Goal: Task Accomplishment & Management: Complete application form

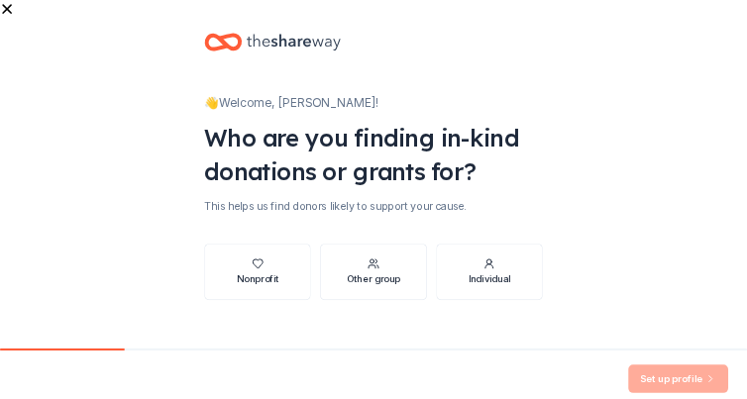
scroll to position [41, 0]
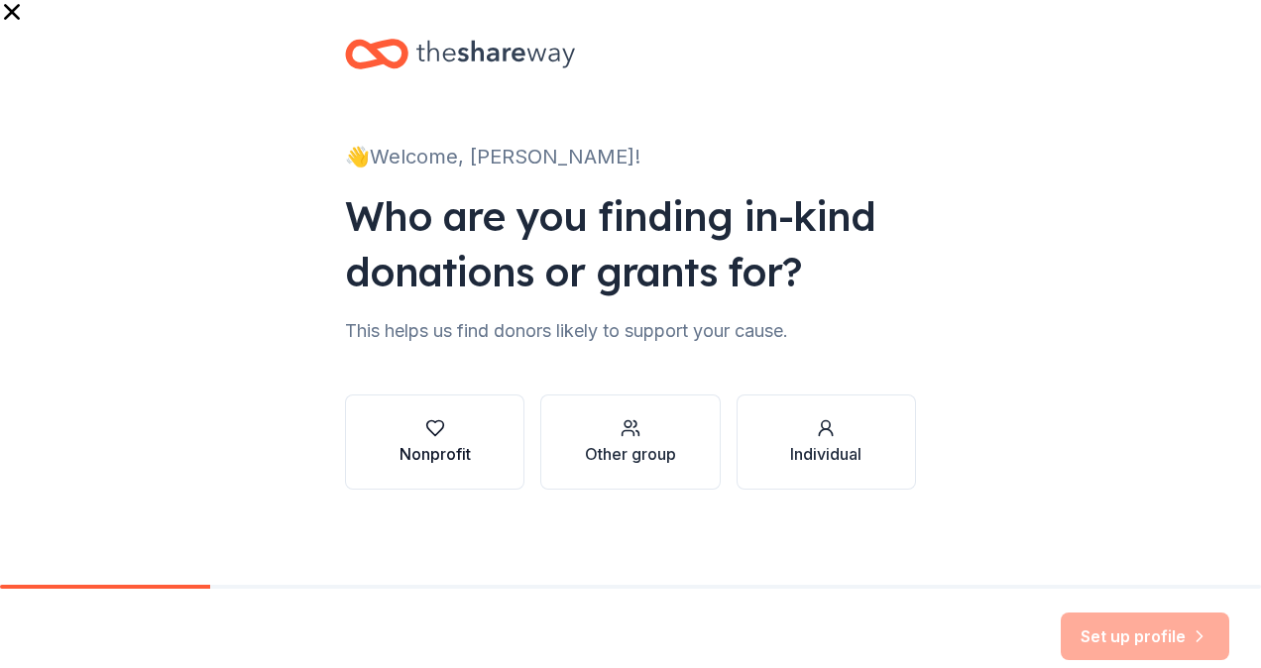
click at [425, 418] on icon "button" at bounding box center [435, 428] width 20 height 20
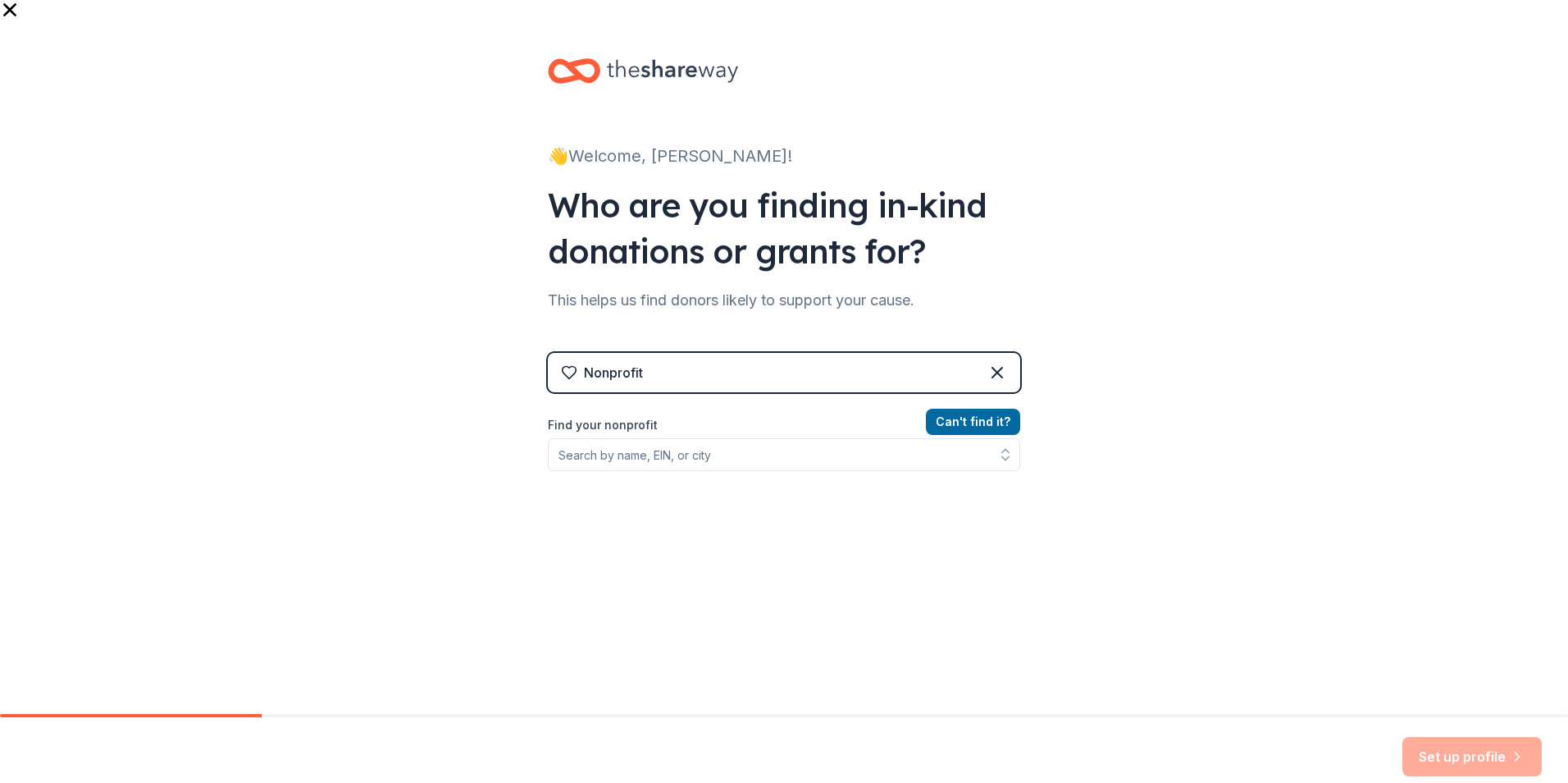
scroll to position [7, 0]
click at [657, 419] on div "Find your nonprofit" at bounding box center [784, 443] width 472 height 55
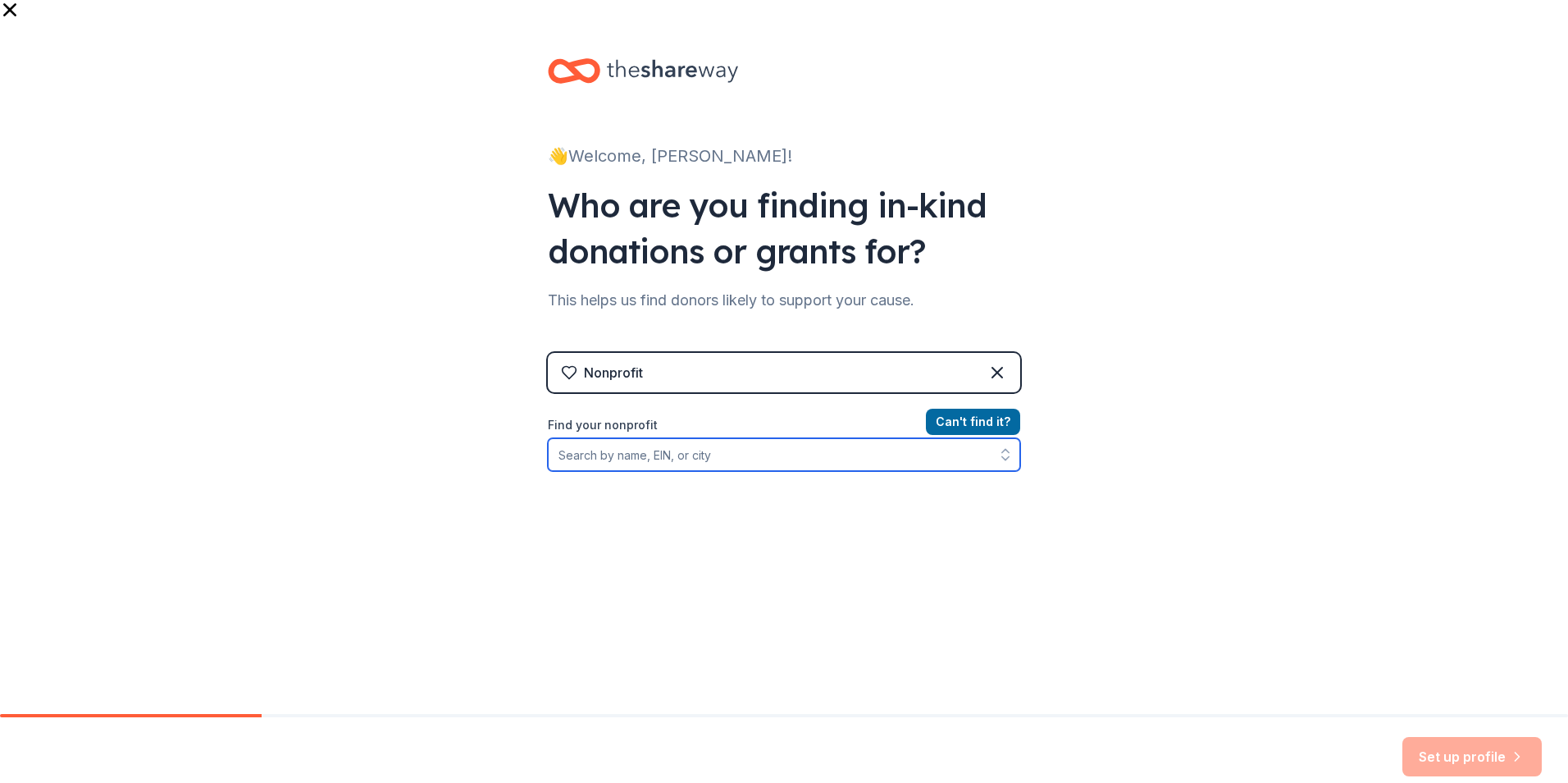
click at [657, 438] on input "Find your nonprofit" at bounding box center [784, 454] width 472 height 33
type input "C"
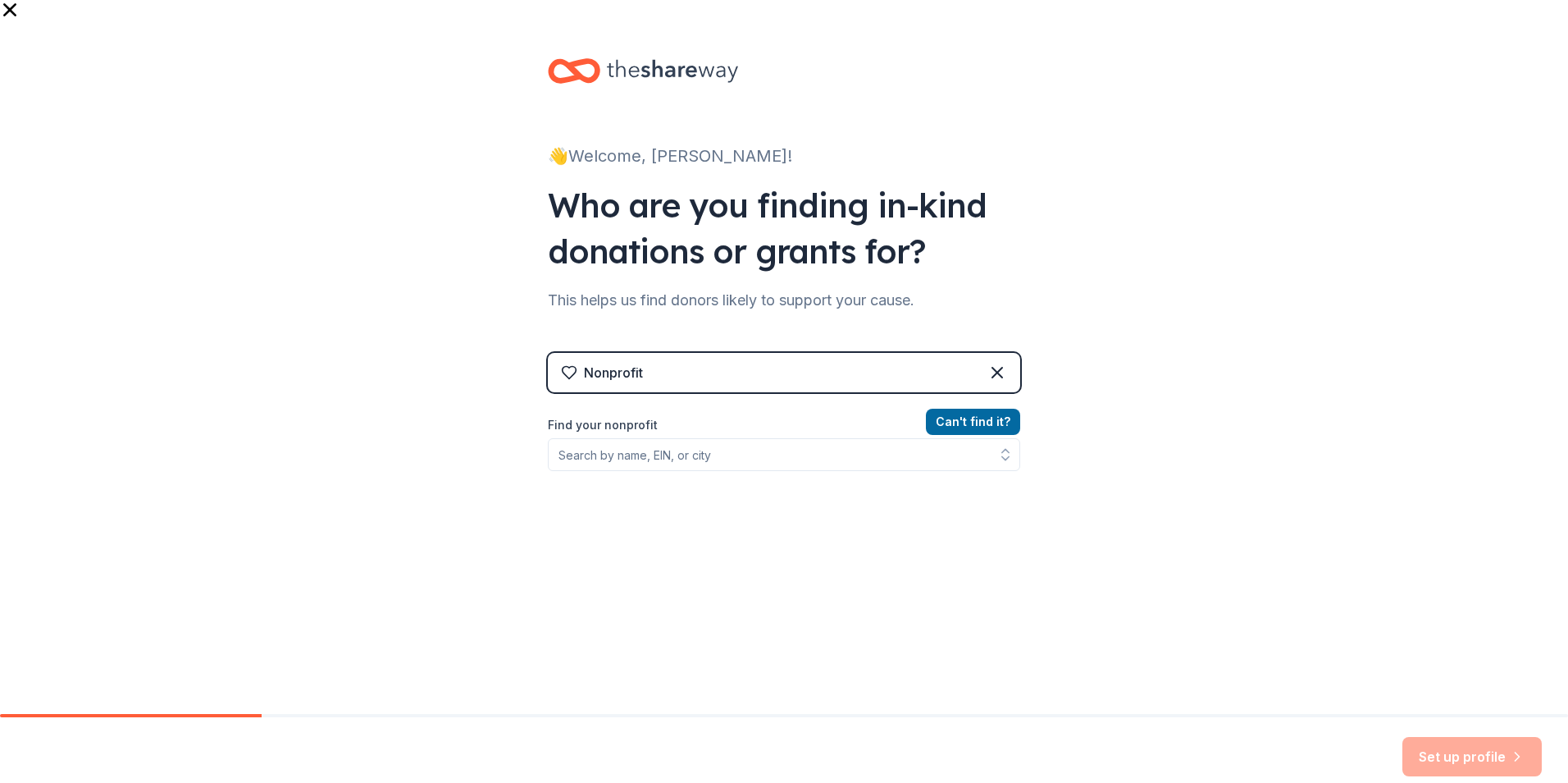
scroll to position [0, 0]
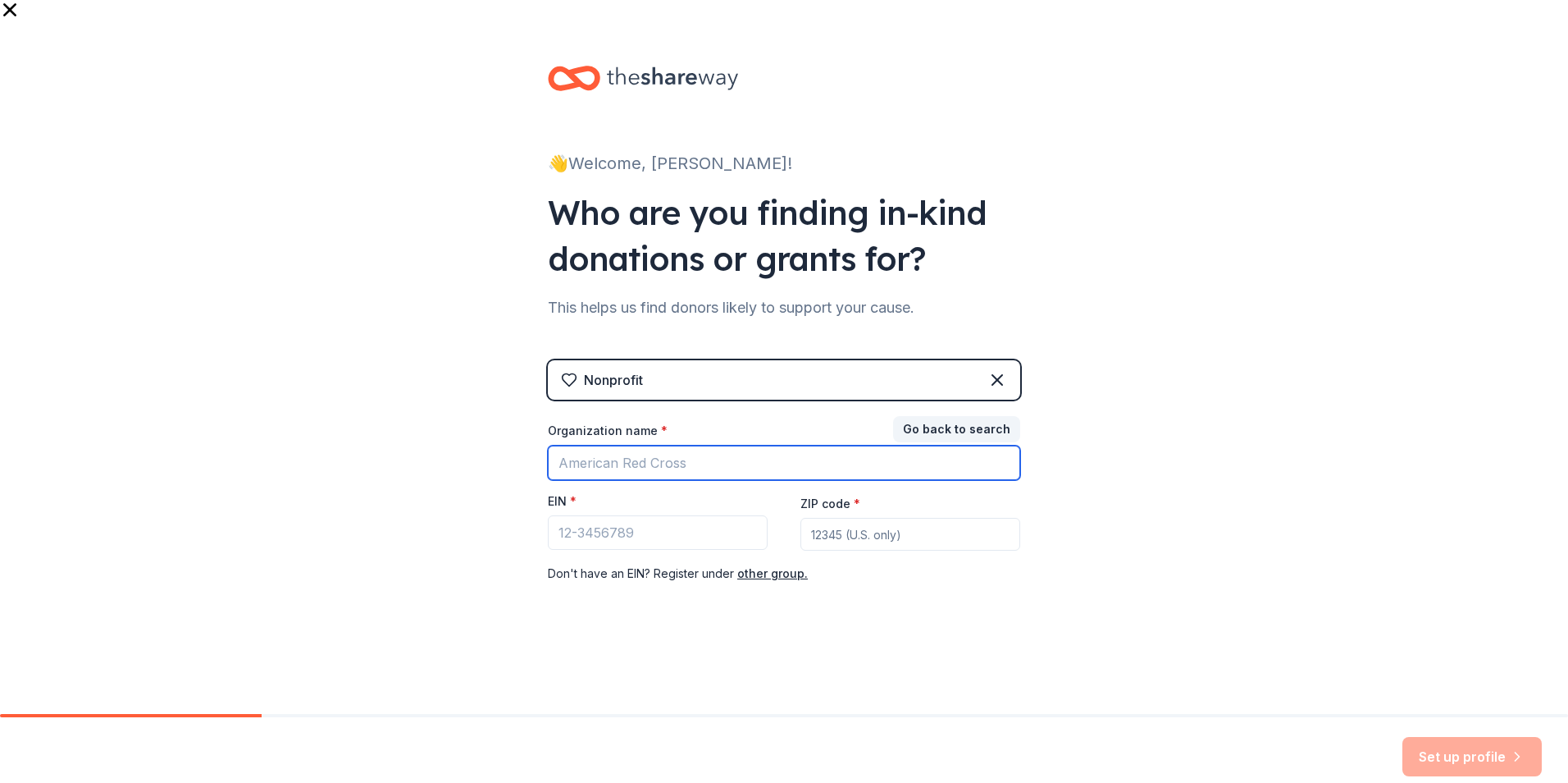
click at [636, 445] on input "Organization name *" at bounding box center [784, 463] width 472 height 35
type input "CT Food Share"
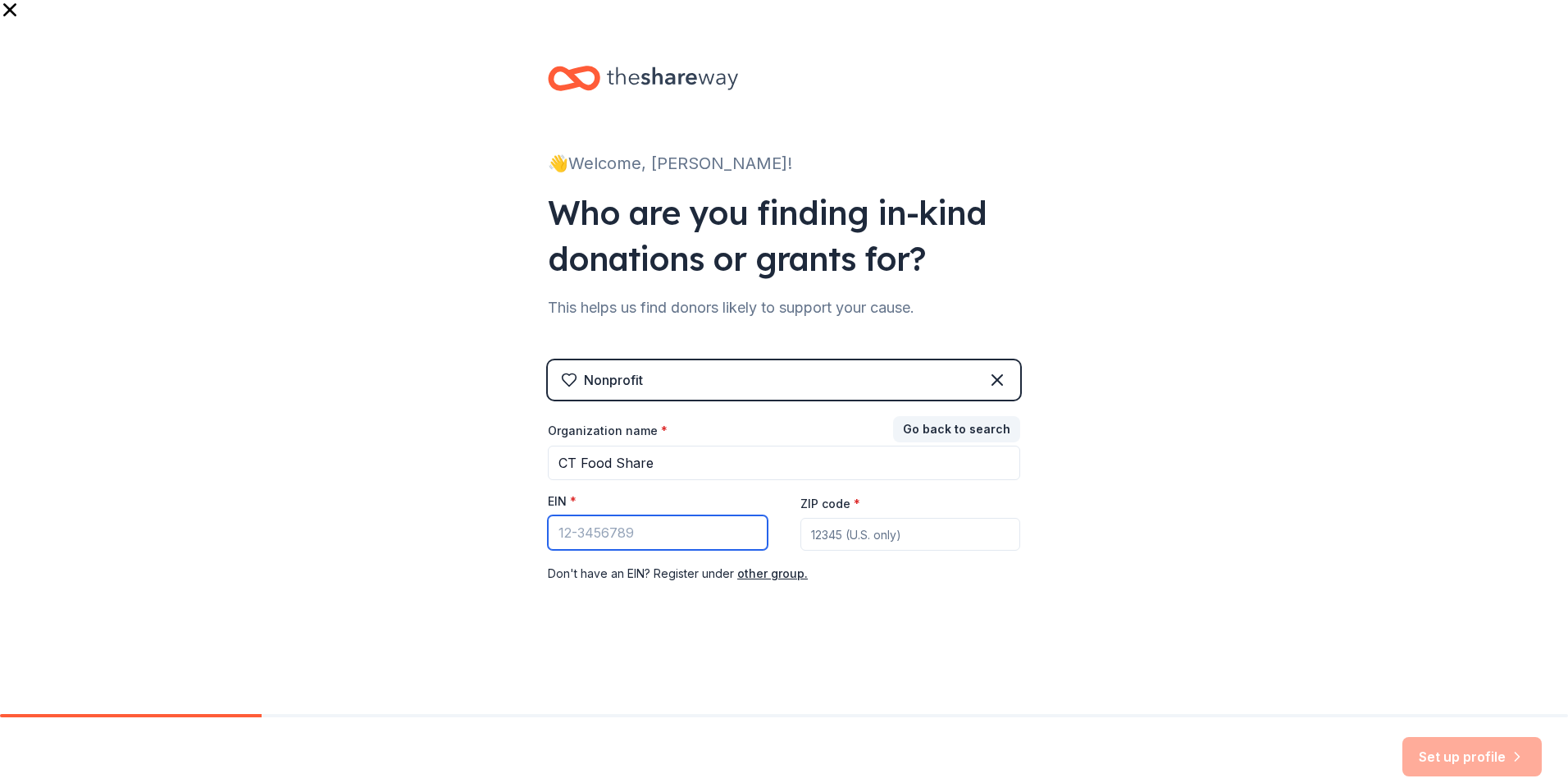
click at [611, 525] on input "EIN *" at bounding box center [658, 533] width 220 height 35
type input "[US_EMPLOYER_IDENTIFICATION_NUMBER]"
click at [861, 517] on input "ZIP code *" at bounding box center [910, 534] width 220 height 33
paste input "06492"
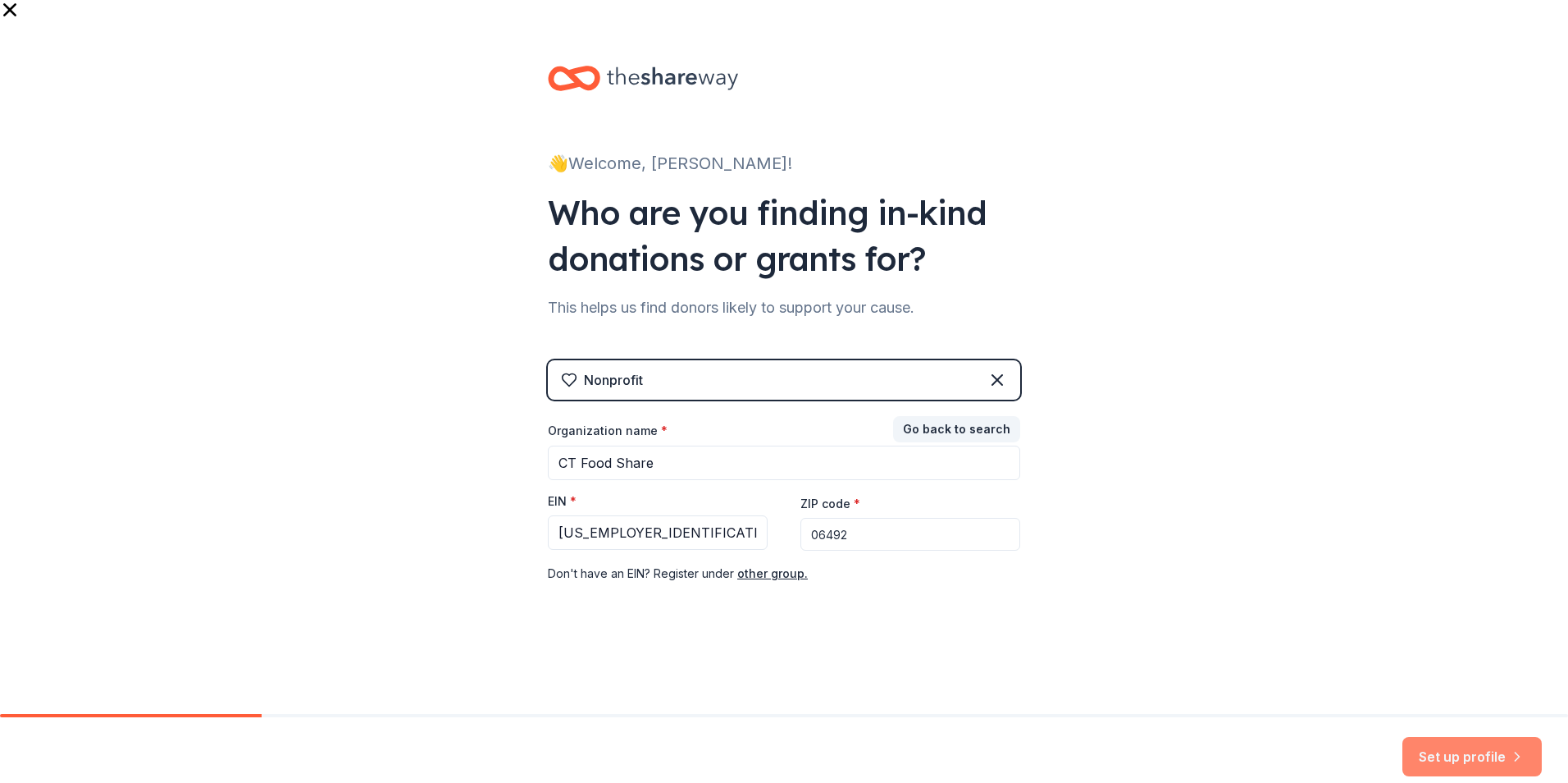
type input "06492"
click at [1043, 552] on button "Set up profile" at bounding box center [1472, 757] width 140 height 40
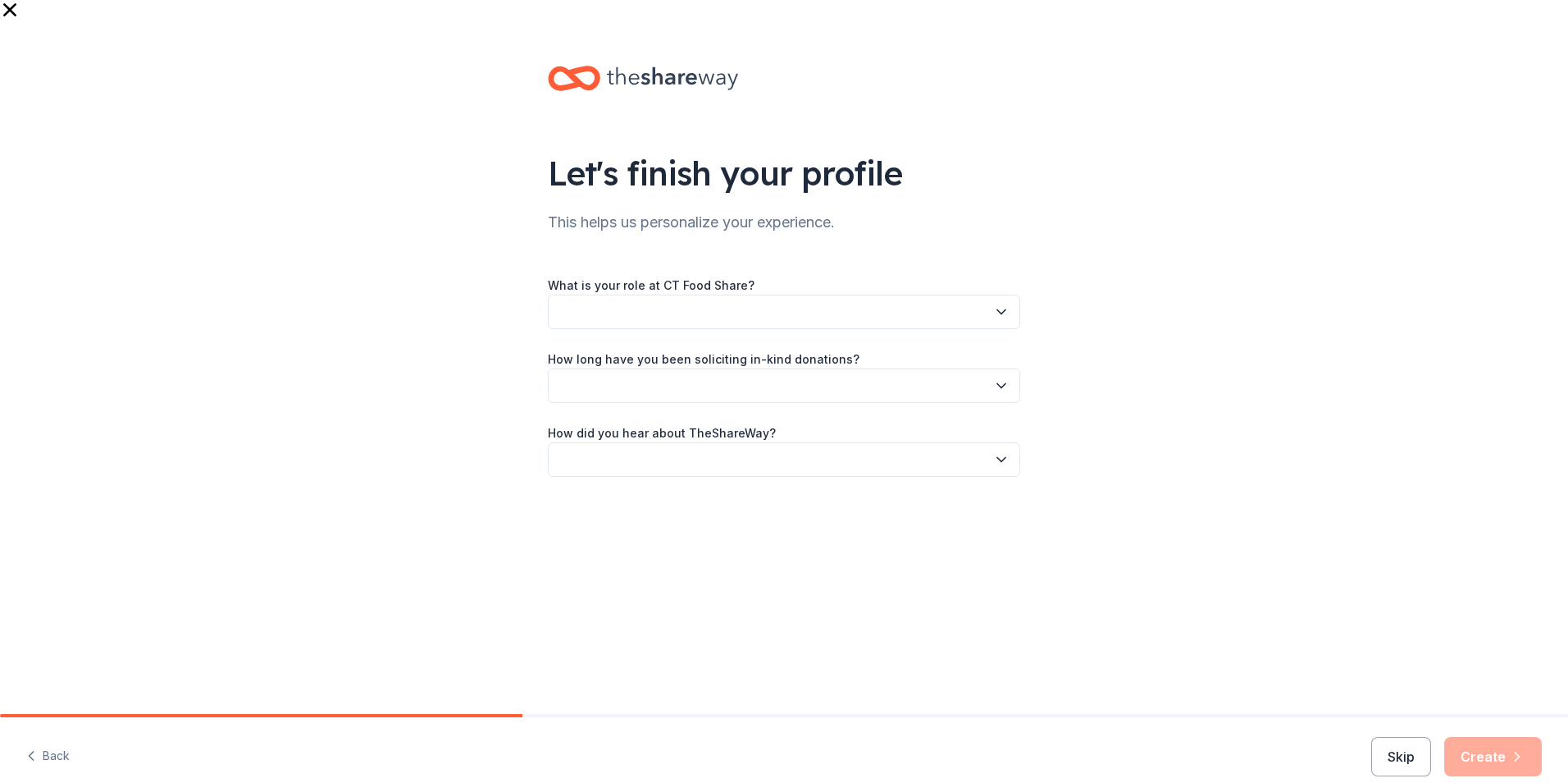
click at [622, 295] on button "button" at bounding box center [784, 312] width 472 height 35
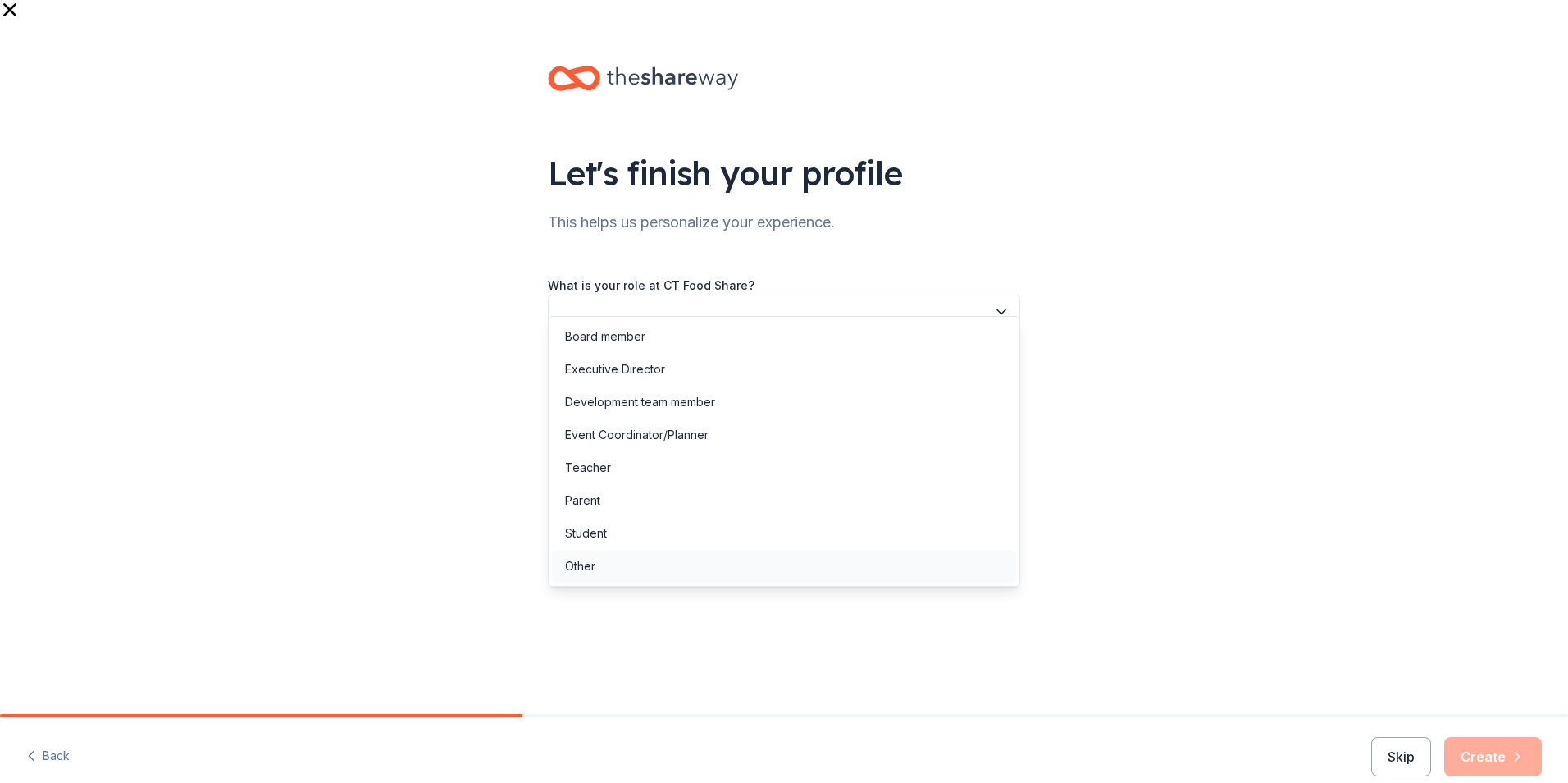
click at [591, 552] on div "Other" at bounding box center [580, 566] width 31 height 20
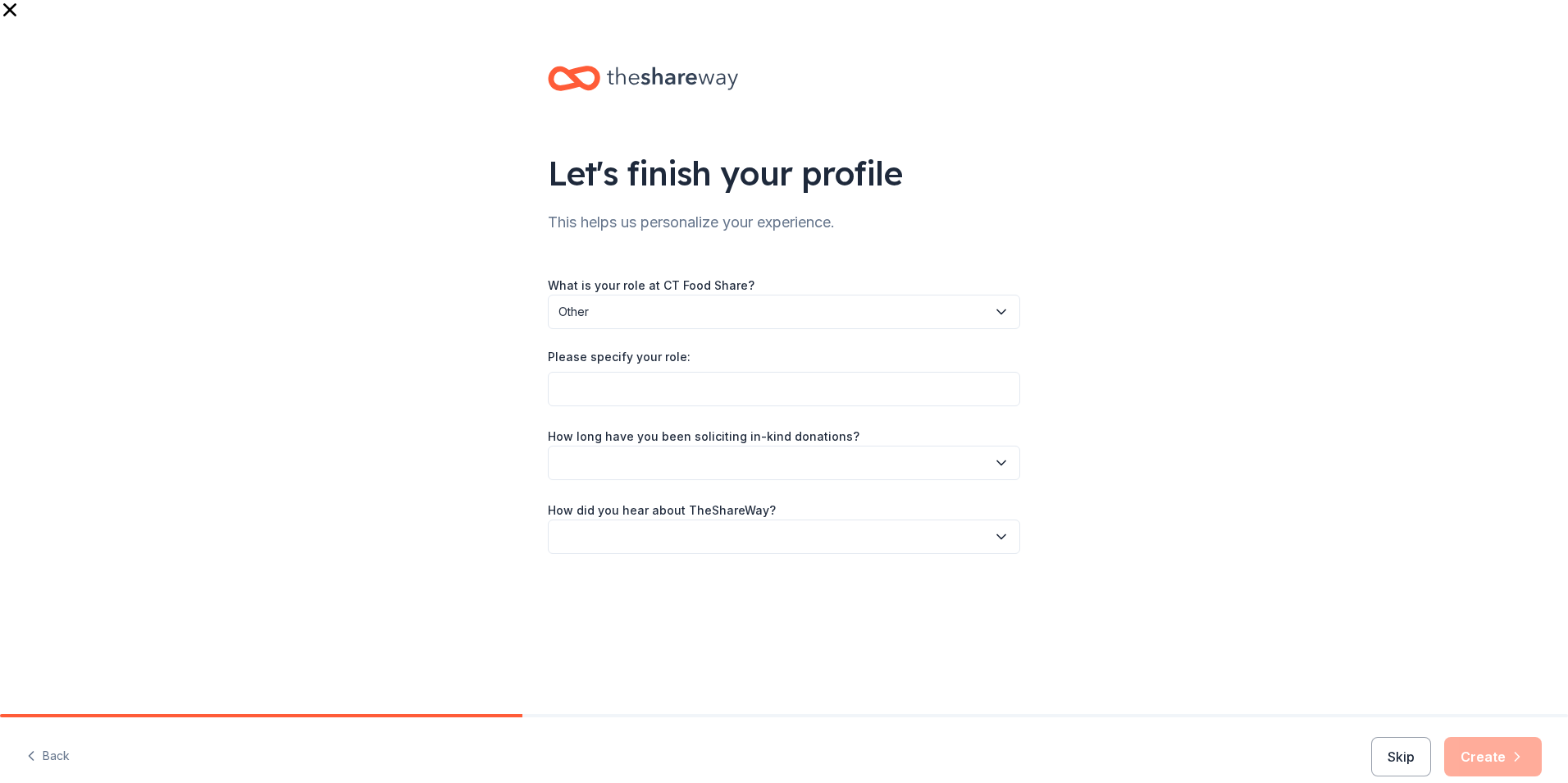
click at [626, 302] on span "Other" at bounding box center [772, 312] width 428 height 20
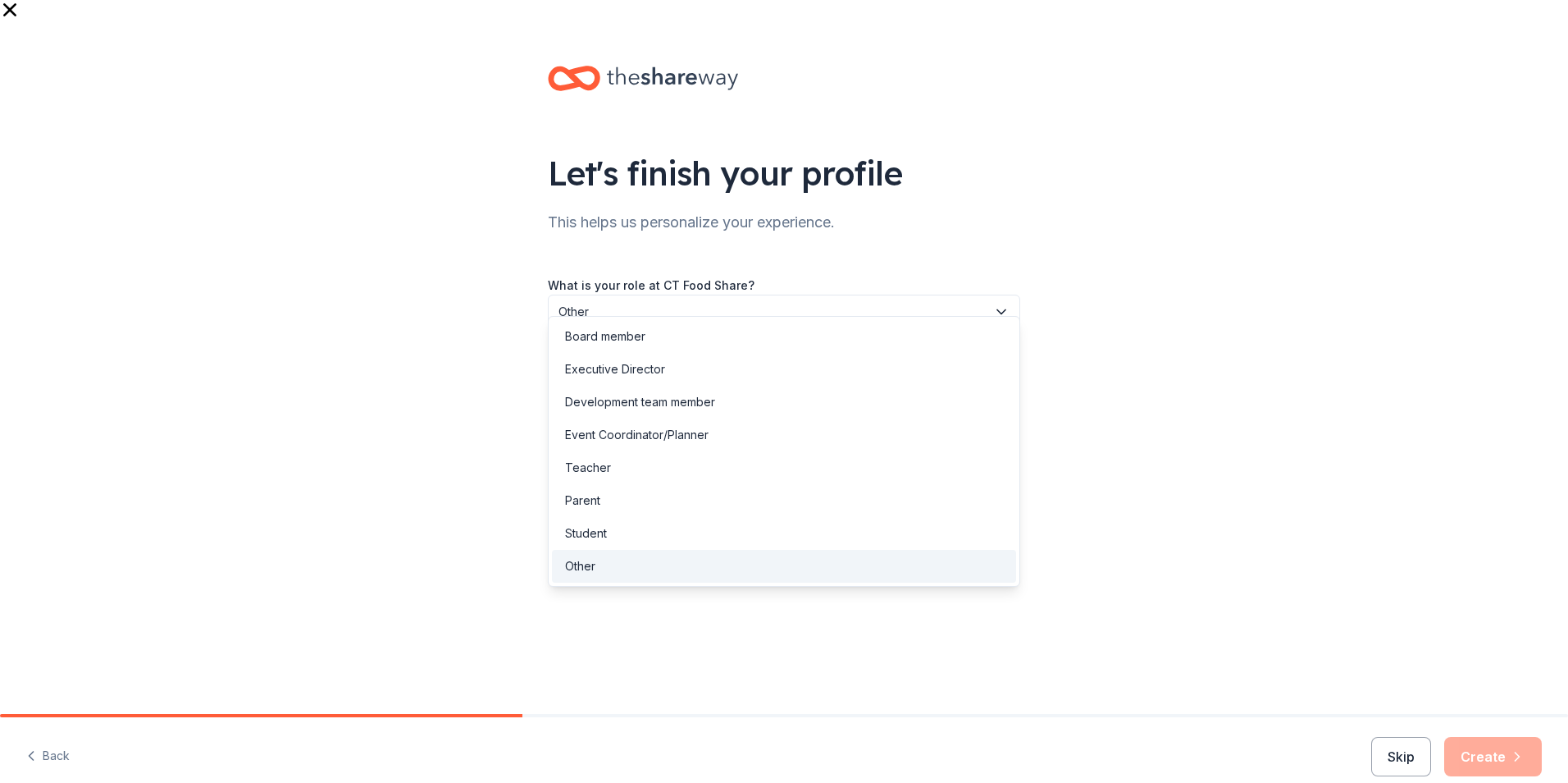
click at [451, 383] on div "Let's finish your profile This helps us personalize your experience. What is yo…" at bounding box center [784, 326] width 1568 height 612
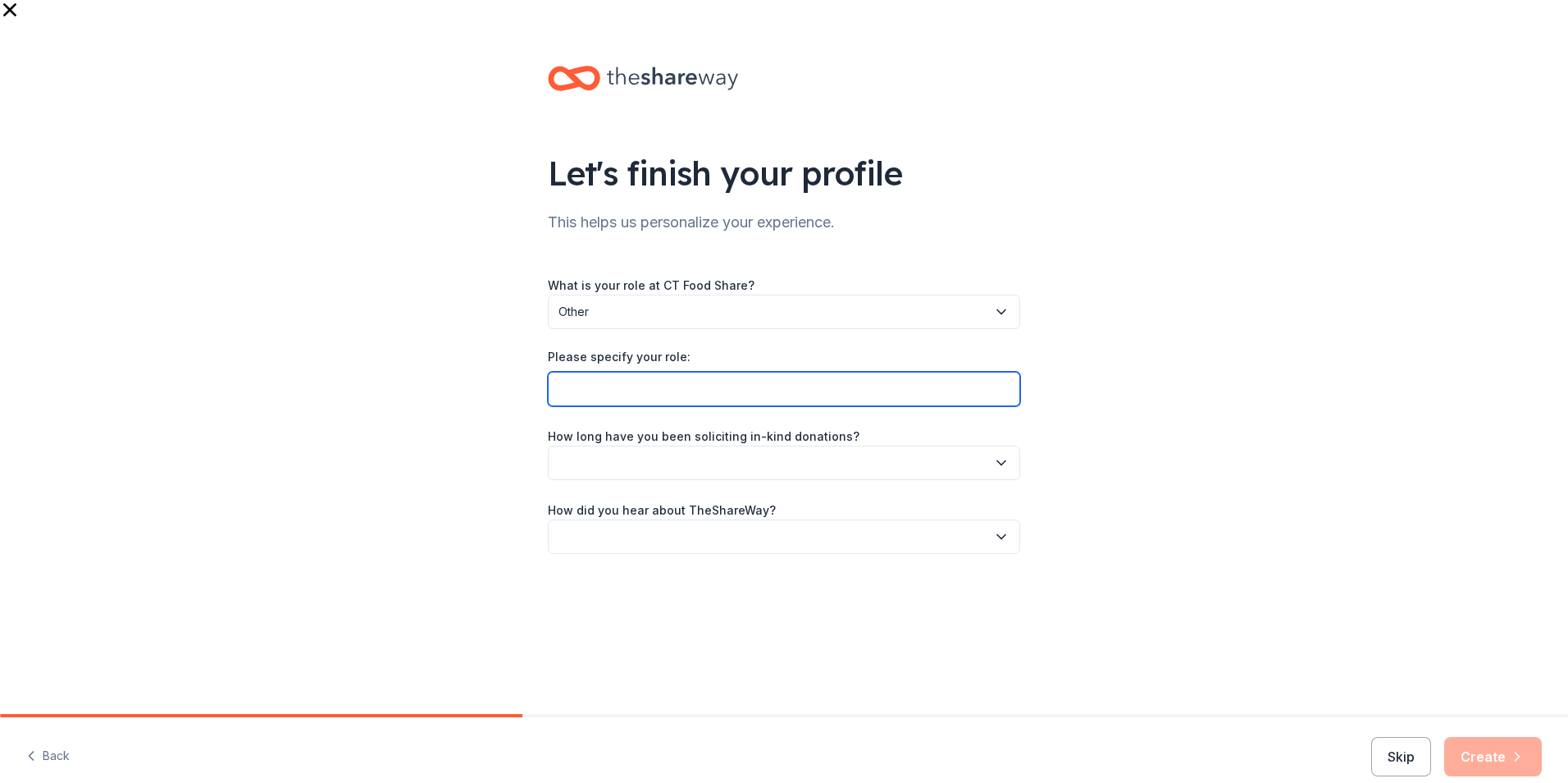
click at [588, 372] on input "Please specify your role:" at bounding box center [784, 389] width 472 height 35
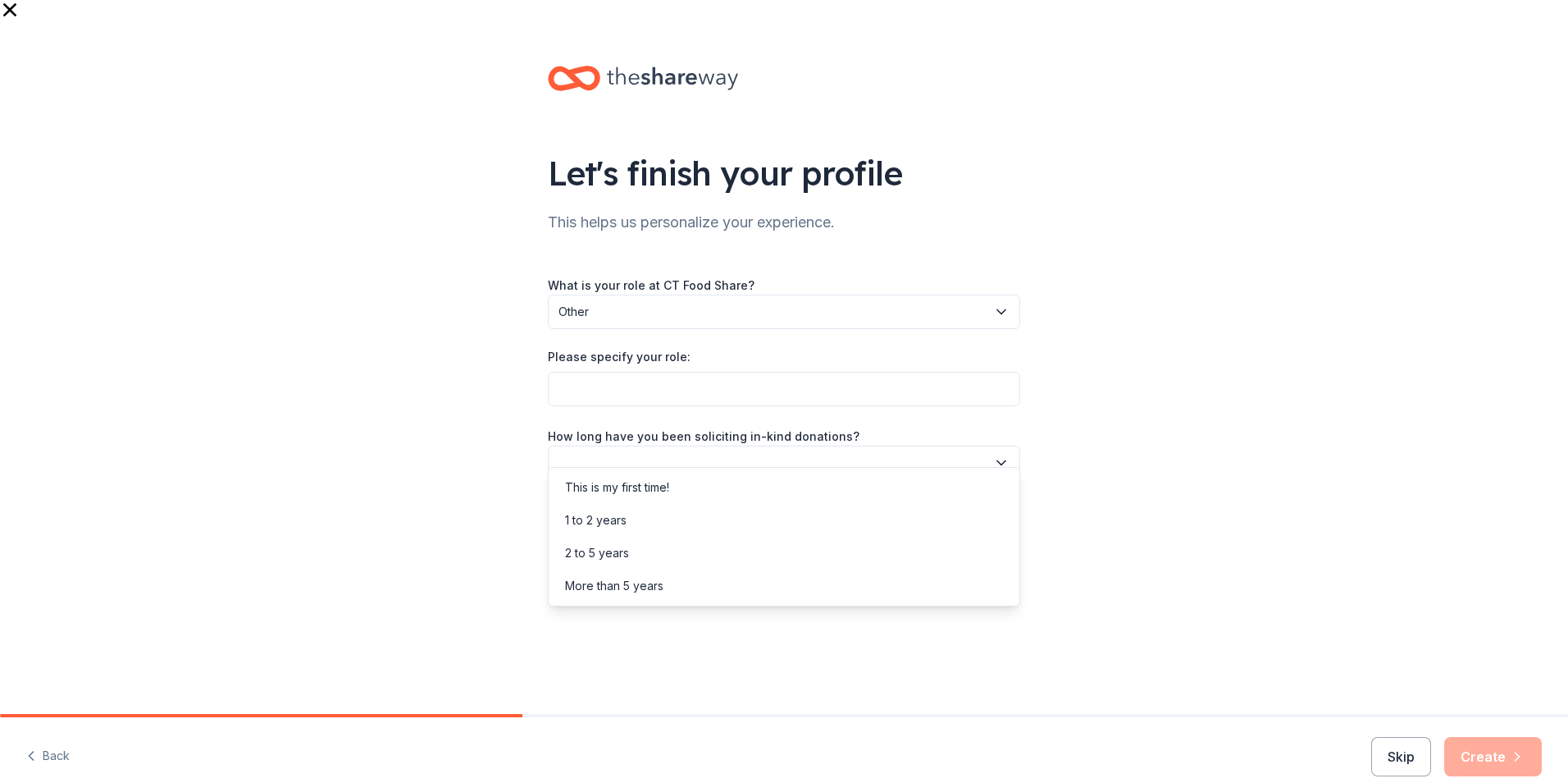
click at [662, 446] on button "button" at bounding box center [784, 463] width 472 height 35
click at [650, 486] on div "This is my first time!" at bounding box center [617, 488] width 104 height 20
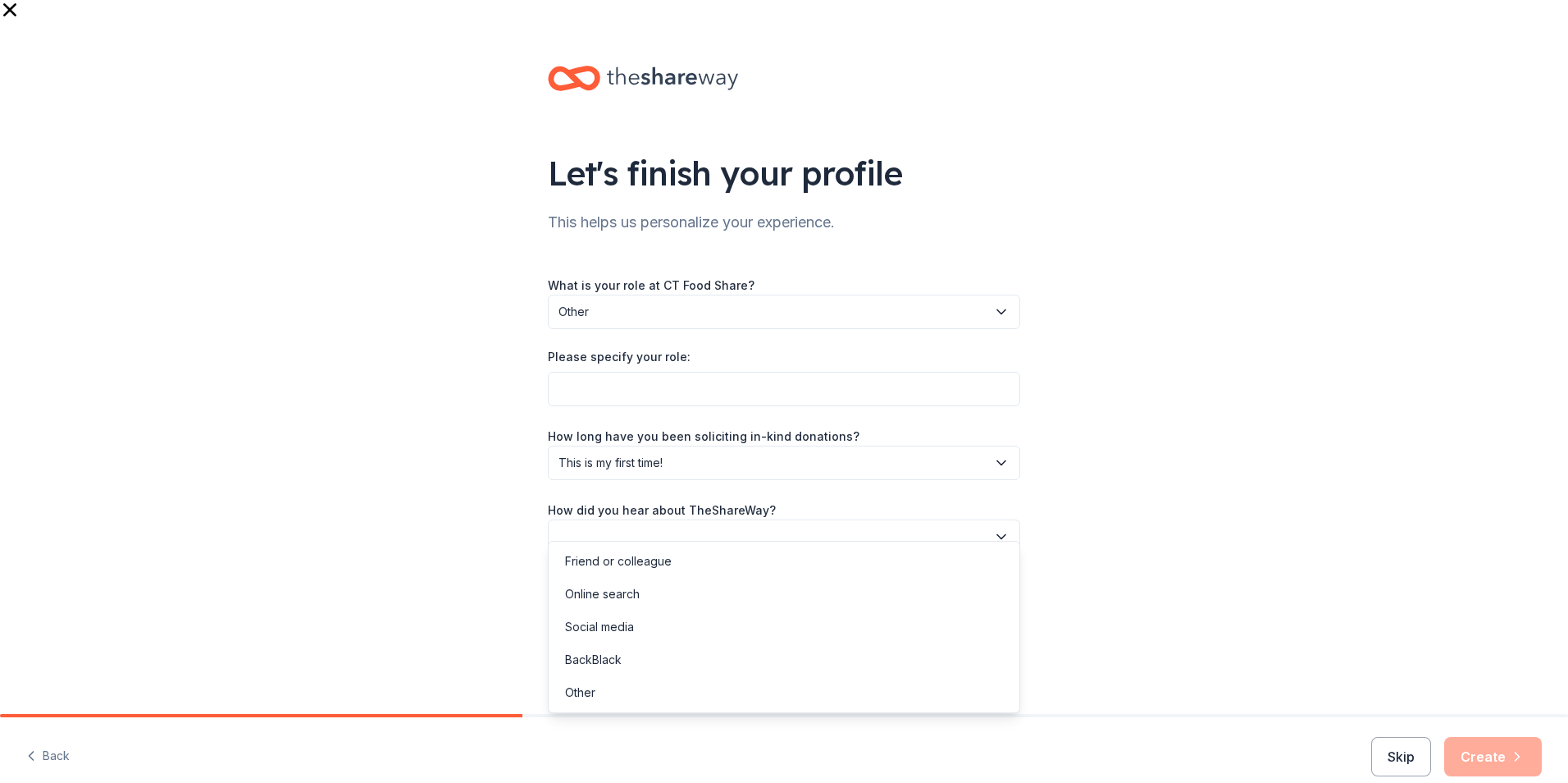
click at [648, 519] on button "button" at bounding box center [784, 536] width 472 height 35
click at [645, 552] on div "Online search" at bounding box center [784, 594] width 464 height 33
click at [800, 401] on div "What is your role at CT Food Share? Other Please specify your role: How long ha…" at bounding box center [784, 414] width 472 height 279
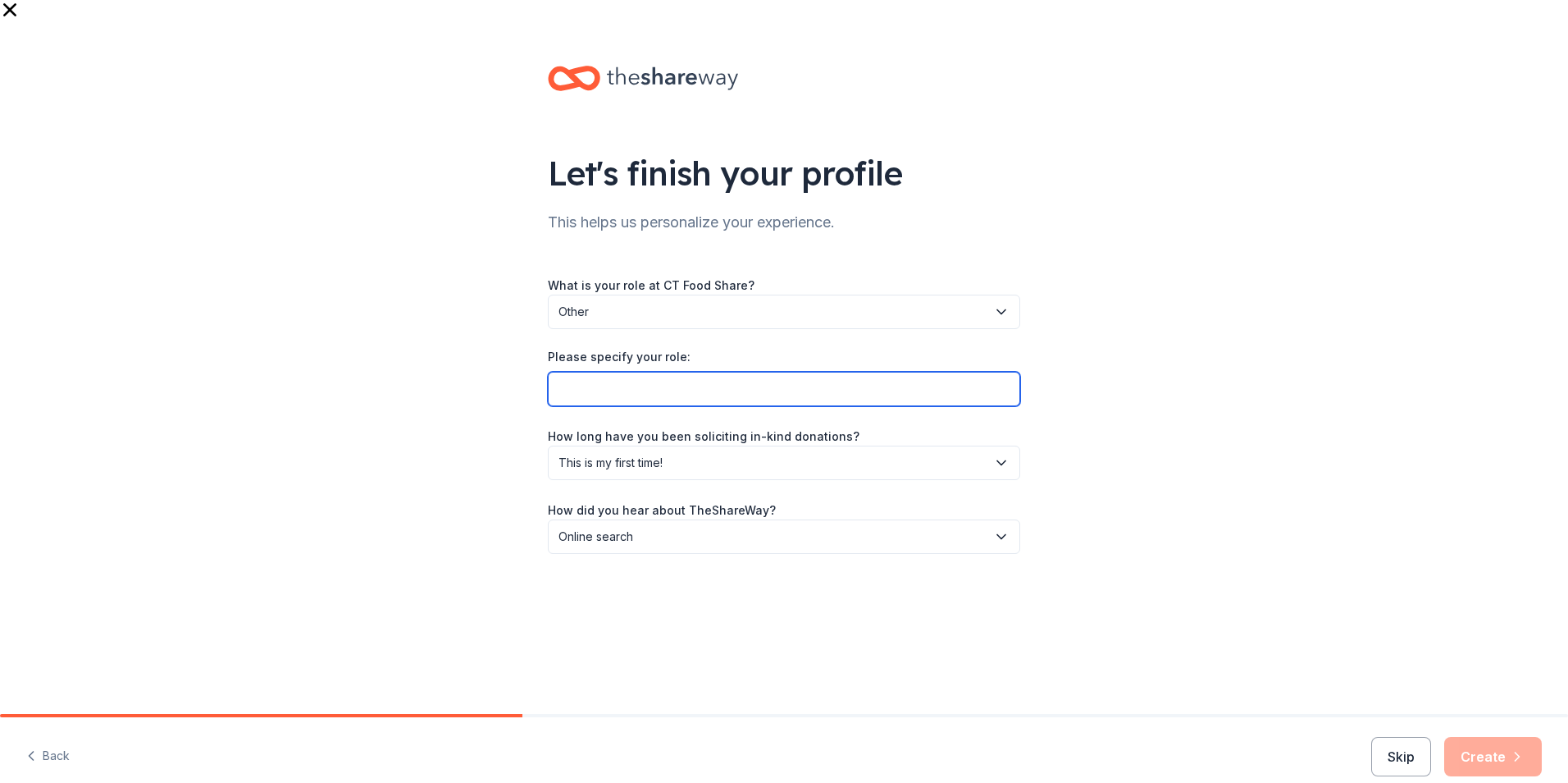
click at [773, 375] on input "Please specify your role:" at bounding box center [784, 389] width 472 height 35
type input "Volunteer"
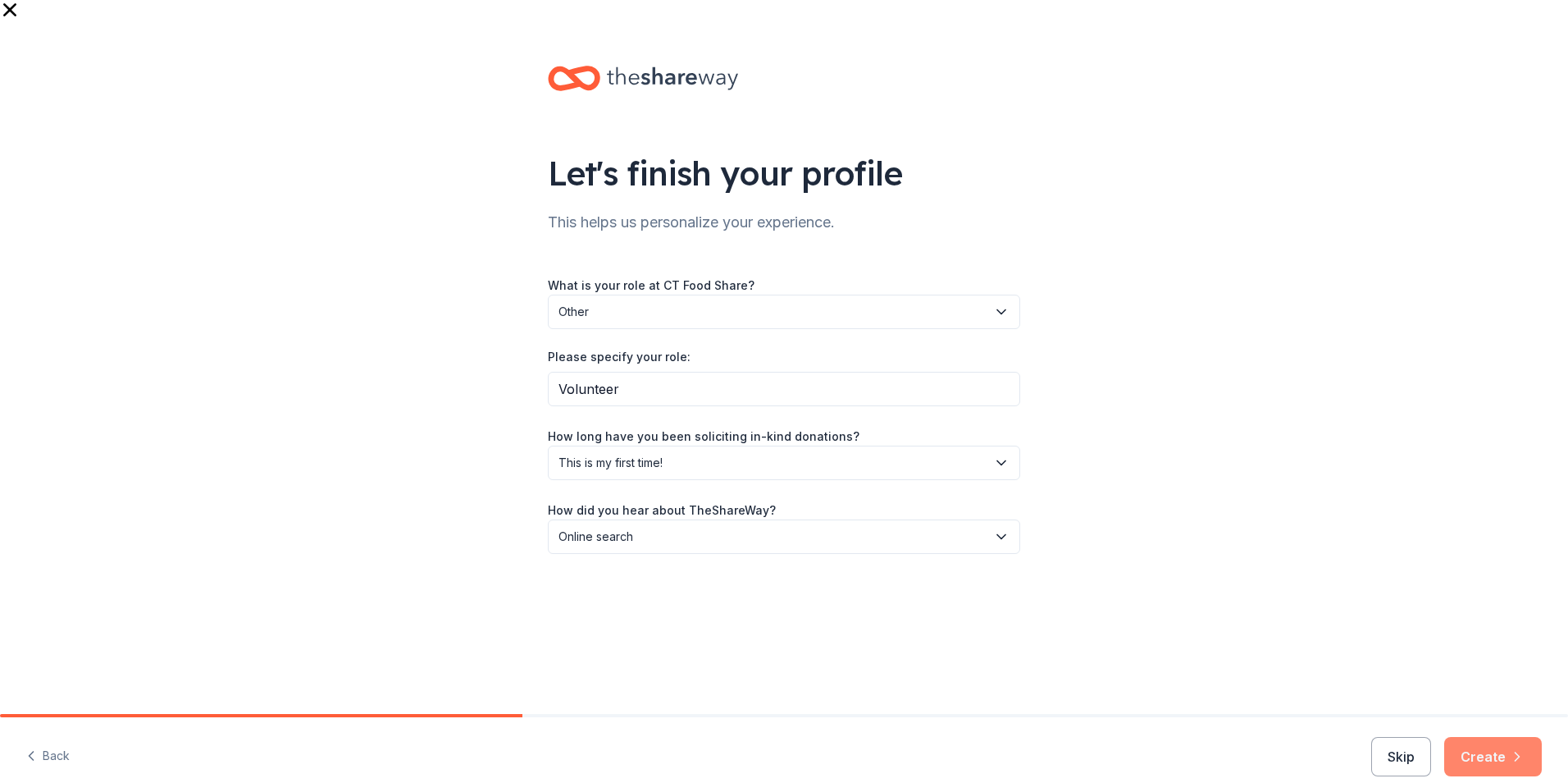
click at [1043, 552] on icon "button" at bounding box center [1518, 757] width 17 height 17
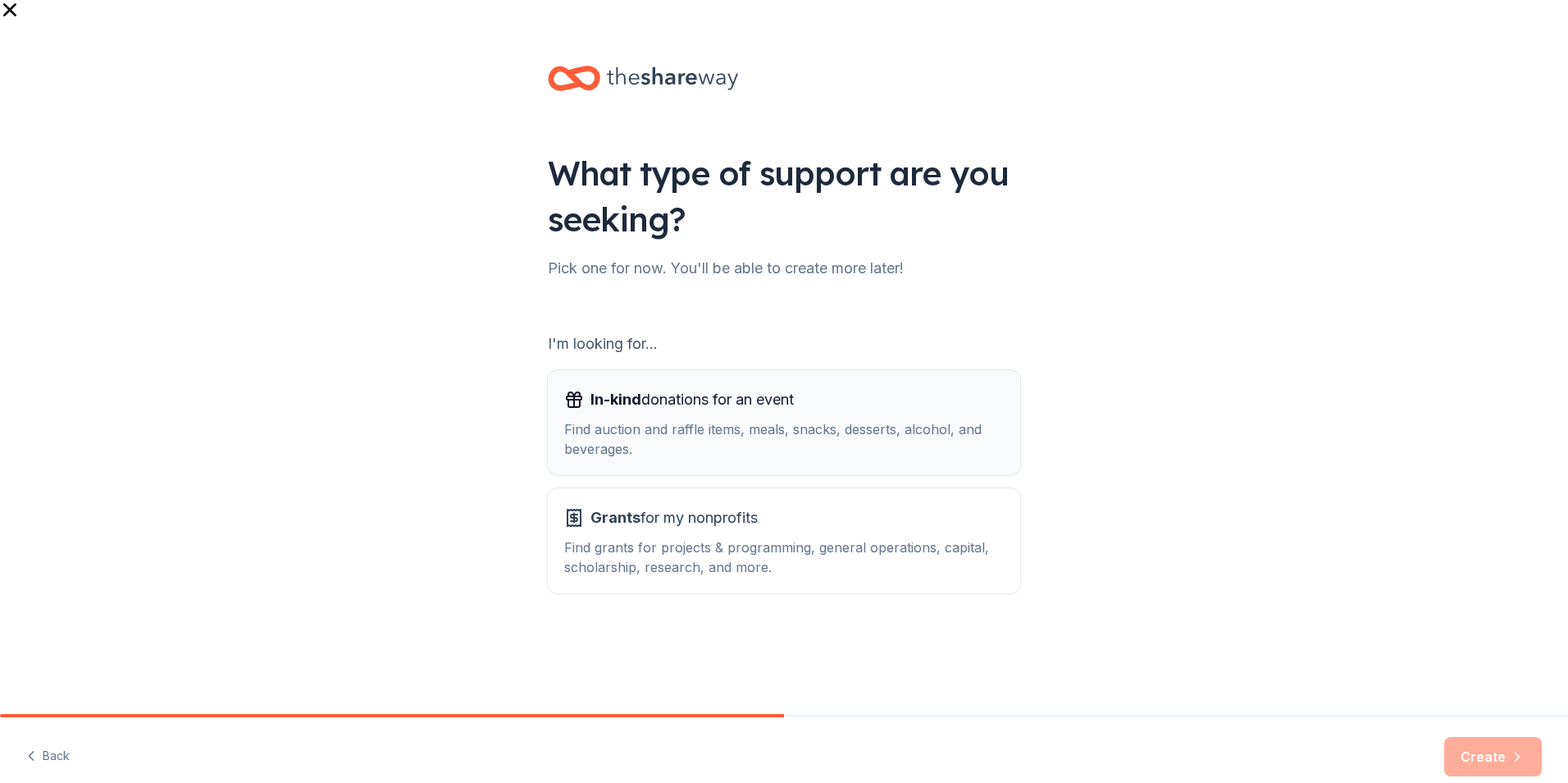
click at [702, 430] on div "Find auction and raffle items, meals, snacks, desserts, alcohol, and beverages." at bounding box center [784, 440] width 439 height 40
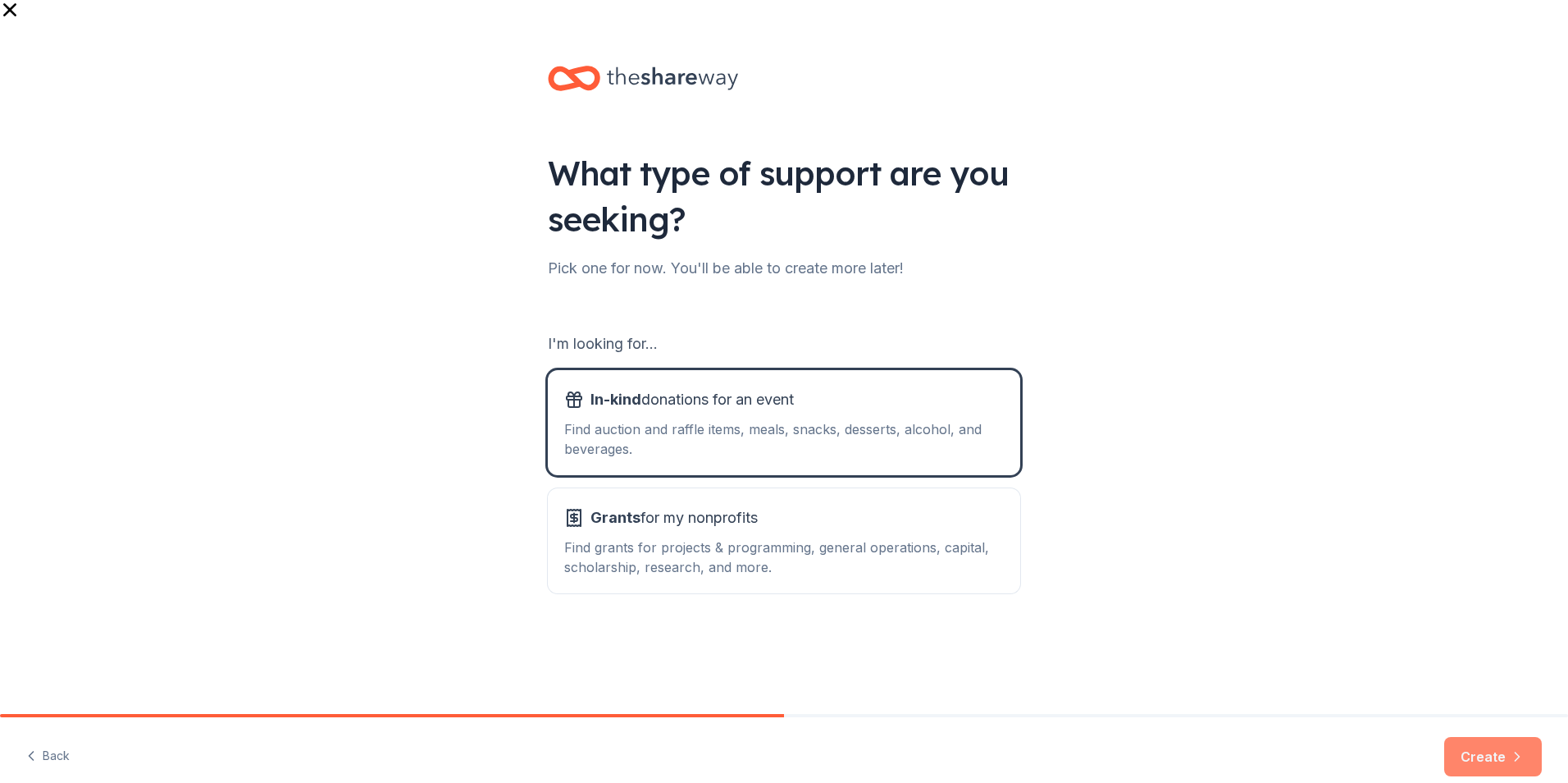
click at [1043, 552] on button "Create" at bounding box center [1494, 757] width 98 height 40
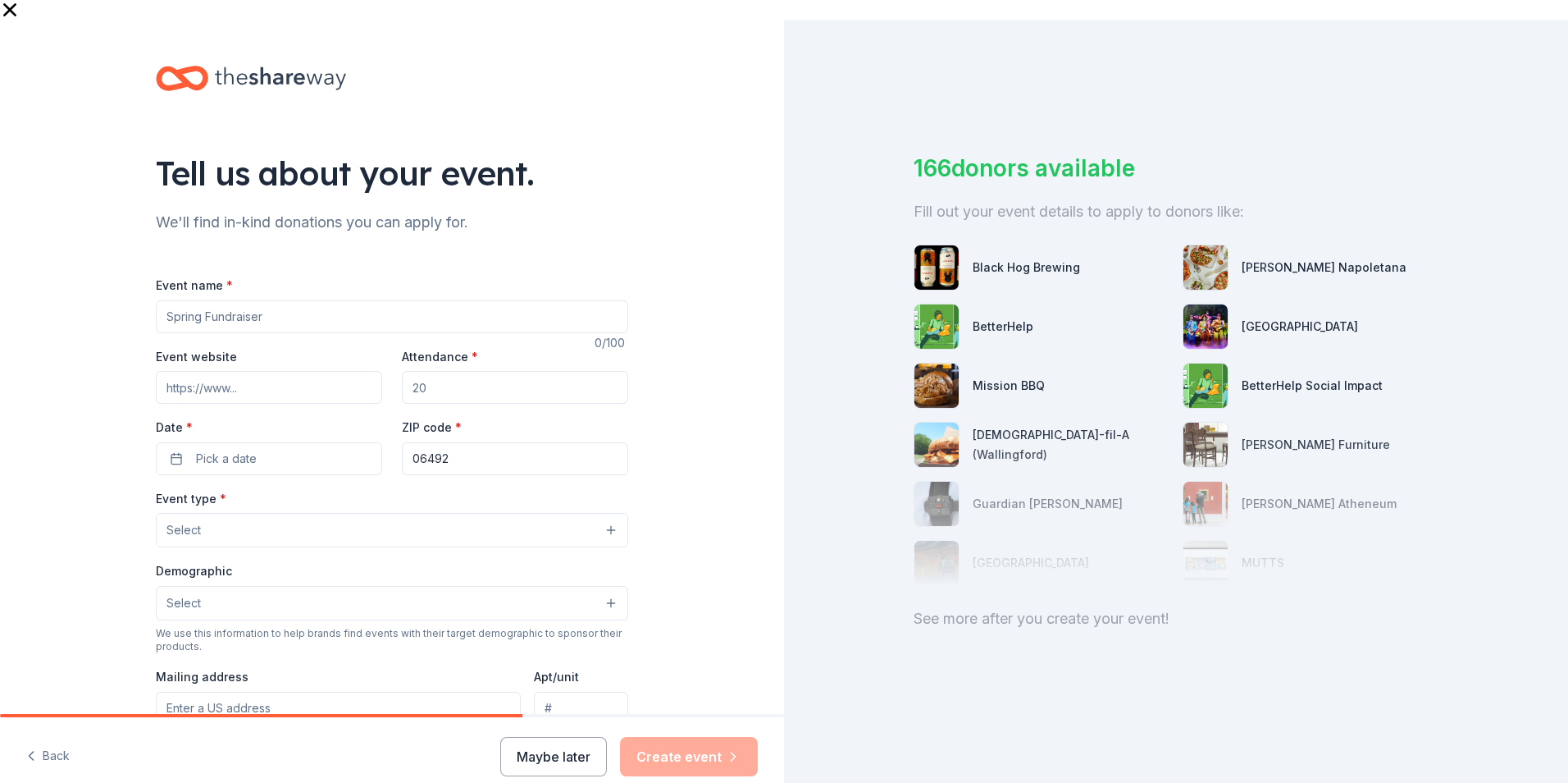
click at [237, 300] on input "Event name *" at bounding box center [391, 317] width 472 height 33
click at [265, 300] on input "Aerotek Golf Tourn" at bounding box center [391, 317] width 472 height 33
type input "Aerotek Golf Tournament"
click at [266, 373] on input "Event website" at bounding box center [269, 387] width 227 height 33
paste input "https://www.ctfoodshare.org/find-food"
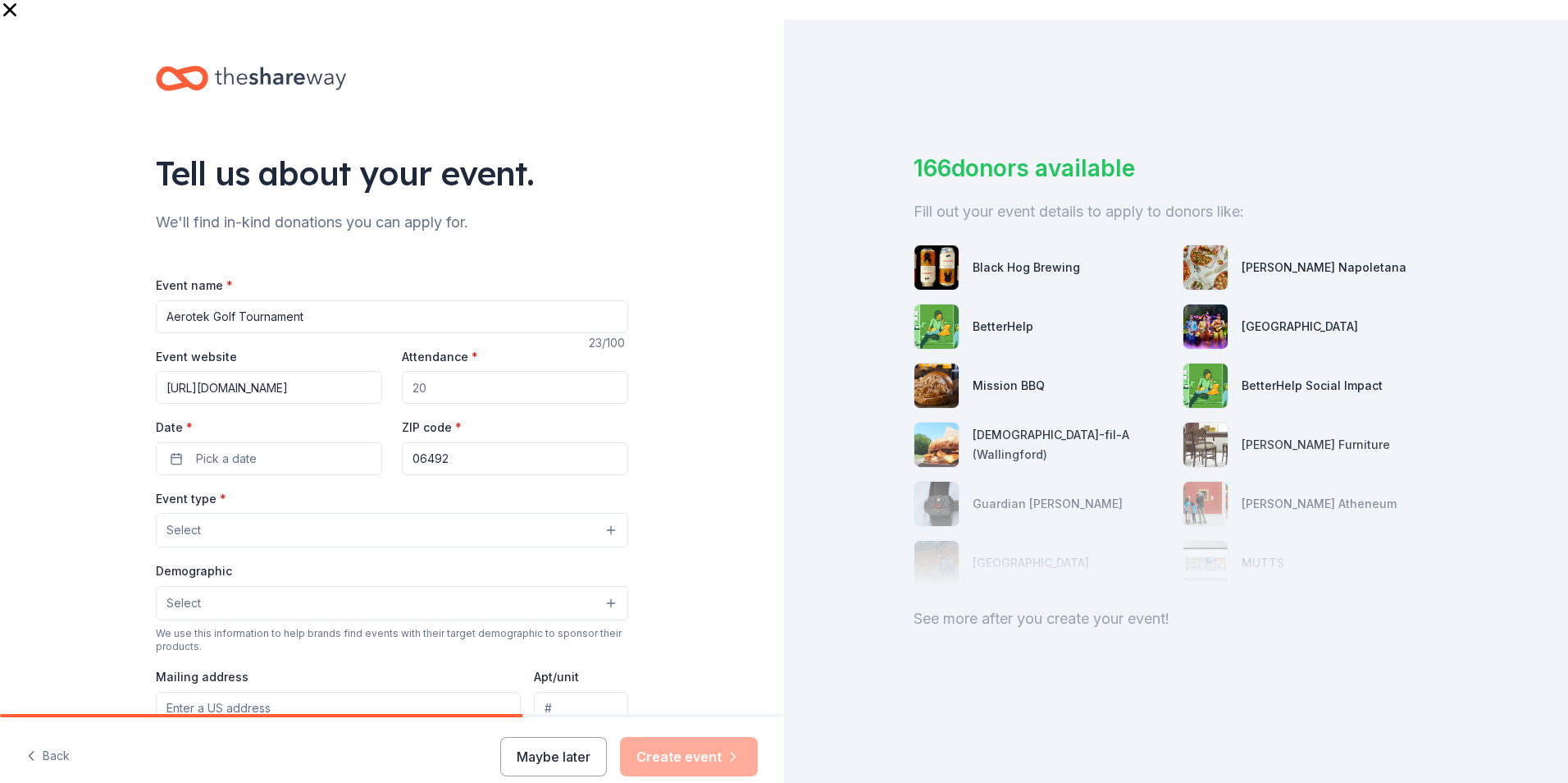
scroll to position [0, 6]
type input "https://www.ctfoodshare.org/find-food"
click at [469, 371] on input "Attendance *" at bounding box center [515, 387] width 227 height 33
type input "60"
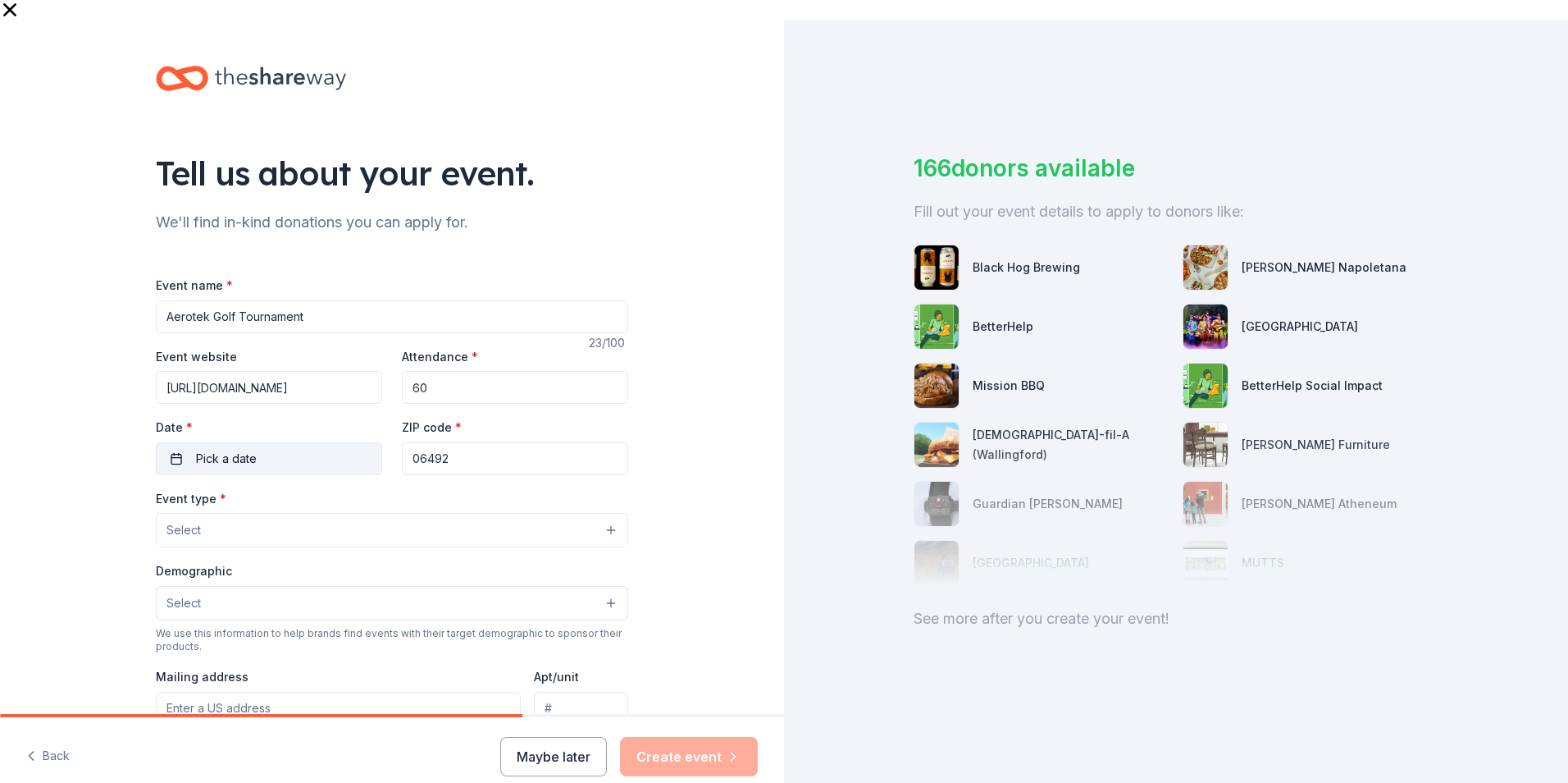
click at [168, 442] on button "Pick a date" at bounding box center [269, 459] width 227 height 33
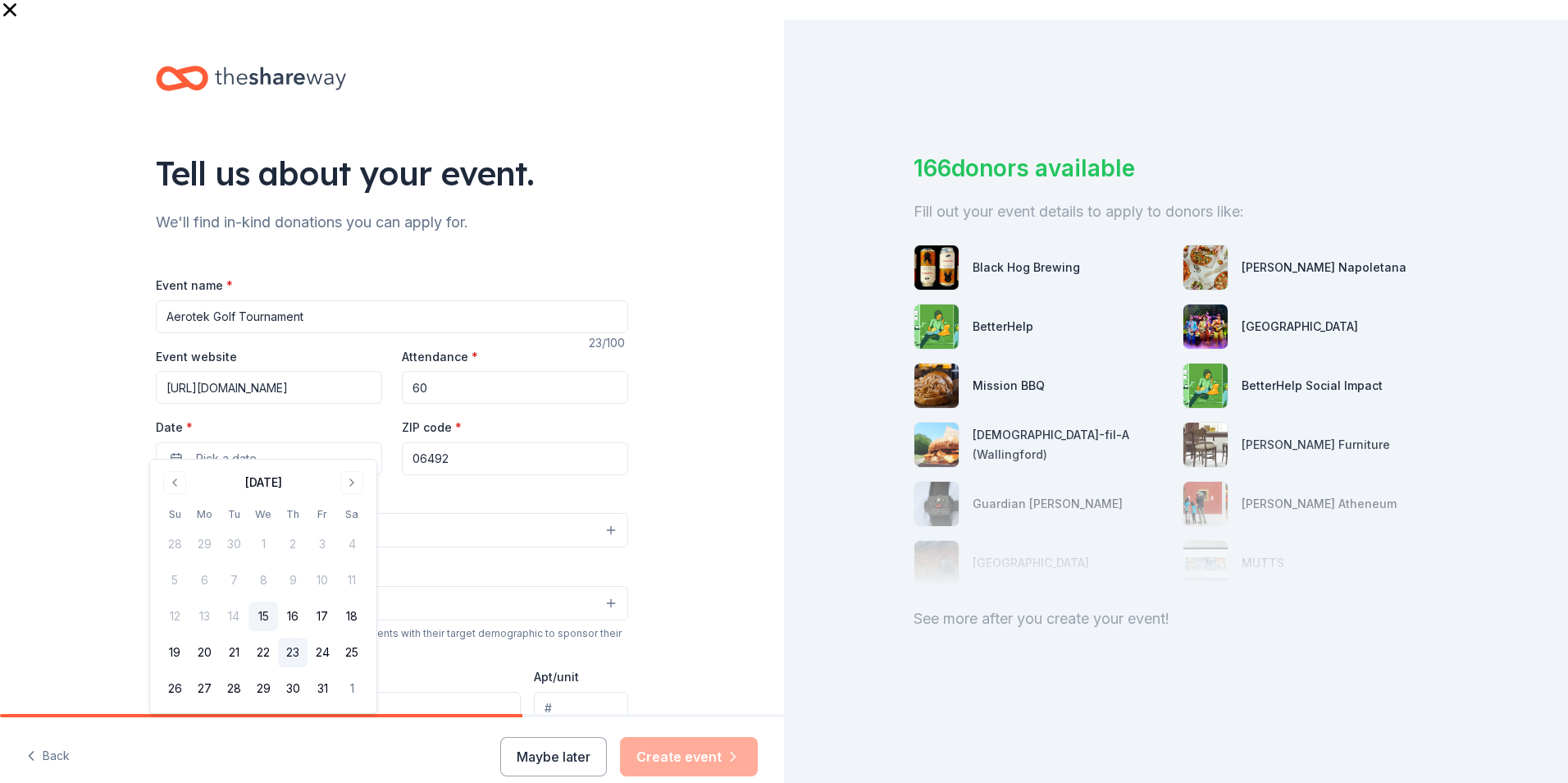
click at [295, 552] on button "23" at bounding box center [293, 652] width 30 height 30
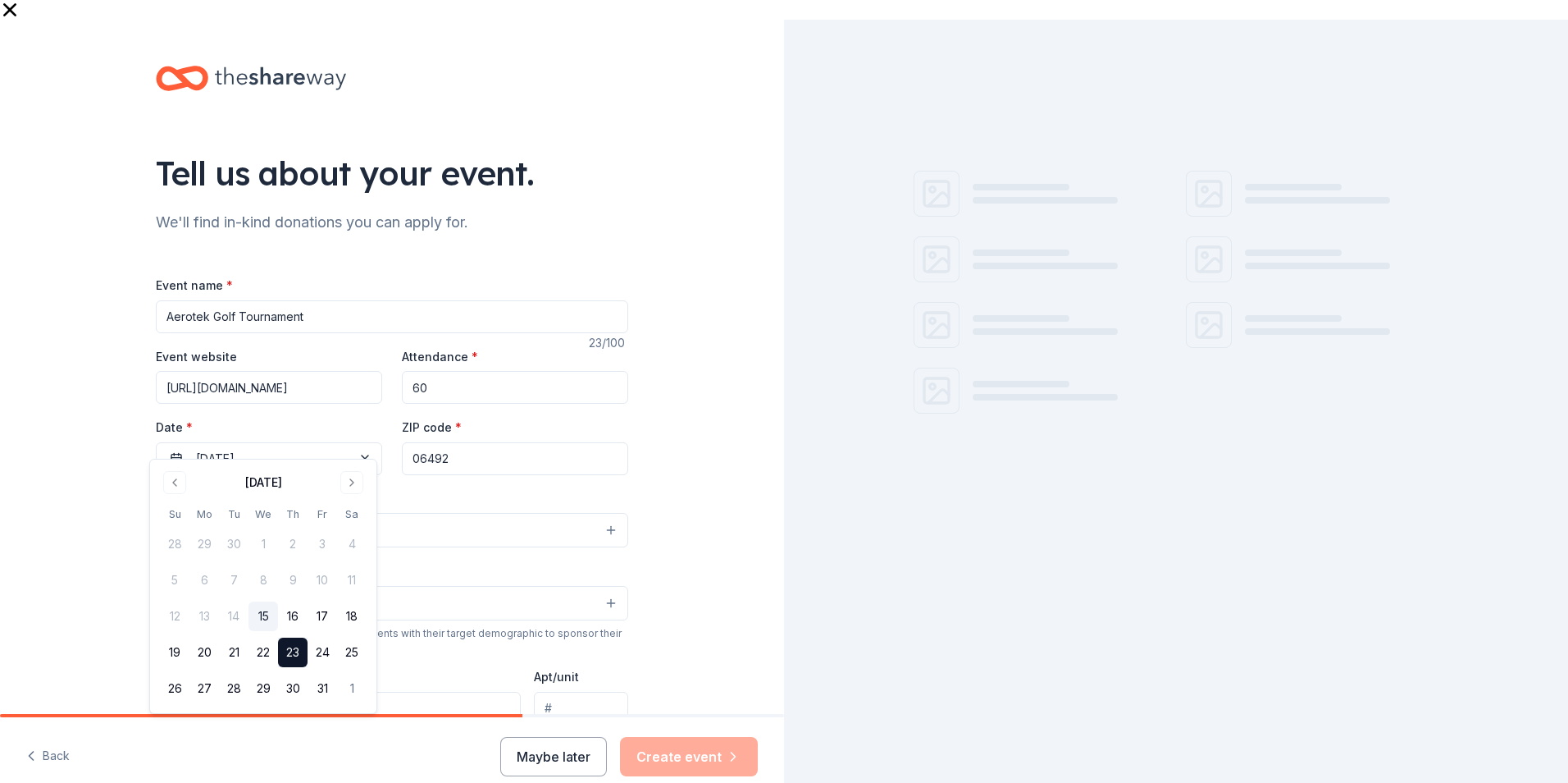
click at [447, 488] on div "Event type * Select" at bounding box center [391, 518] width 472 height 60
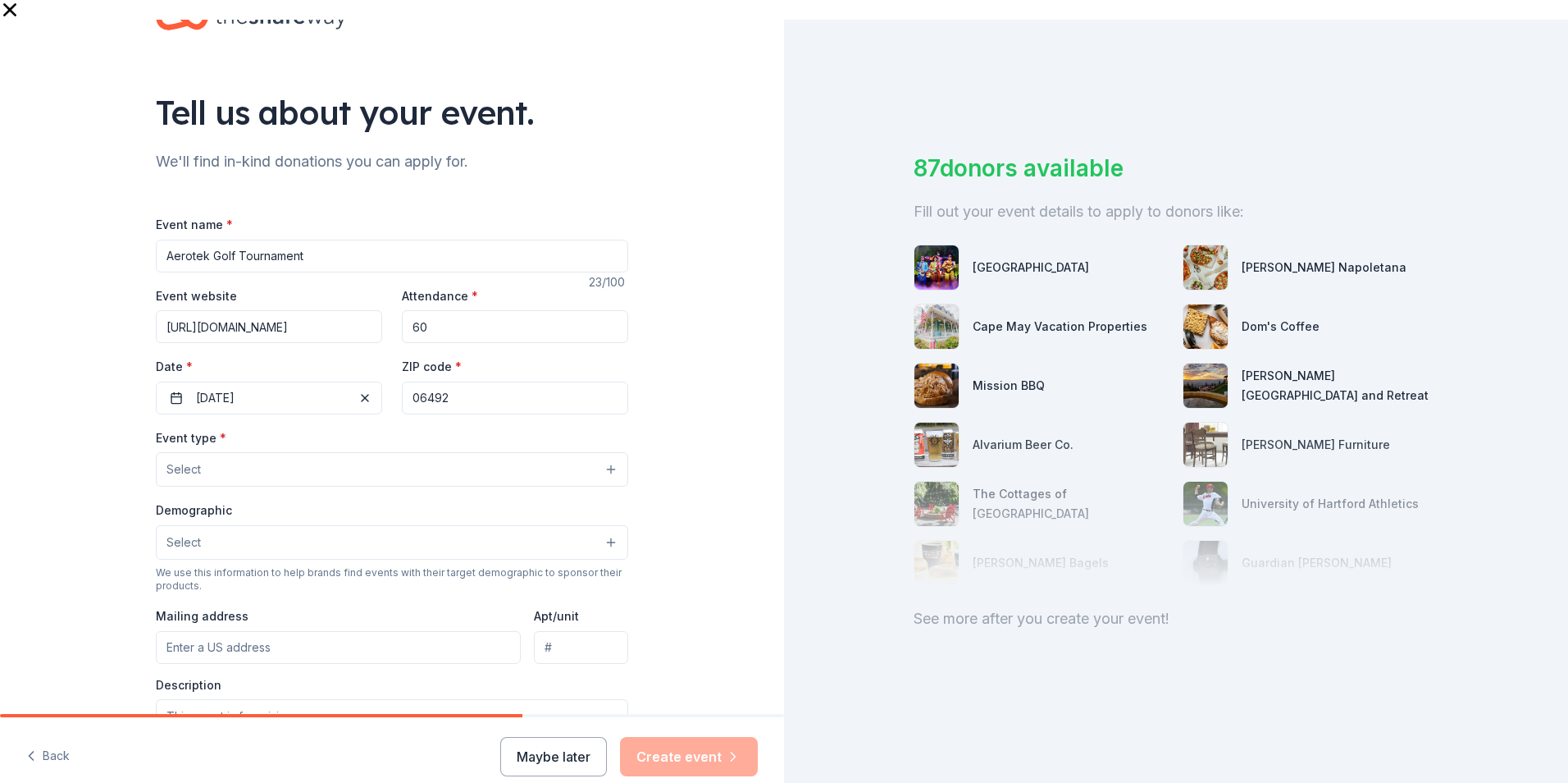
scroll to position [164, 0]
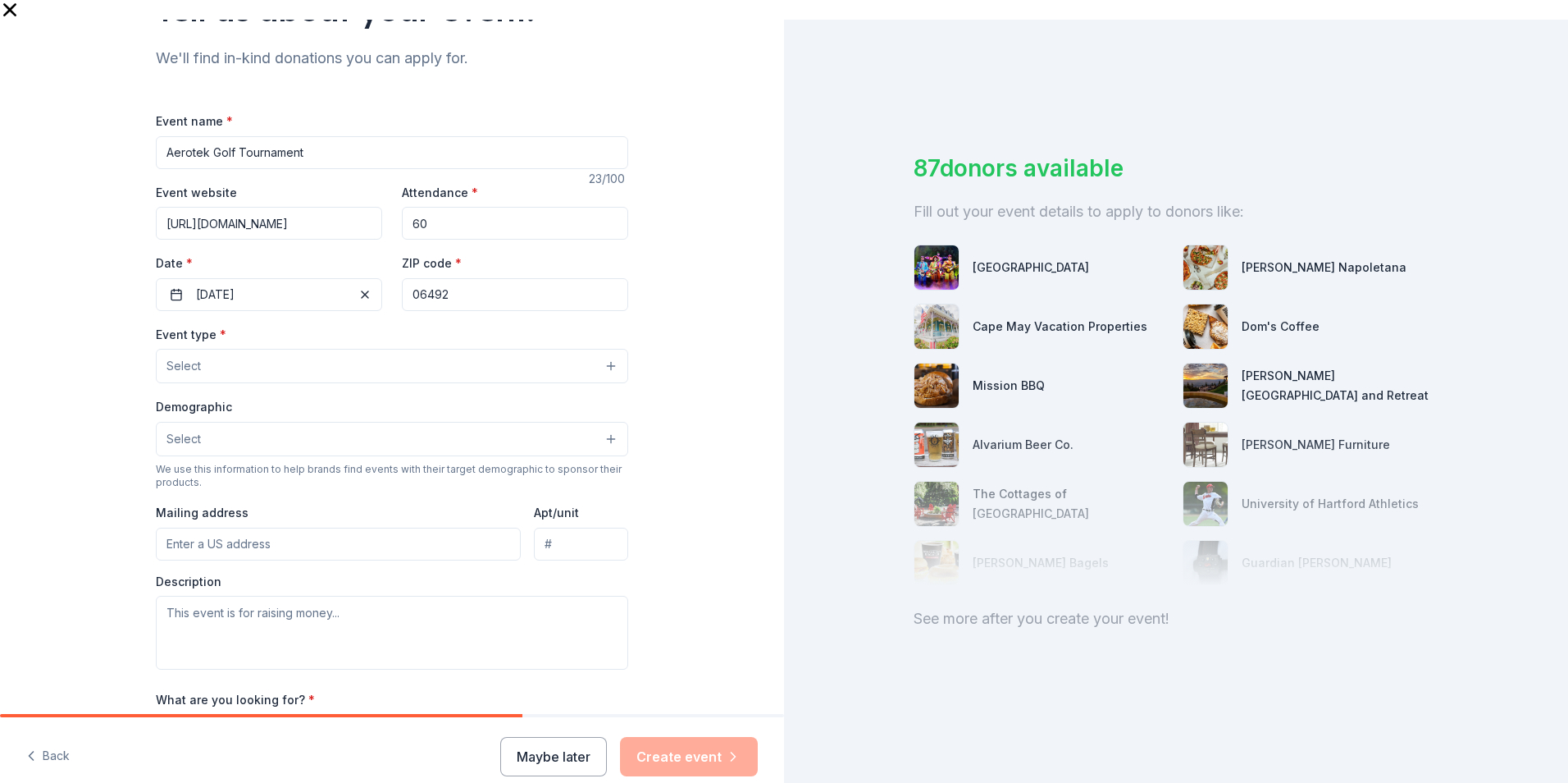
click at [241, 348] on button "Select" at bounding box center [391, 366] width 472 height 35
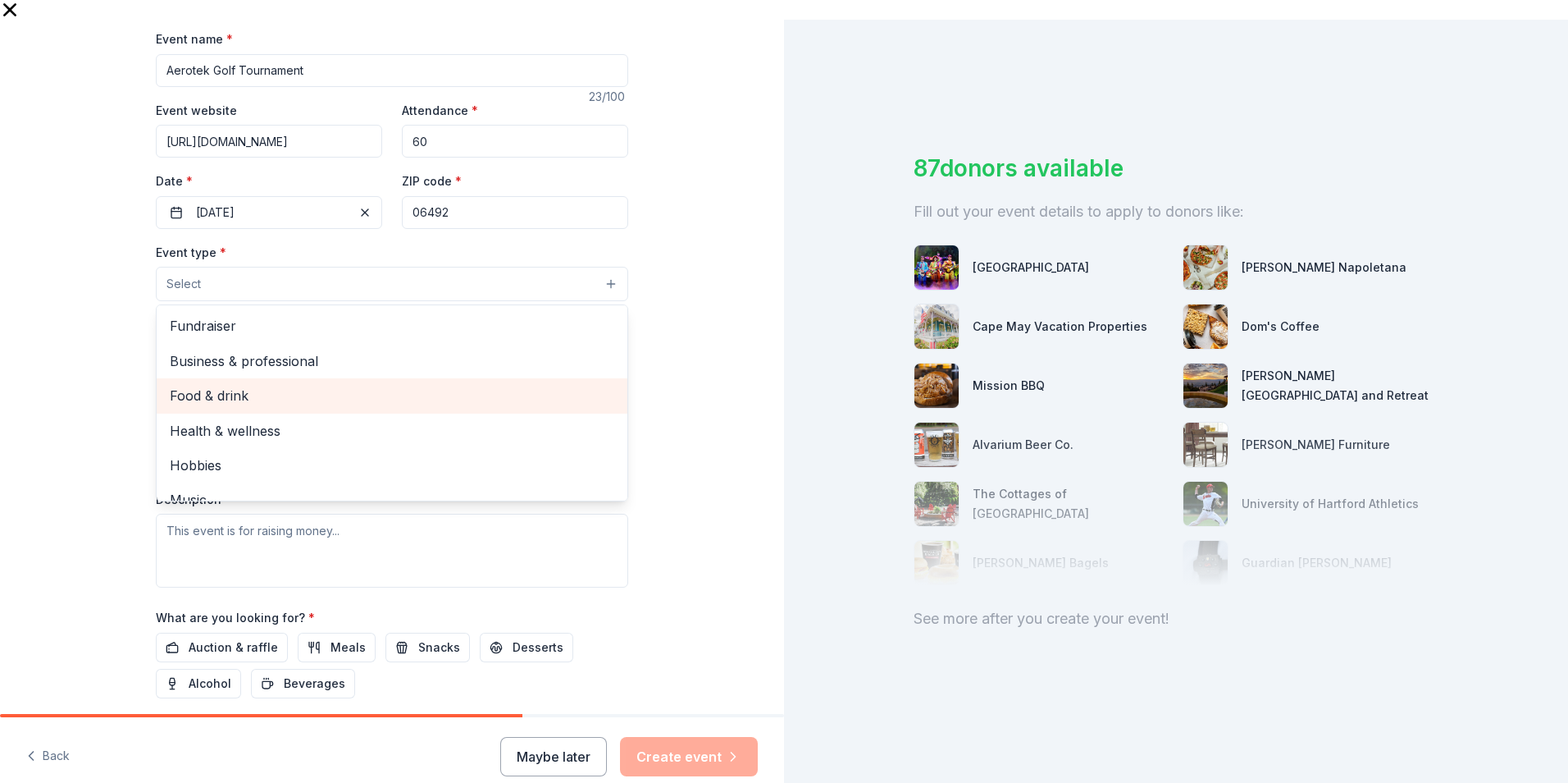
scroll to position [55, 0]
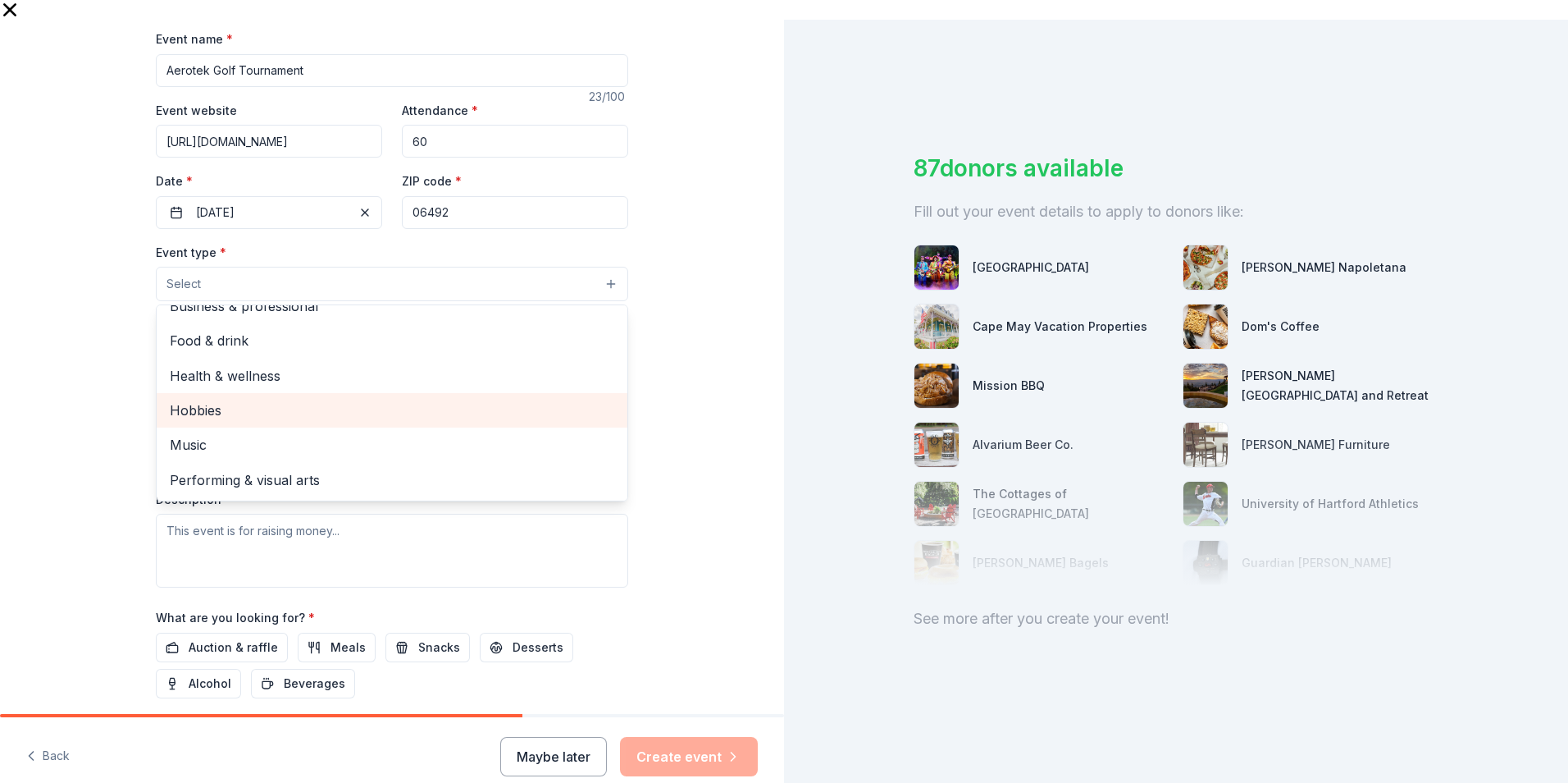
click at [235, 400] on span "Hobbies" at bounding box center [391, 411] width 444 height 22
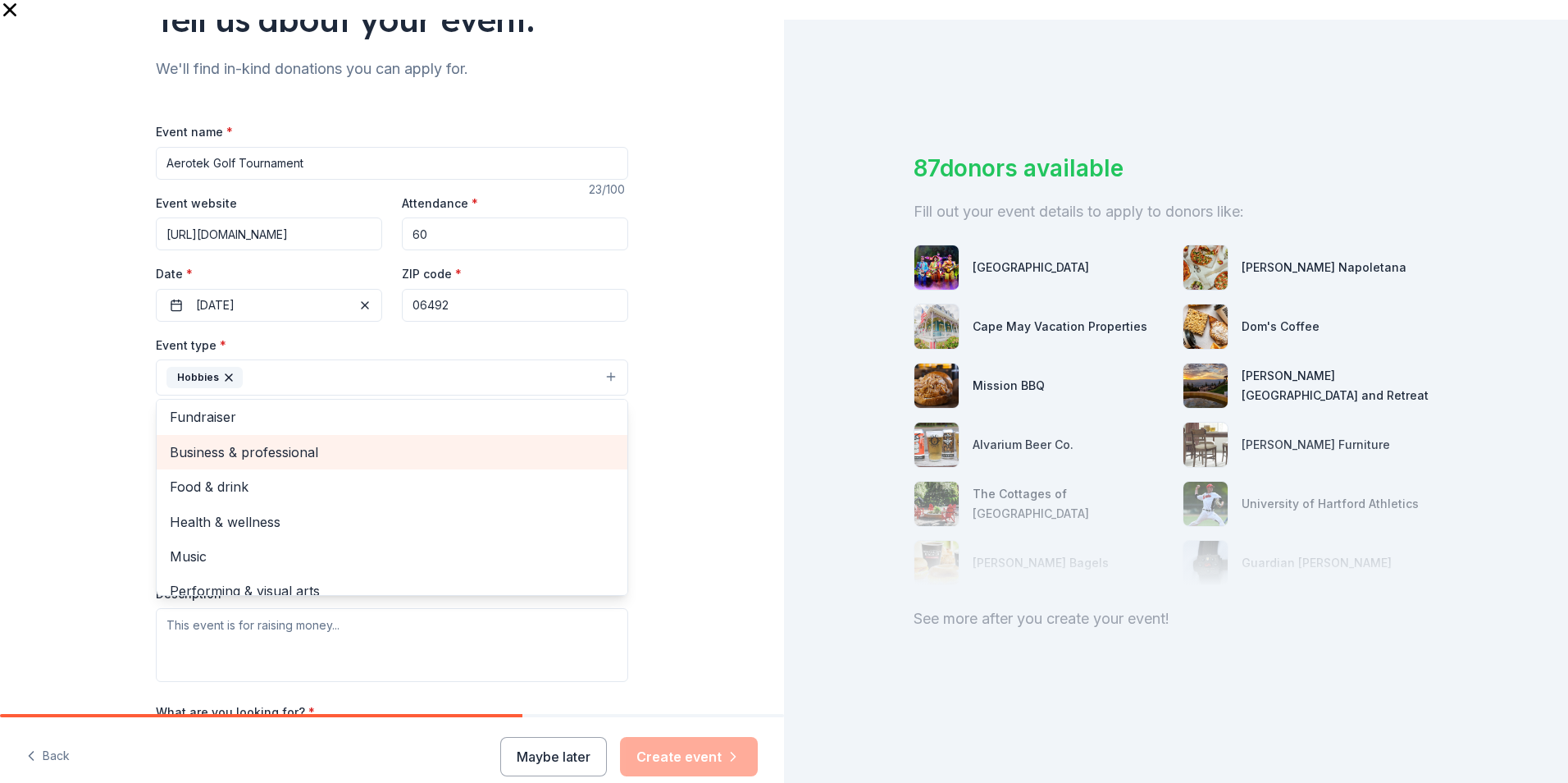
scroll to position [0, 0]
click at [223, 371] on icon "button" at bounding box center [229, 377] width 13 height 13
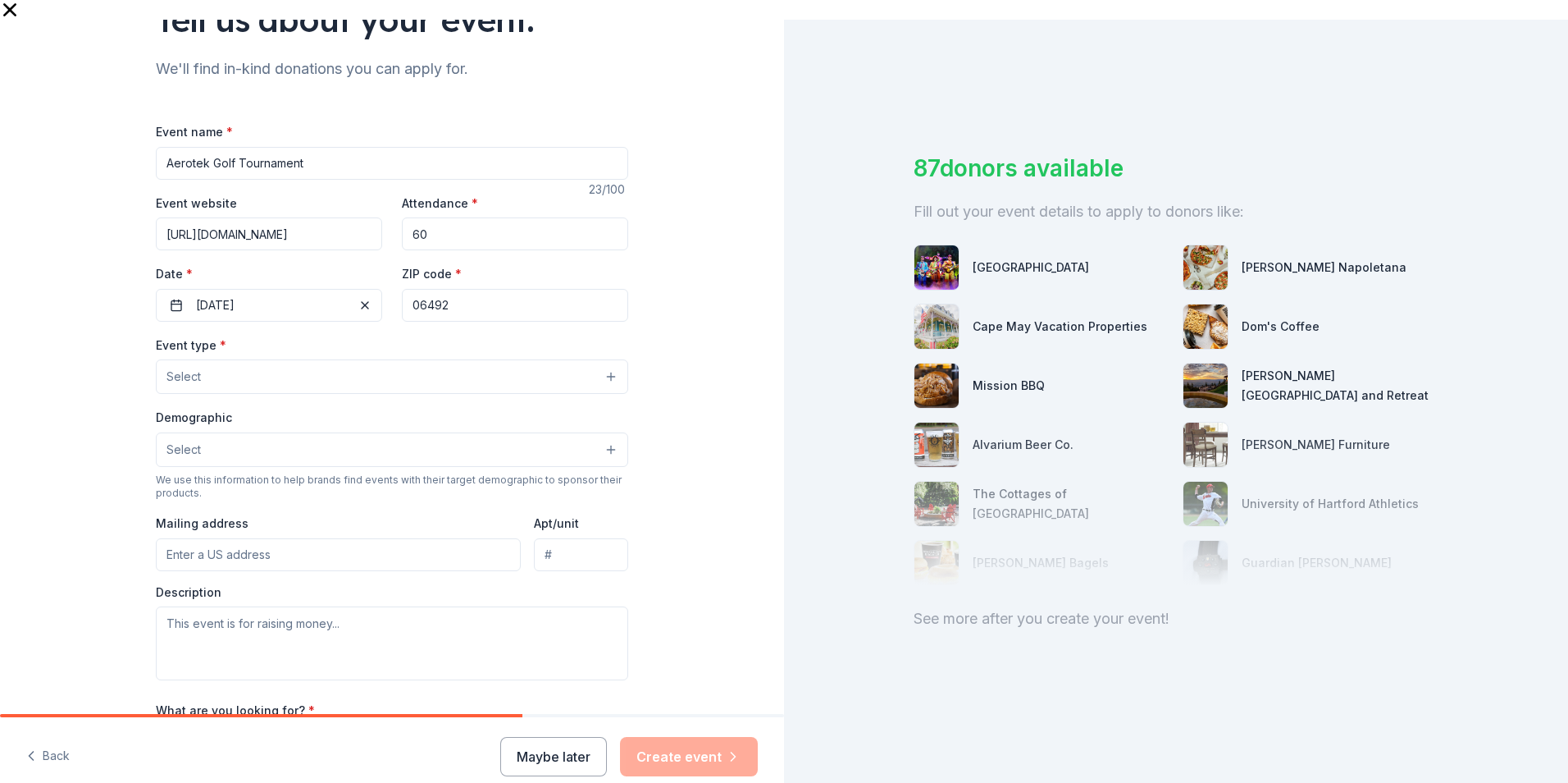
click at [224, 359] on button "Select" at bounding box center [391, 377] width 472 height 35
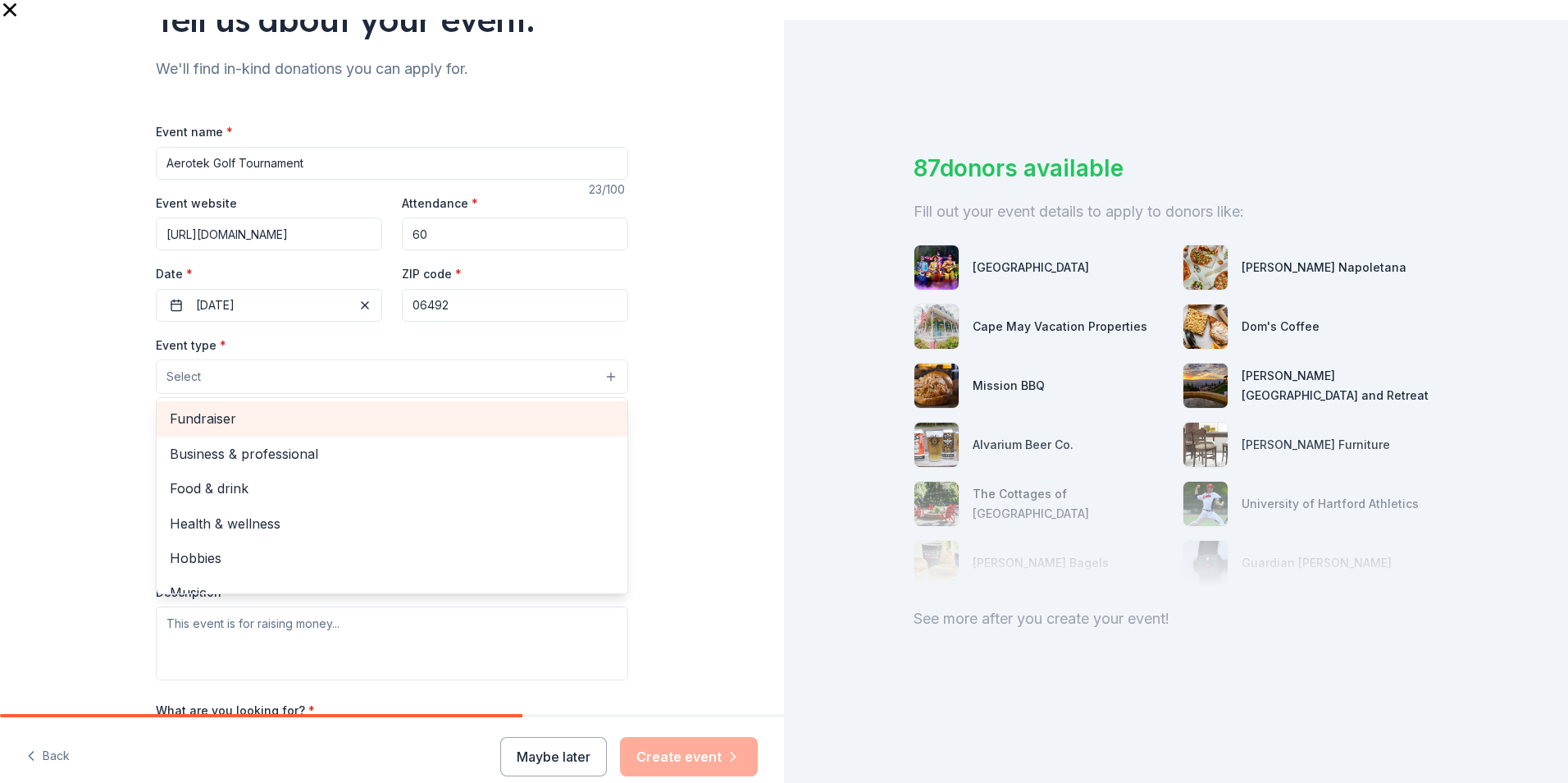
click at [224, 408] on span "Fundraiser" at bounding box center [391, 419] width 444 height 22
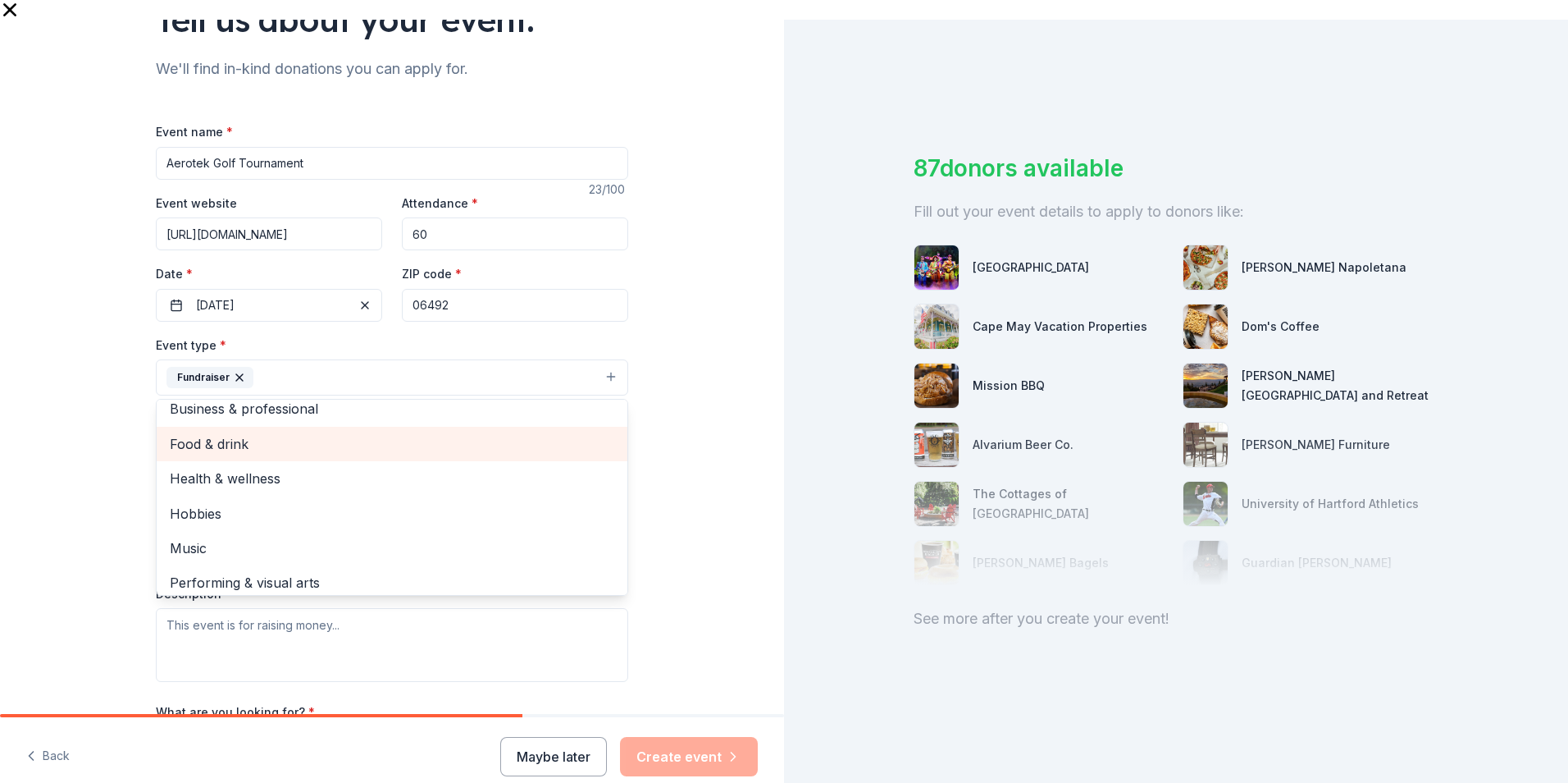
scroll to position [20, 0]
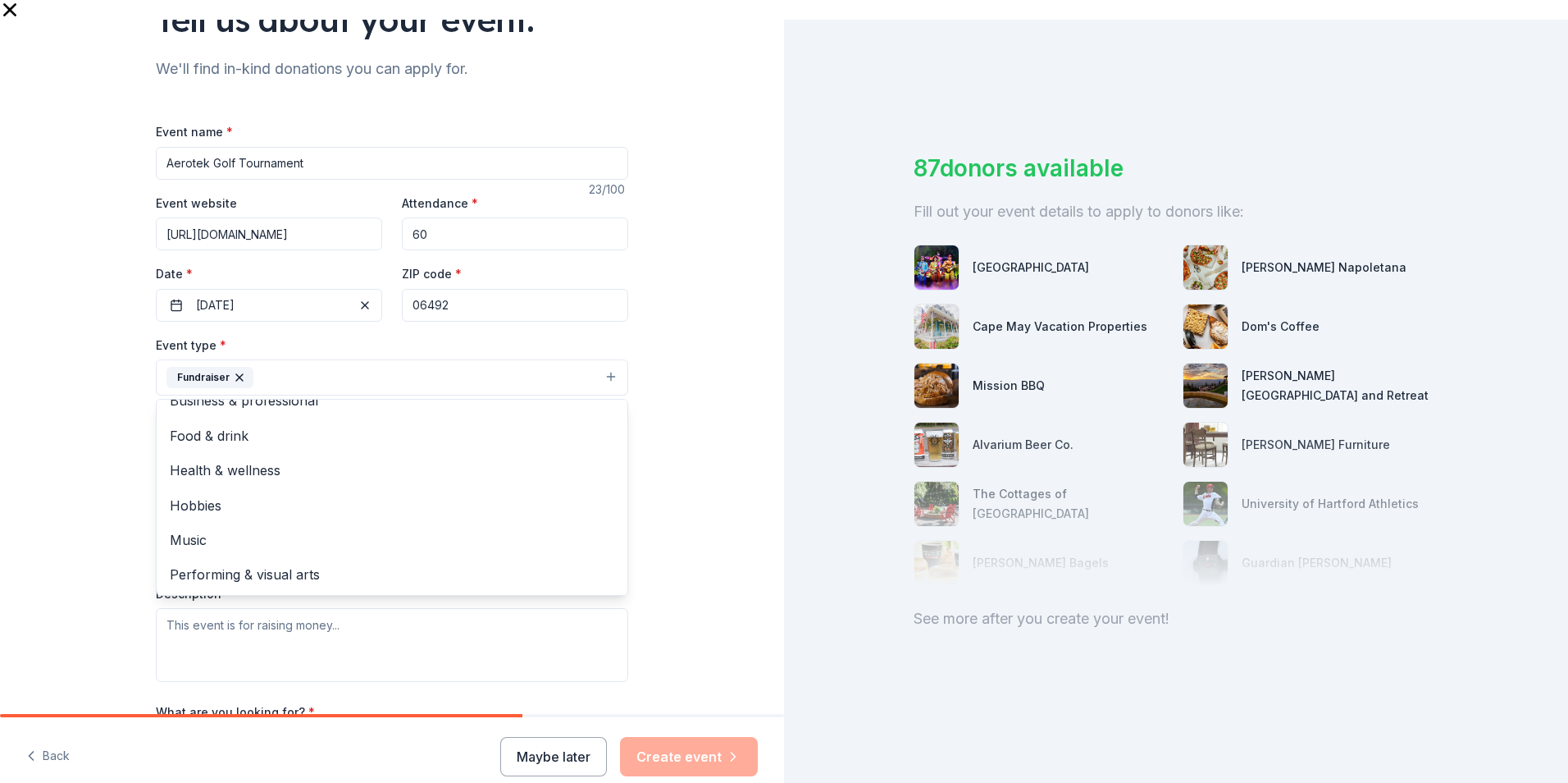
click at [56, 420] on div "Tell us about your event. We'll find in-kind donations you can apply for. Event…" at bounding box center [392, 412] width 784 height 1093
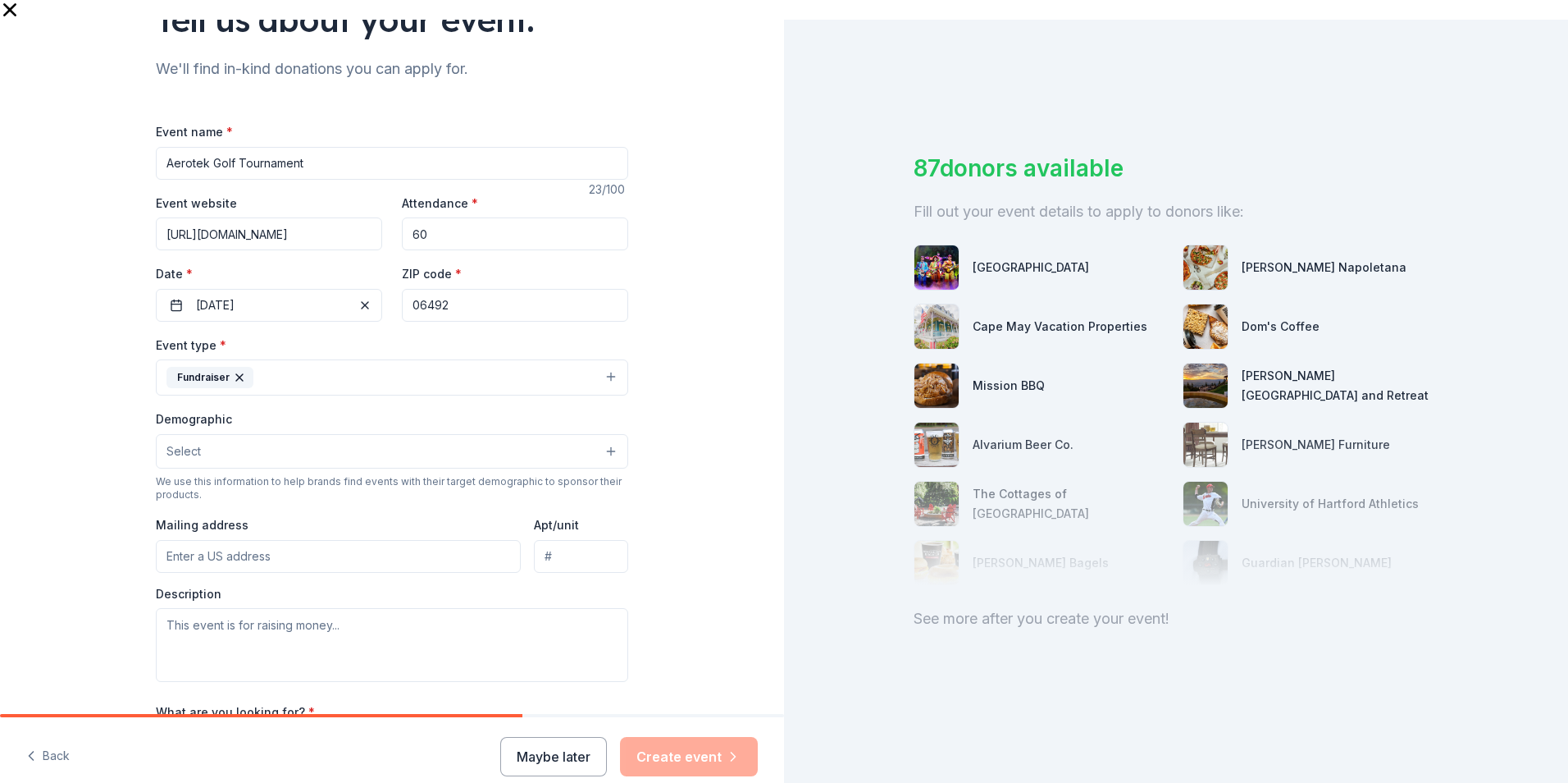
click at [231, 413] on div "Demographic Select" at bounding box center [391, 439] width 472 height 60
click at [231, 434] on button "Select" at bounding box center [391, 451] width 472 height 35
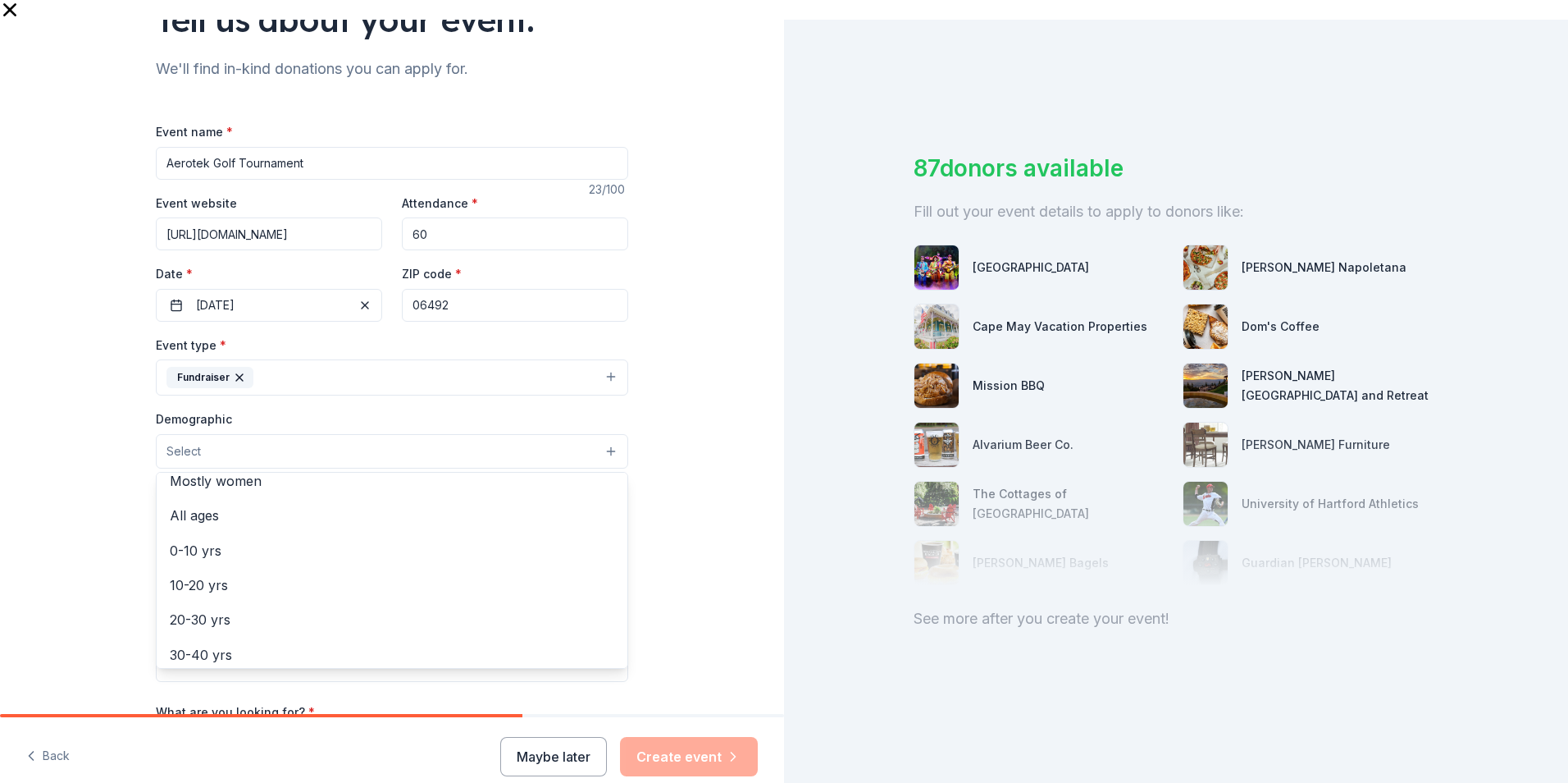
scroll to position [0, 0]
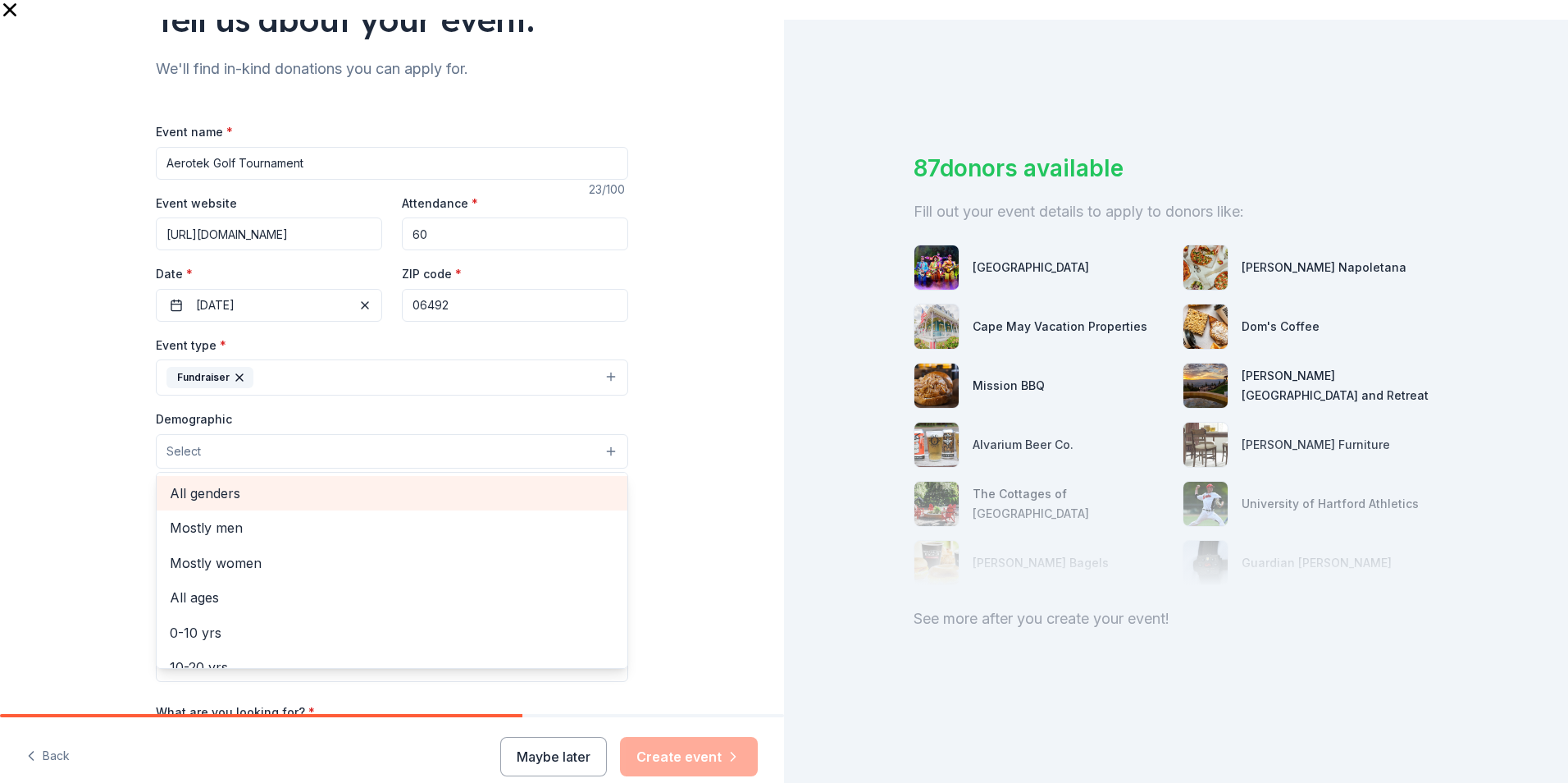
click at [225, 483] on span "All genders" at bounding box center [391, 493] width 444 height 22
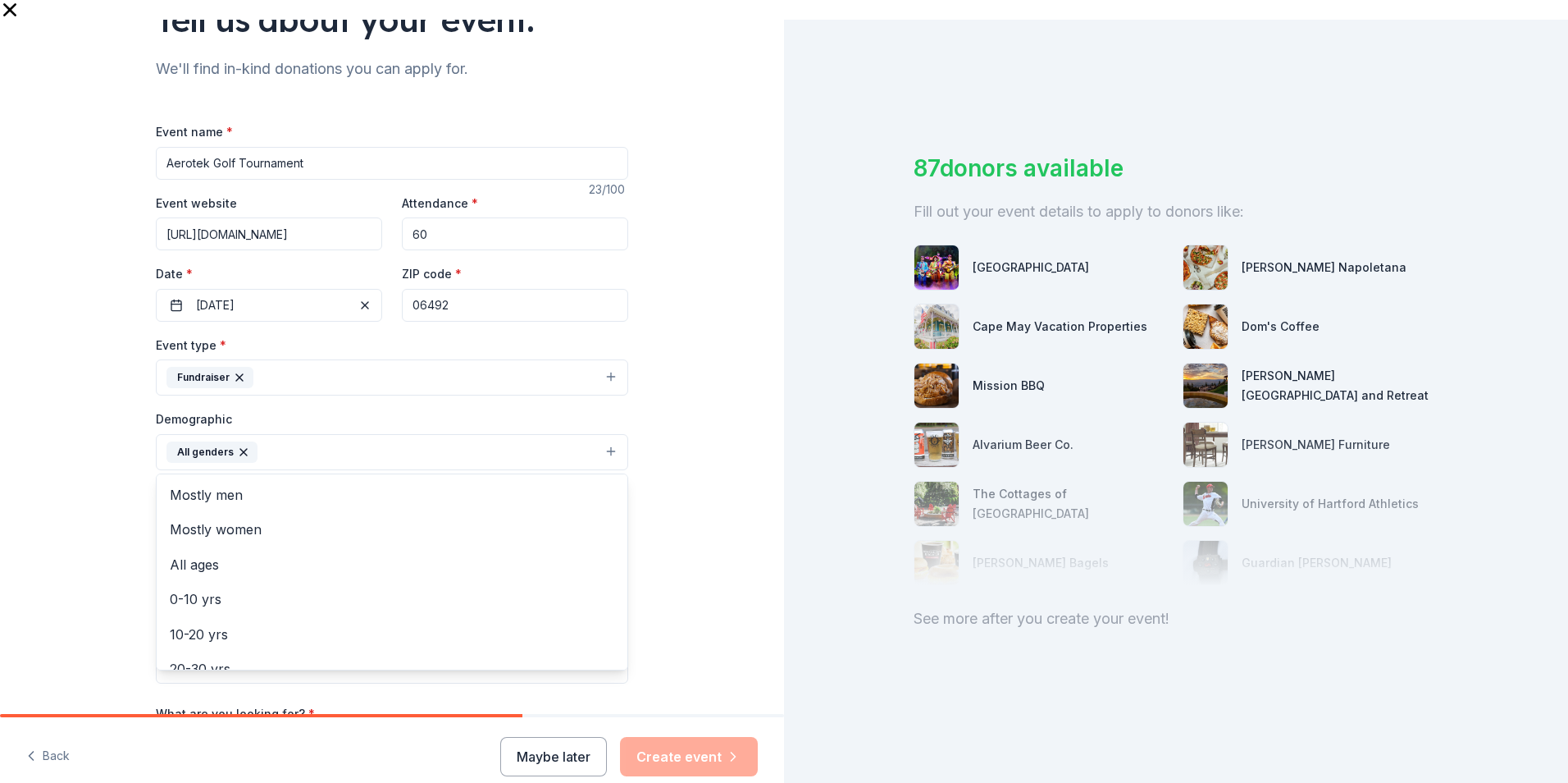
click at [106, 470] on div "Tell us about your event. We'll find in-kind donations you can apply for. Event…" at bounding box center [392, 413] width 784 height 1095
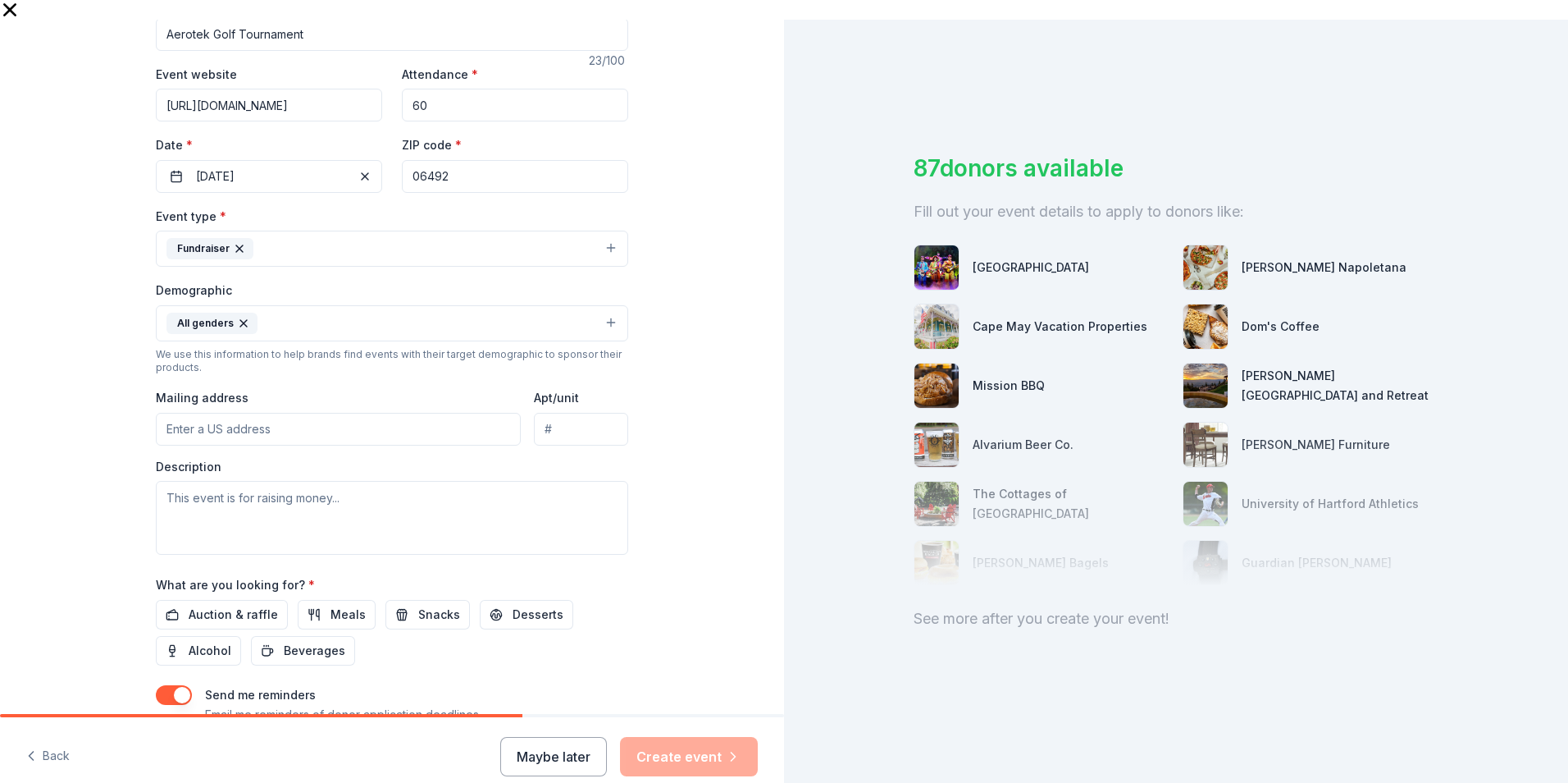
scroll to position [318, 0]
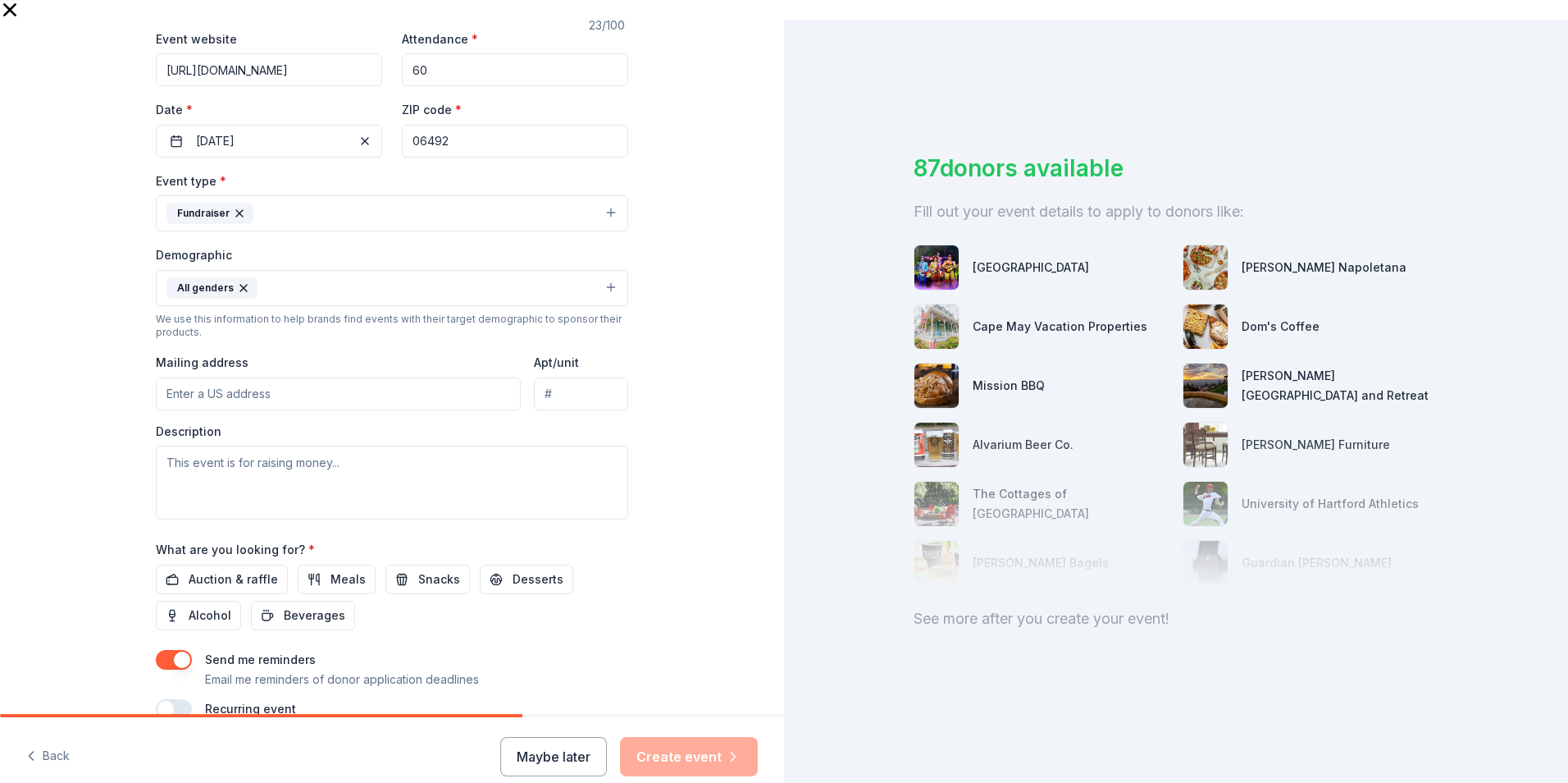
click at [219, 377] on input "Mailing address" at bounding box center [338, 394] width 365 height 33
type input "225 Dyer Street, Providence, RI, 02903"
click at [574, 379] on input "Apt/unit" at bounding box center [581, 394] width 94 height 33
click at [303, 453] on textarea at bounding box center [391, 482] width 472 height 74
click at [341, 377] on input "225 Dyer Street, Providence, RI, 02903" at bounding box center [338, 394] width 365 height 33
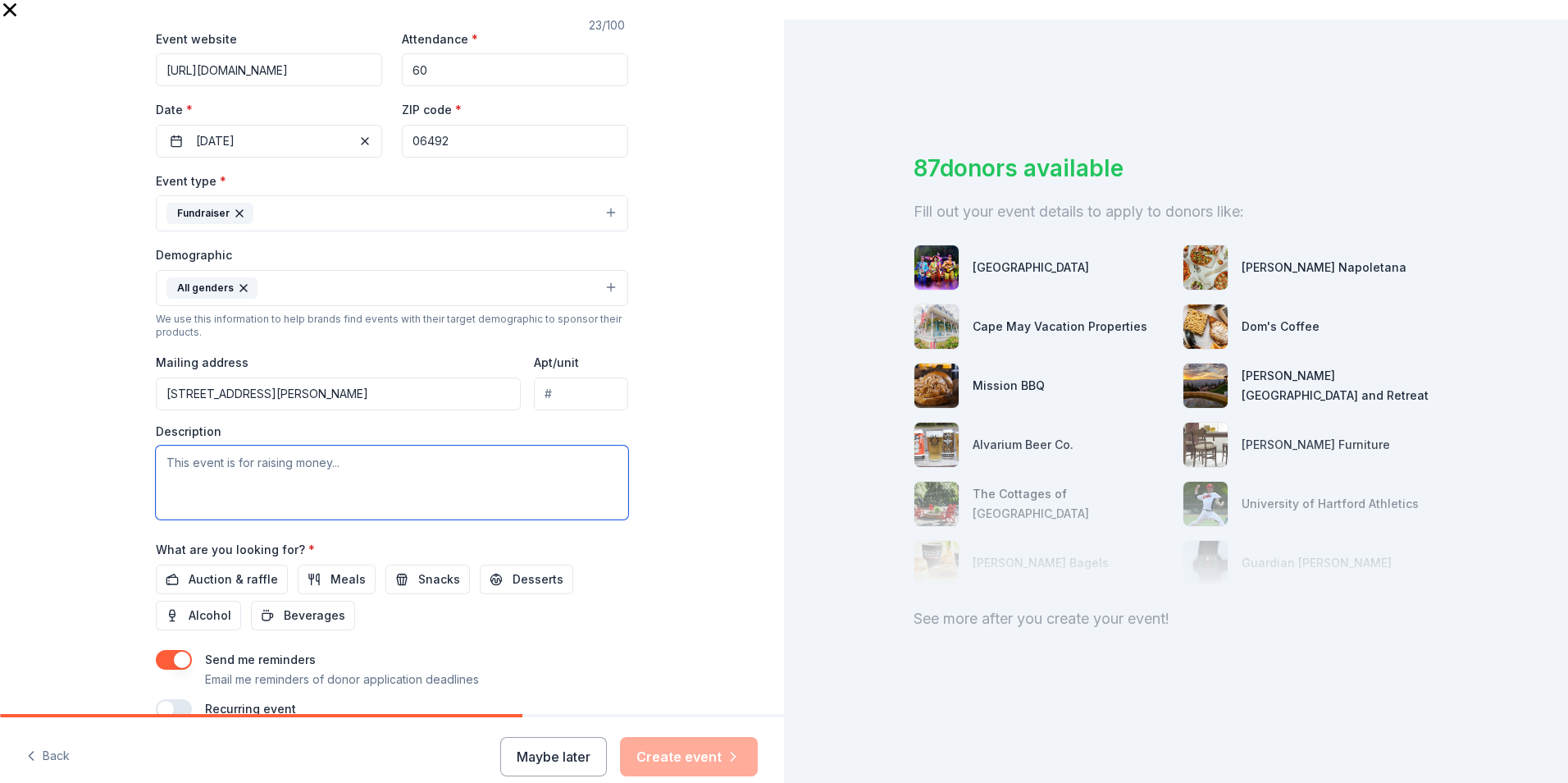
click at [261, 452] on textarea at bounding box center [391, 482] width 472 height 74
paste textarea "Our company Aerotek/Aston Carter/Actalent is hosting a golf tournament this upc…"
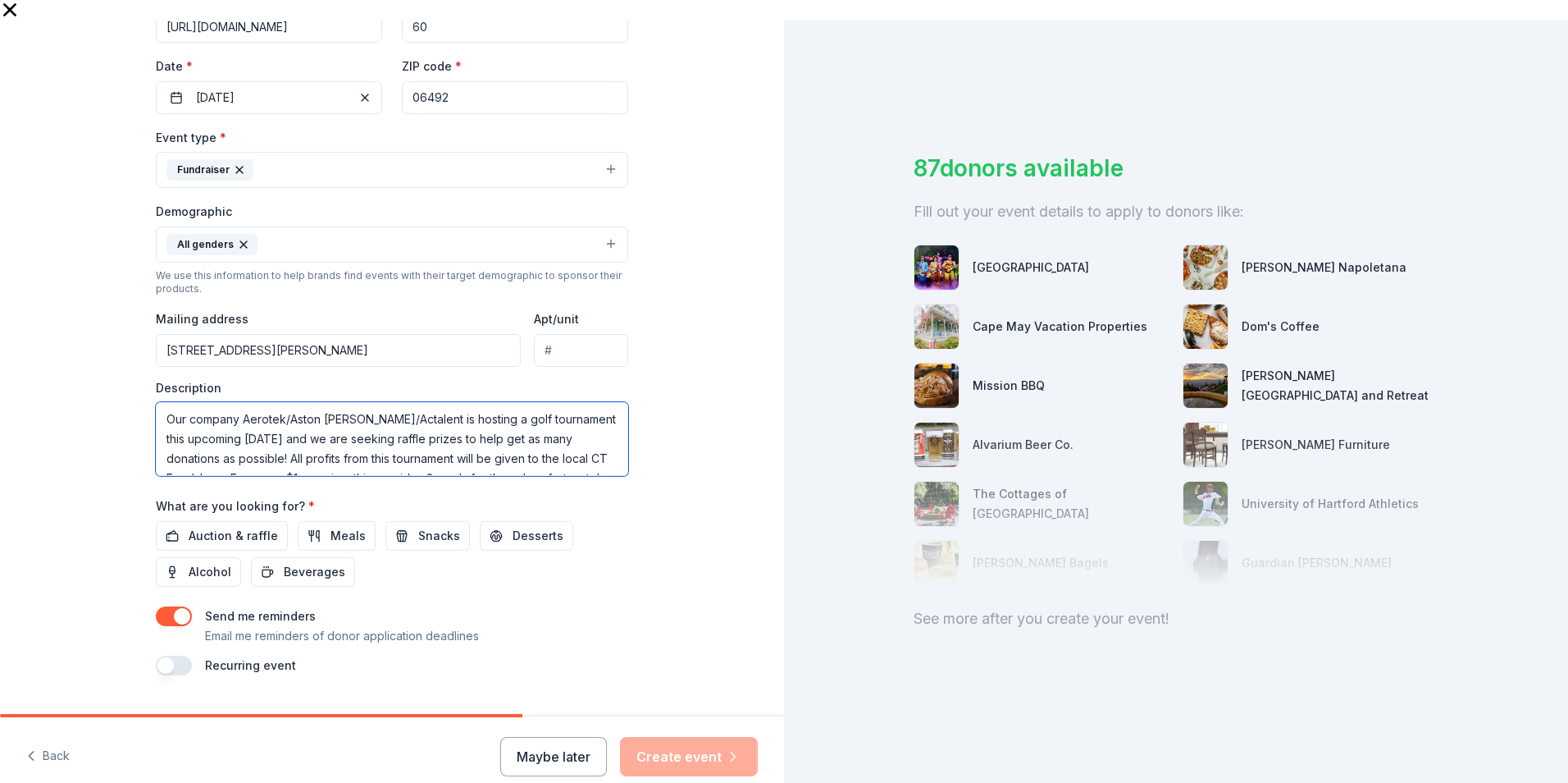
scroll to position [401, 0]
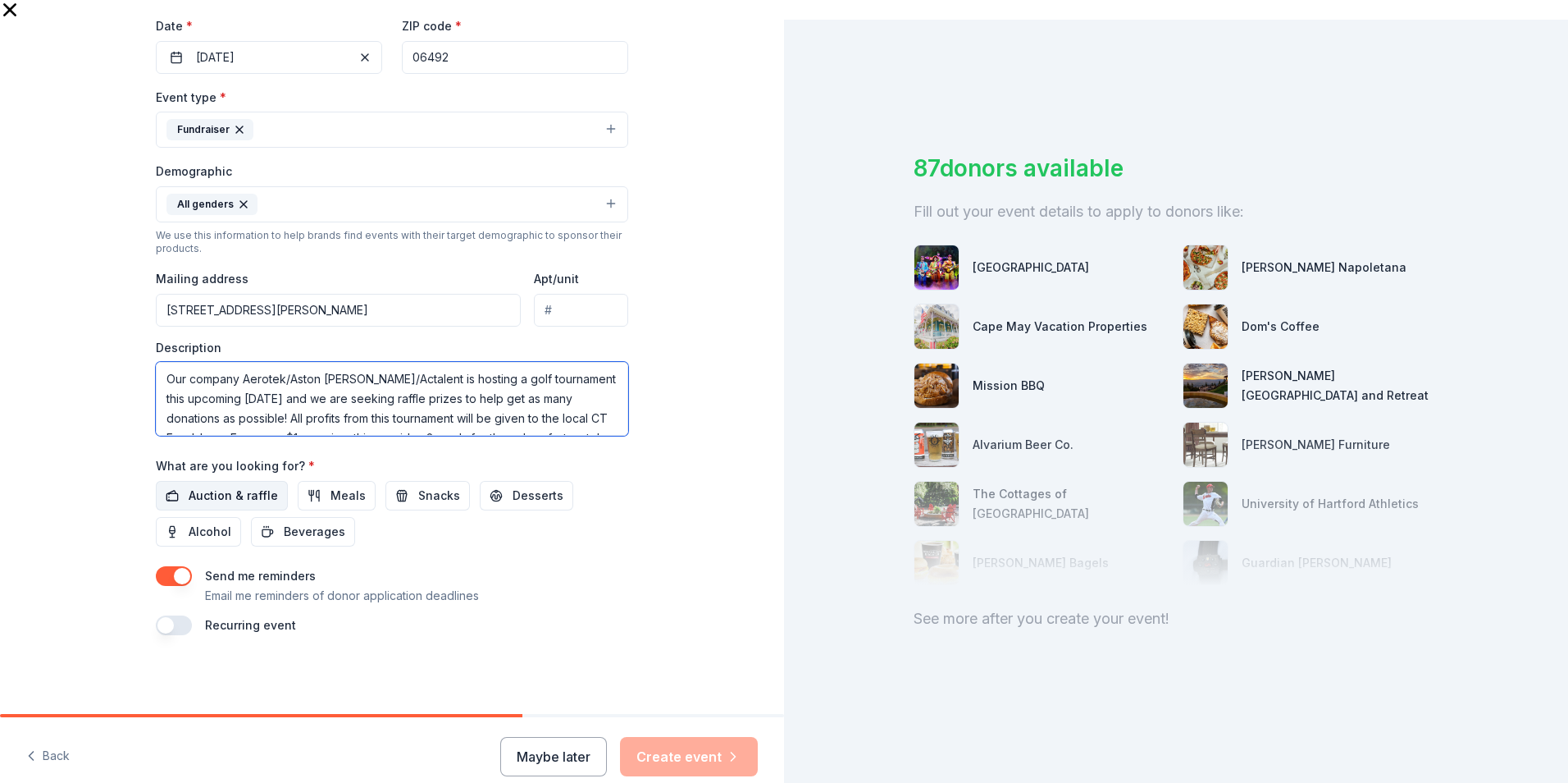
type textarea "Our company Aerotek/Aston Carter/Actalent is hosting a golf tournament this upc…"
click at [193, 486] on span "Auction & raffle" at bounding box center [233, 496] width 89 height 20
click at [183, 552] on button "button" at bounding box center [174, 625] width 36 height 20
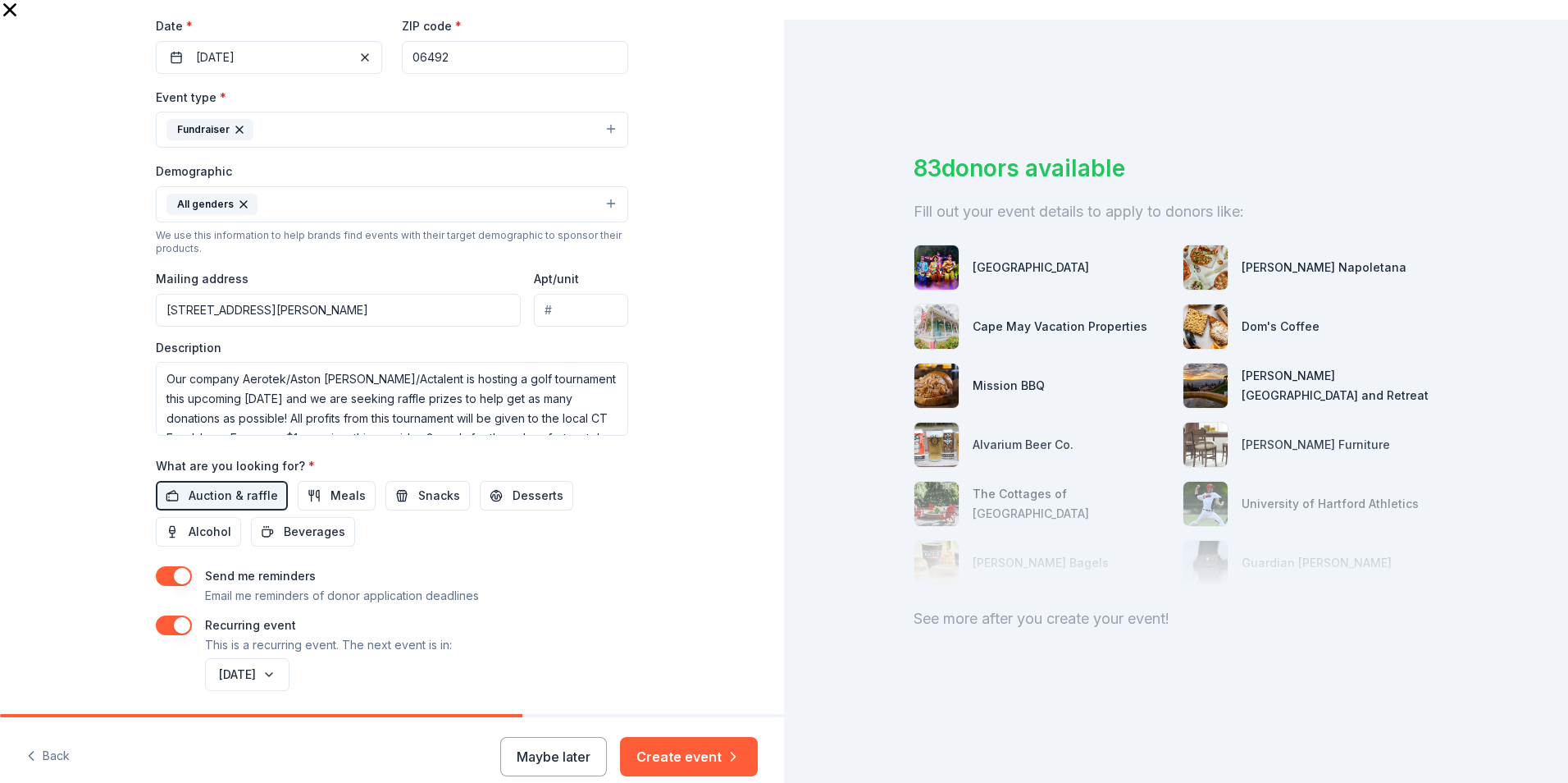
scroll to position [460, 0]
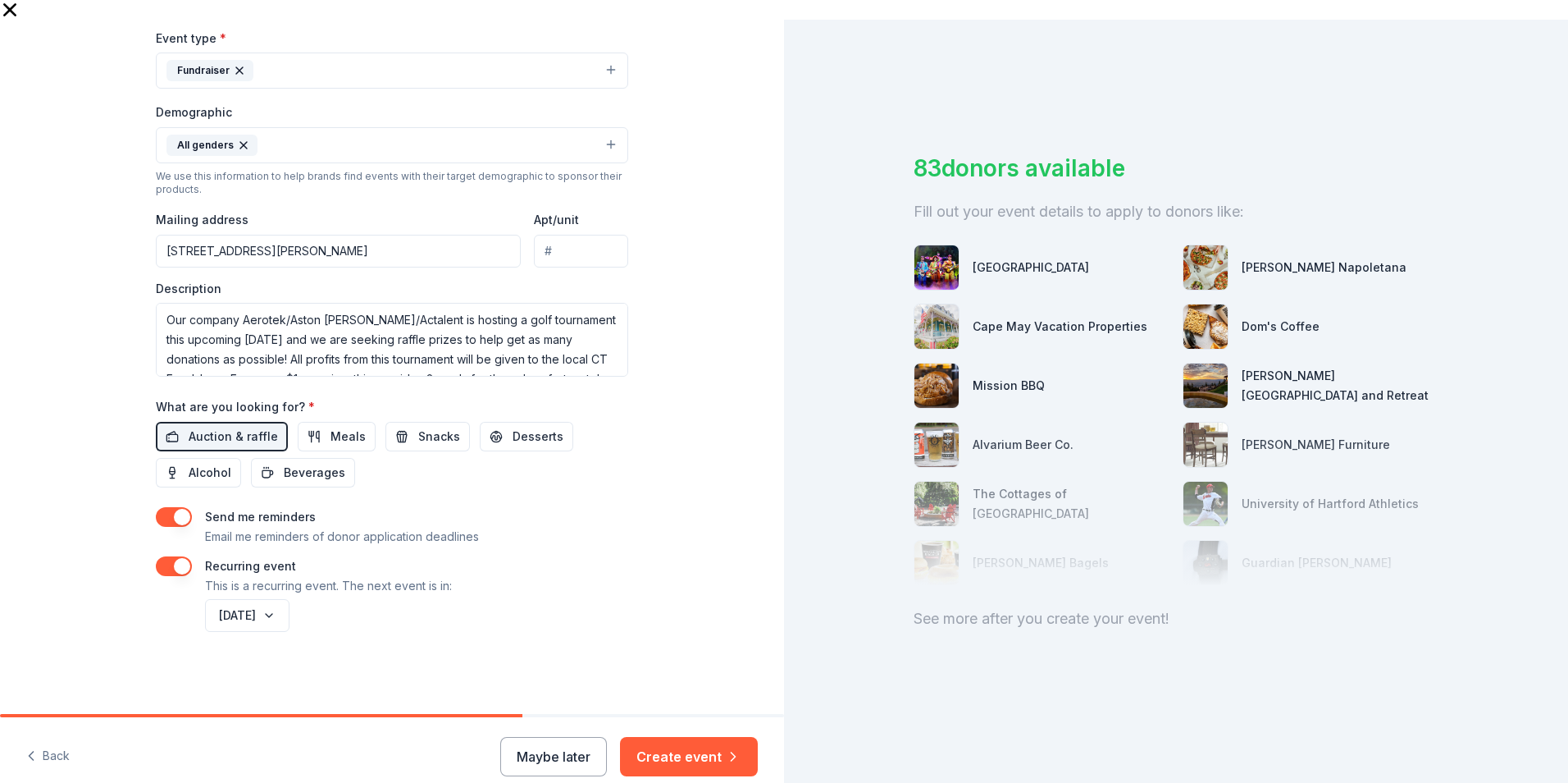
click at [180, 552] on button "button" at bounding box center [174, 566] width 36 height 20
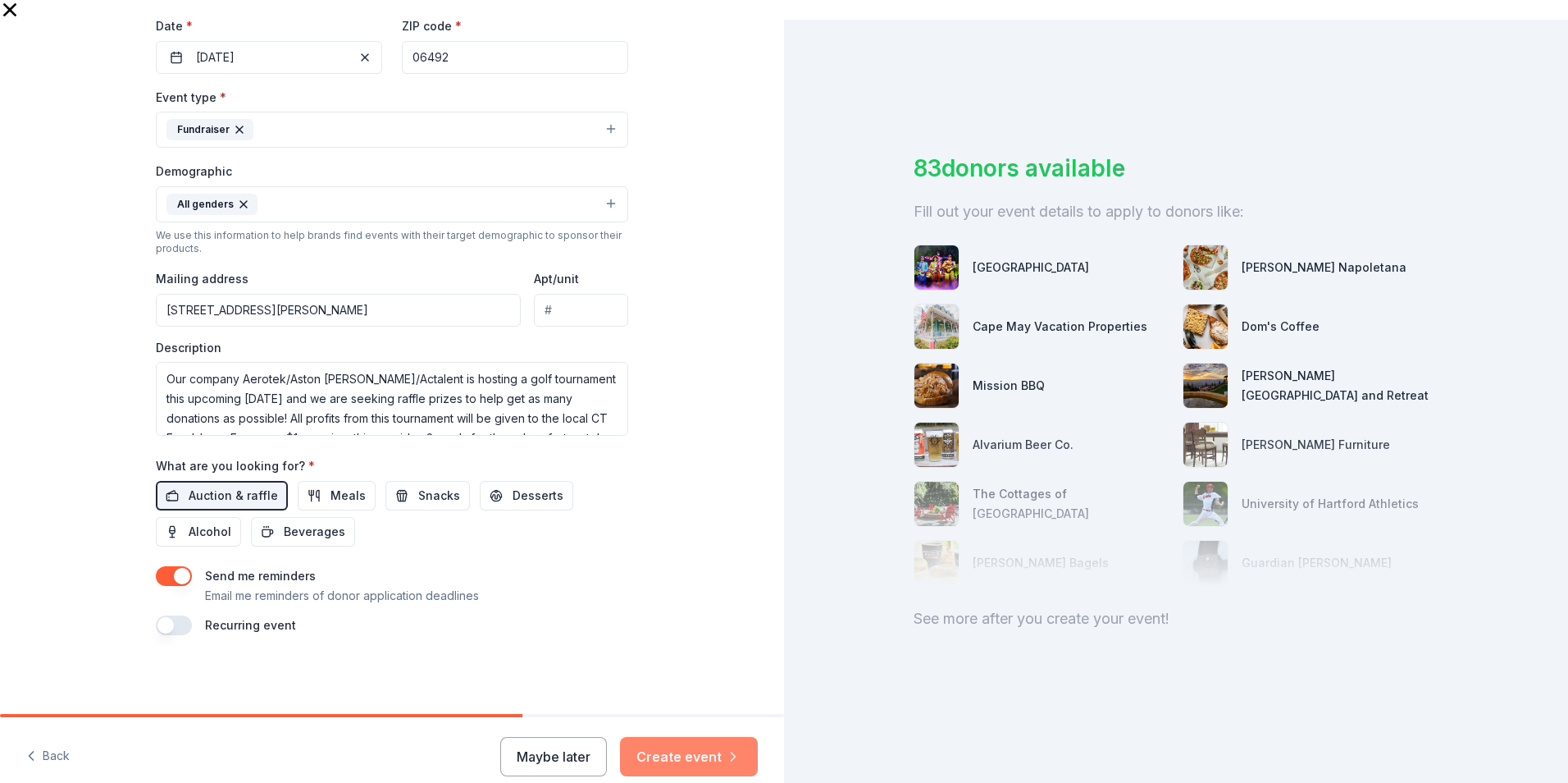
click at [717, 552] on button "Create event" at bounding box center [688, 757] width 138 height 40
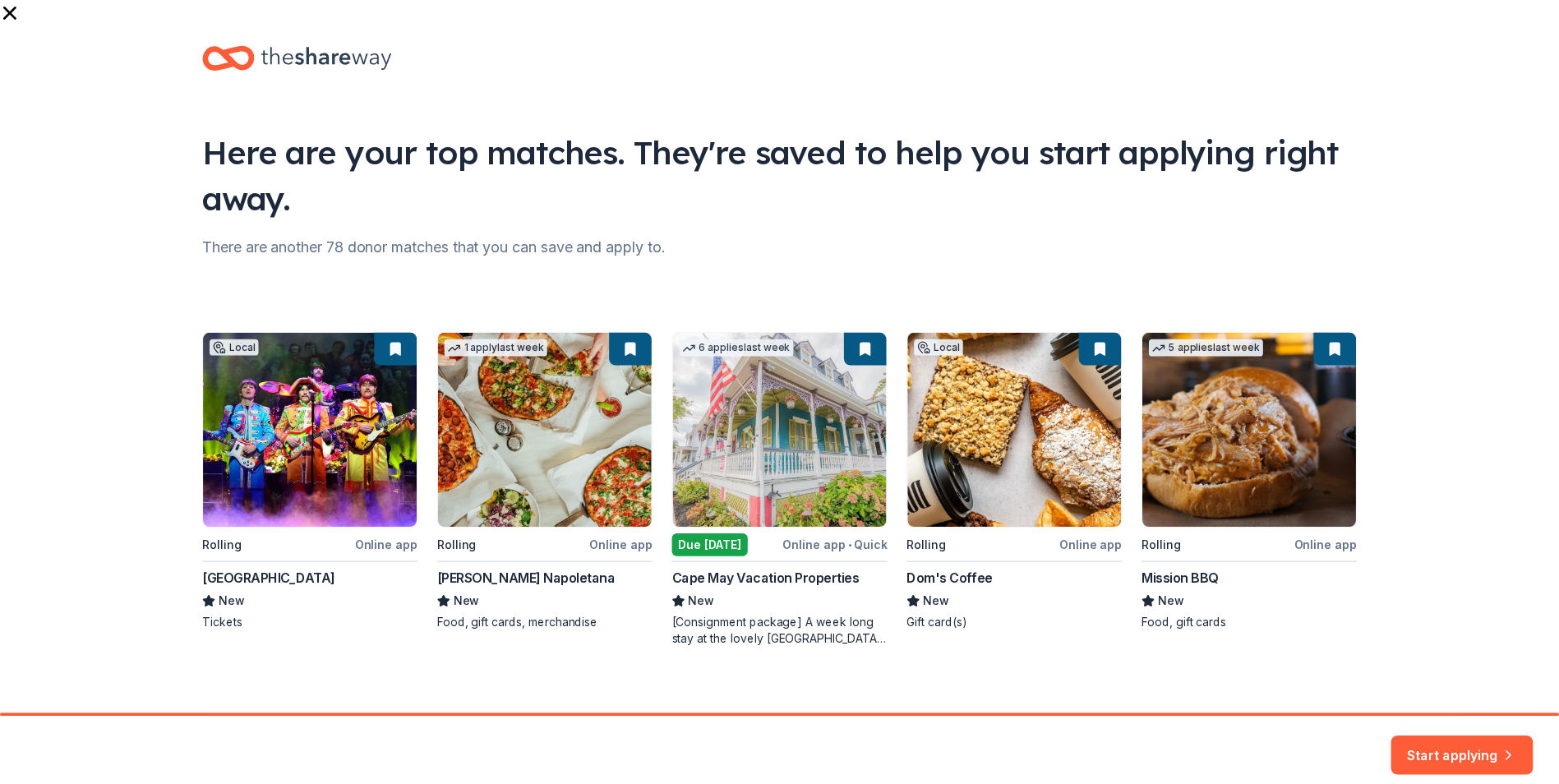
scroll to position [36, 0]
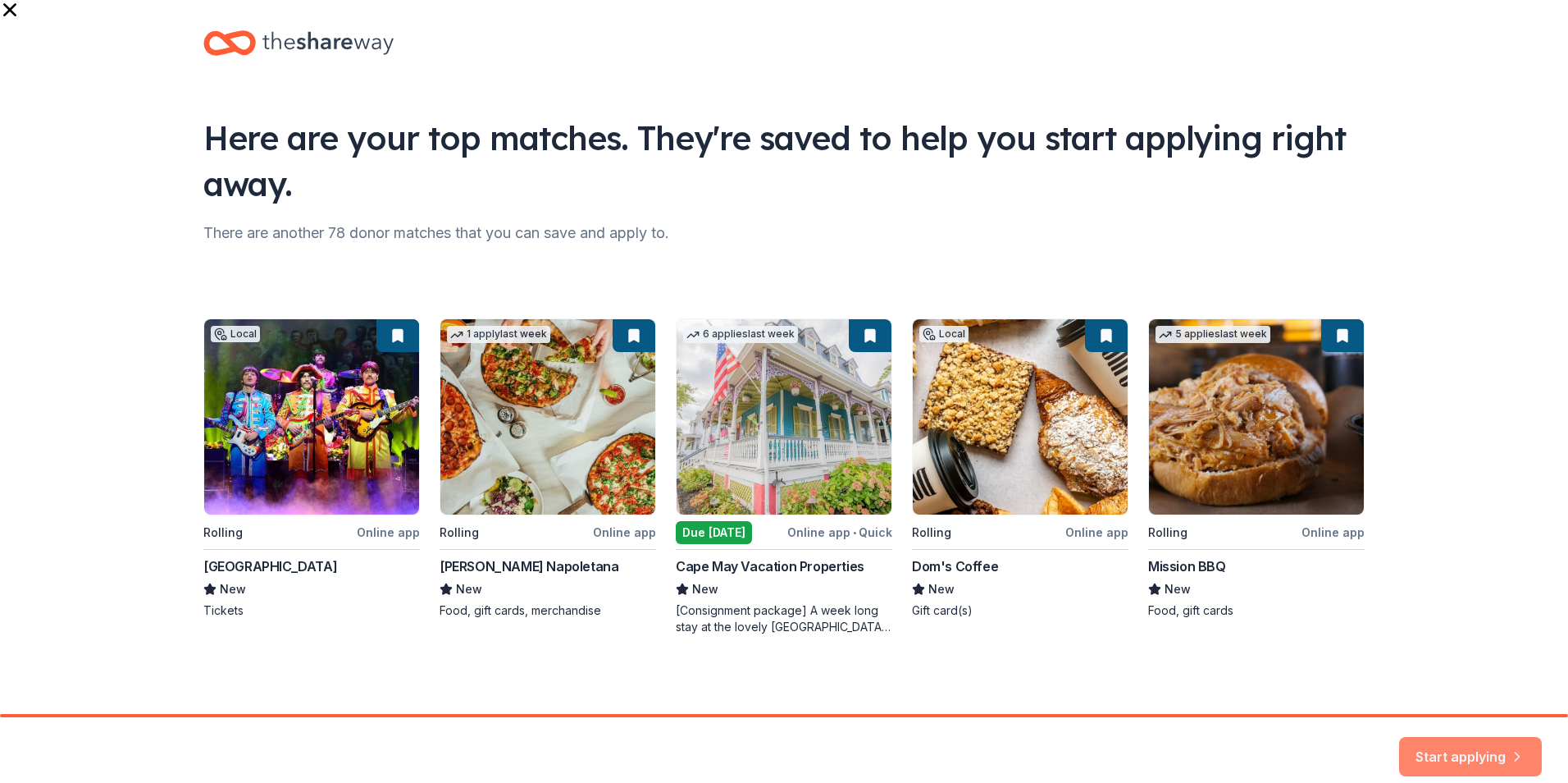
click at [1043, 552] on button "Start applying" at bounding box center [1470, 747] width 142 height 40
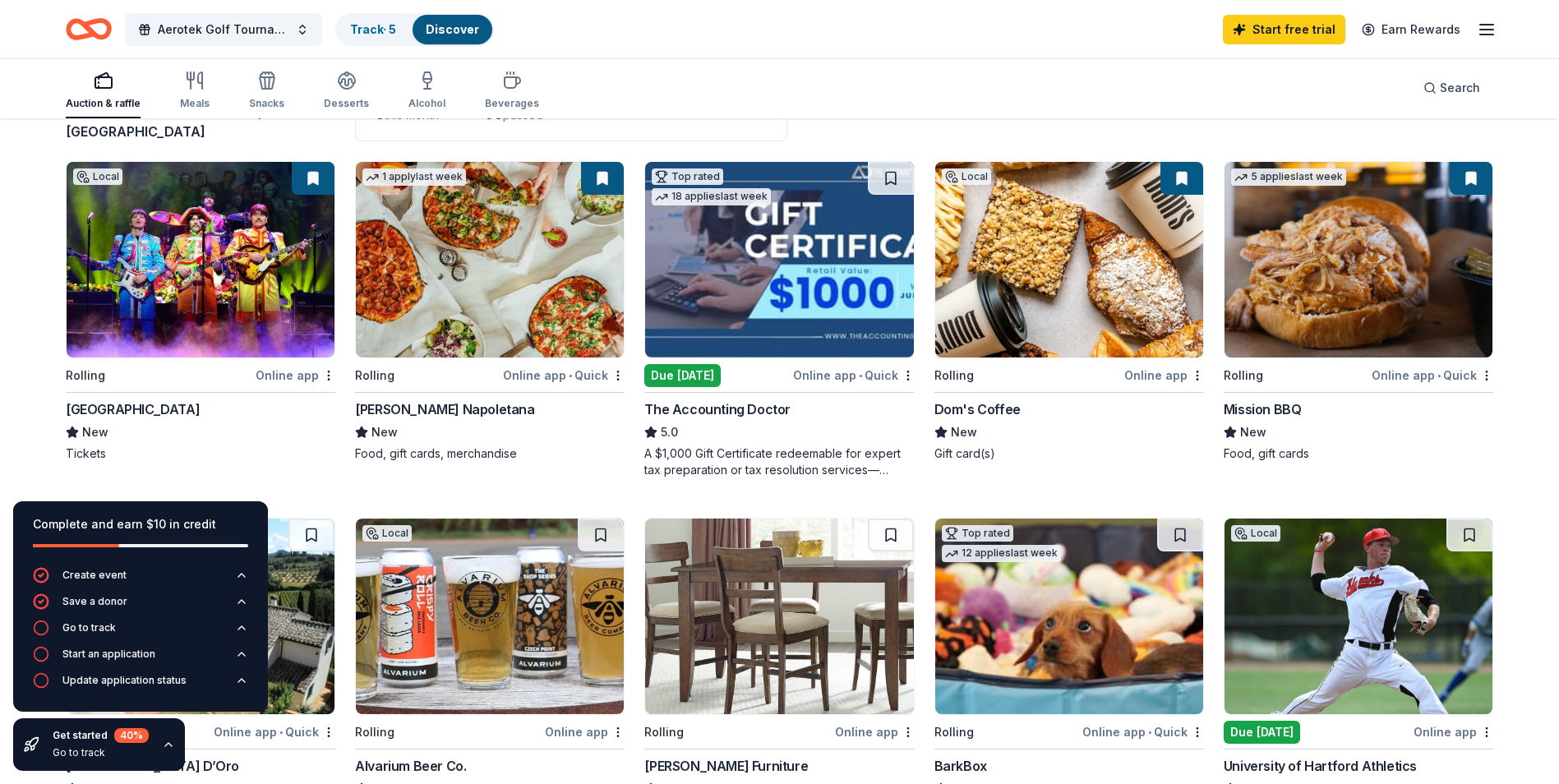
scroll to position [164, 0]
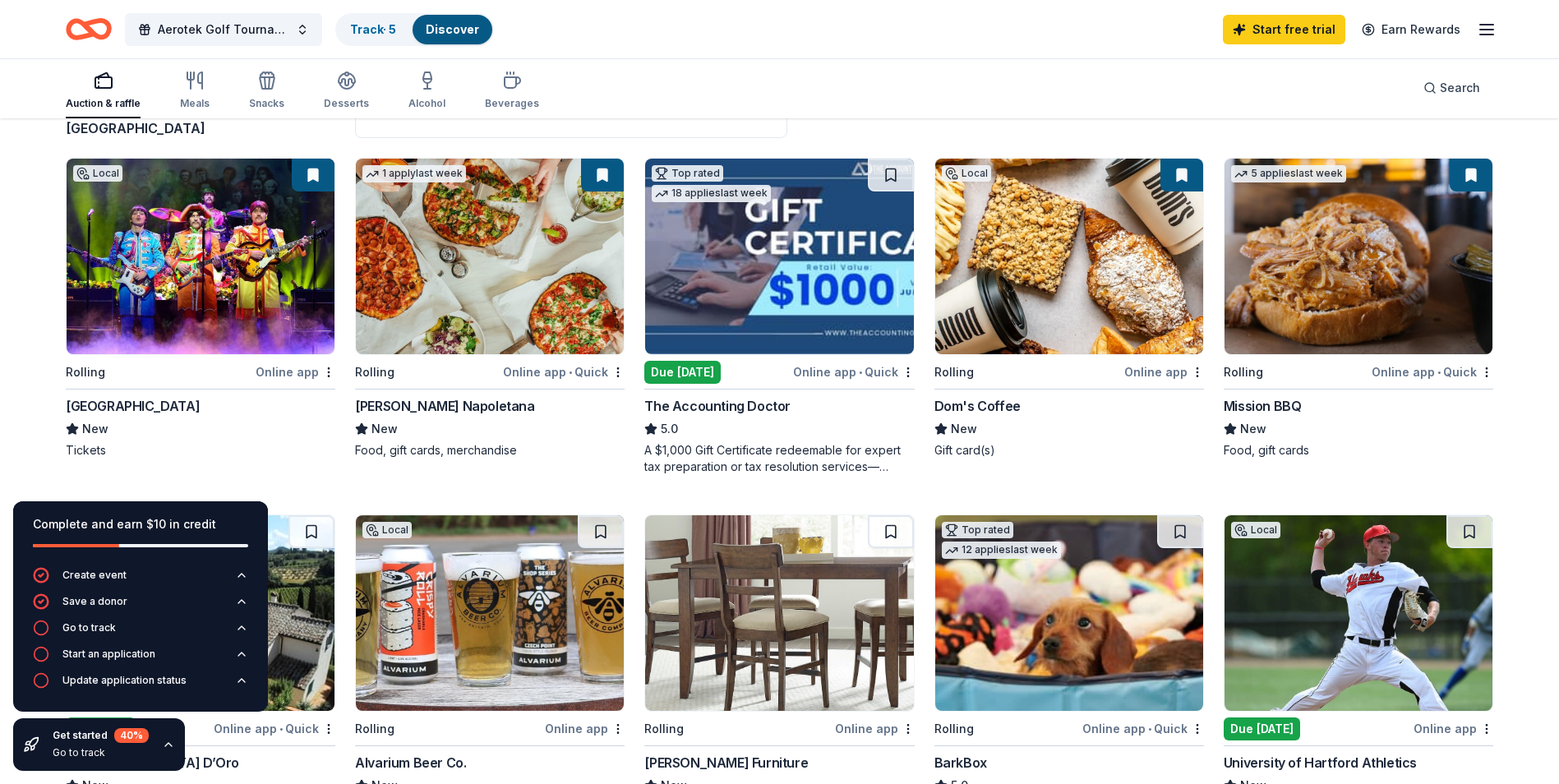
click at [134, 419] on div "New" at bounding box center [200, 429] width 270 height 20
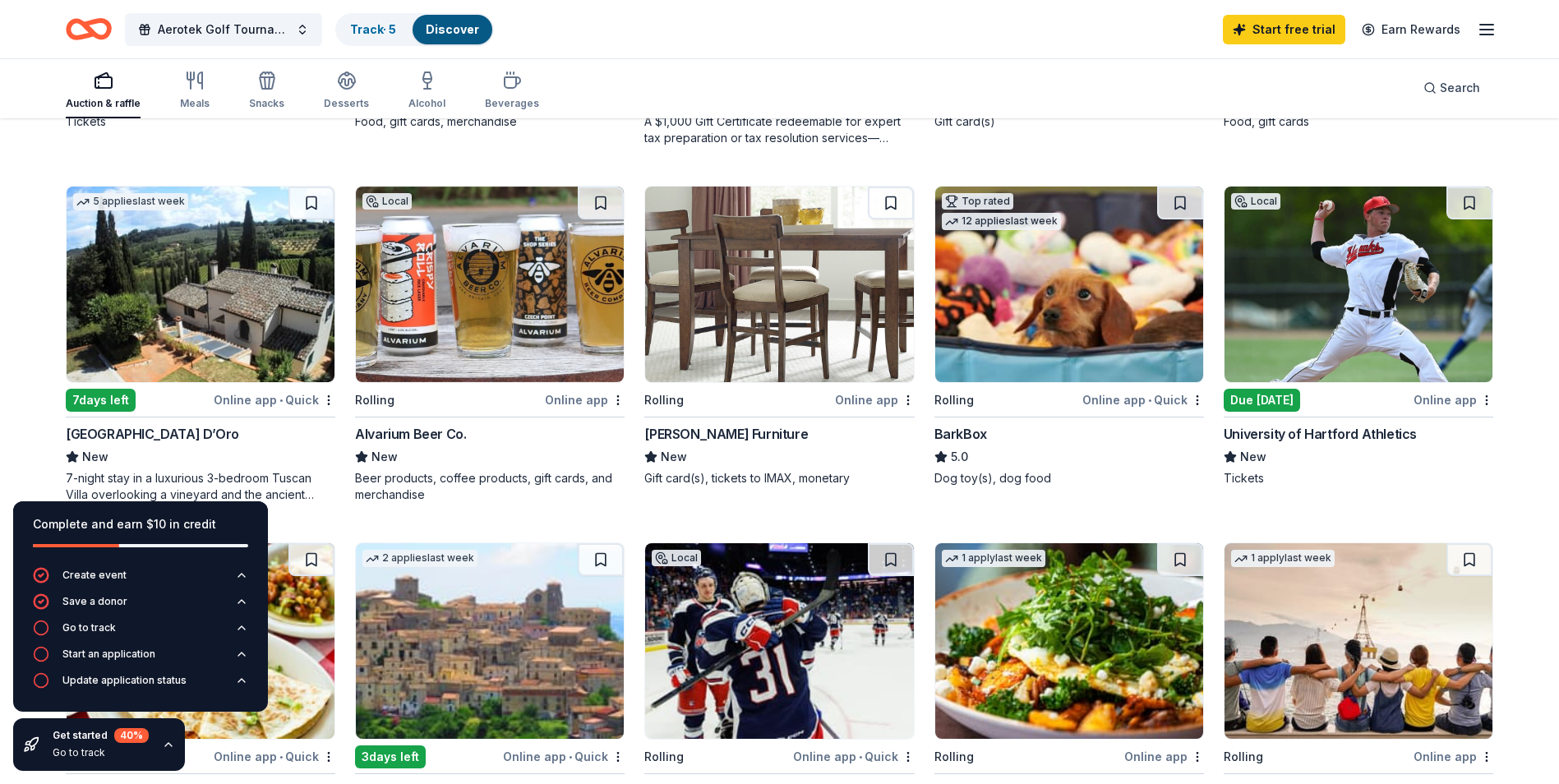
scroll to position [329, 0]
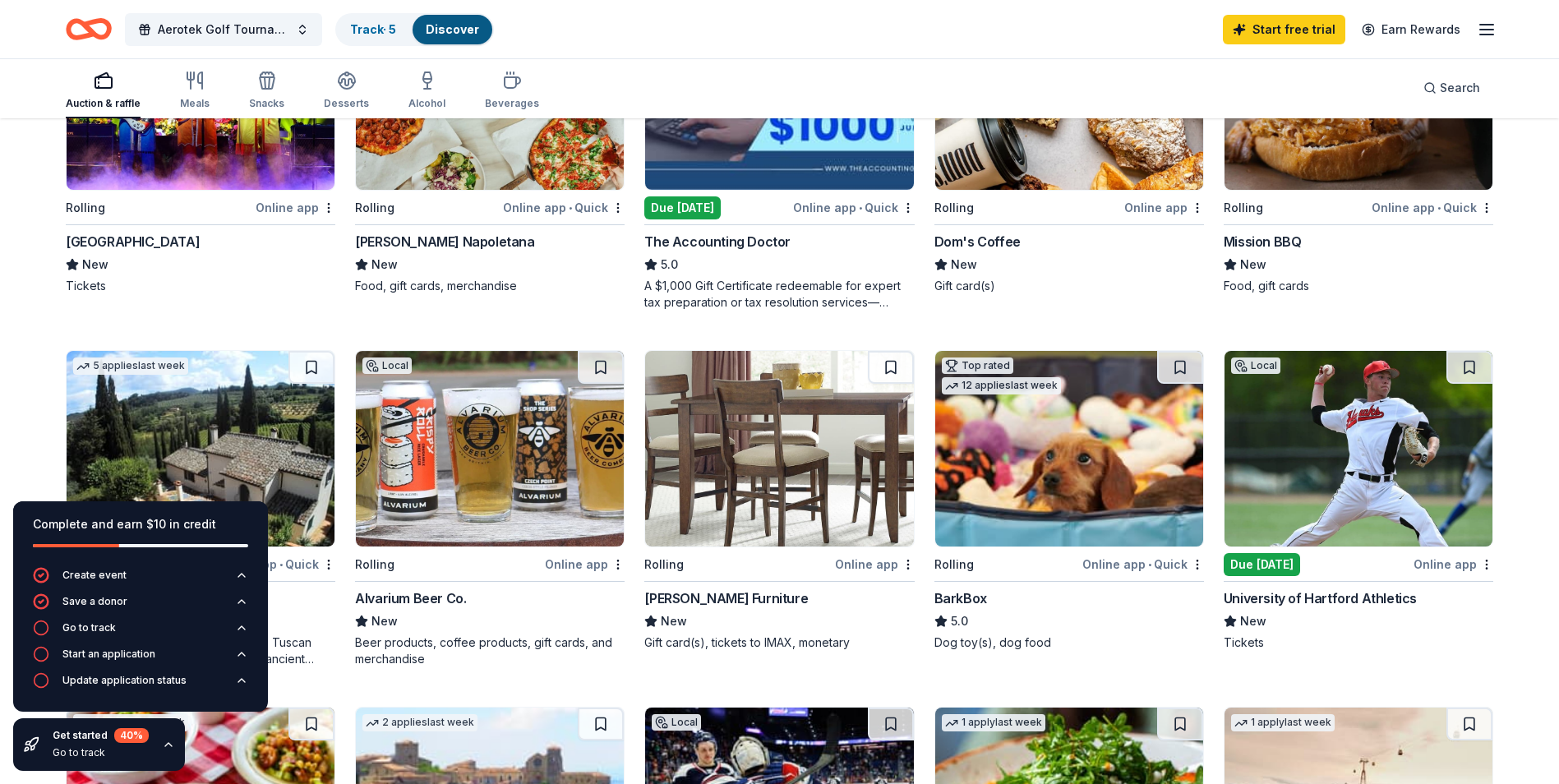
click at [469, 553] on div "Alvarium Beer Co." at bounding box center [489, 598] width 270 height 20
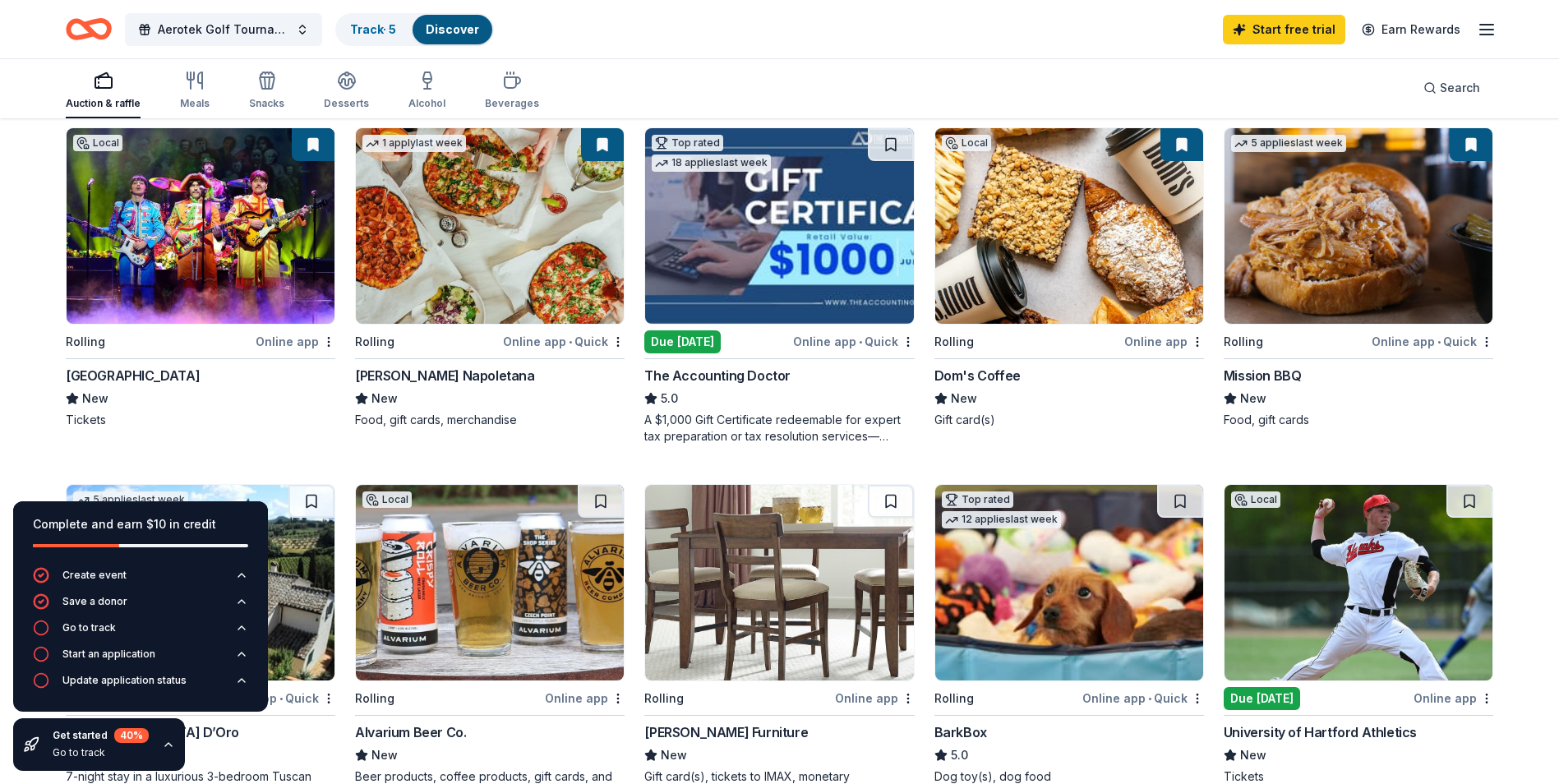
scroll to position [0, 0]
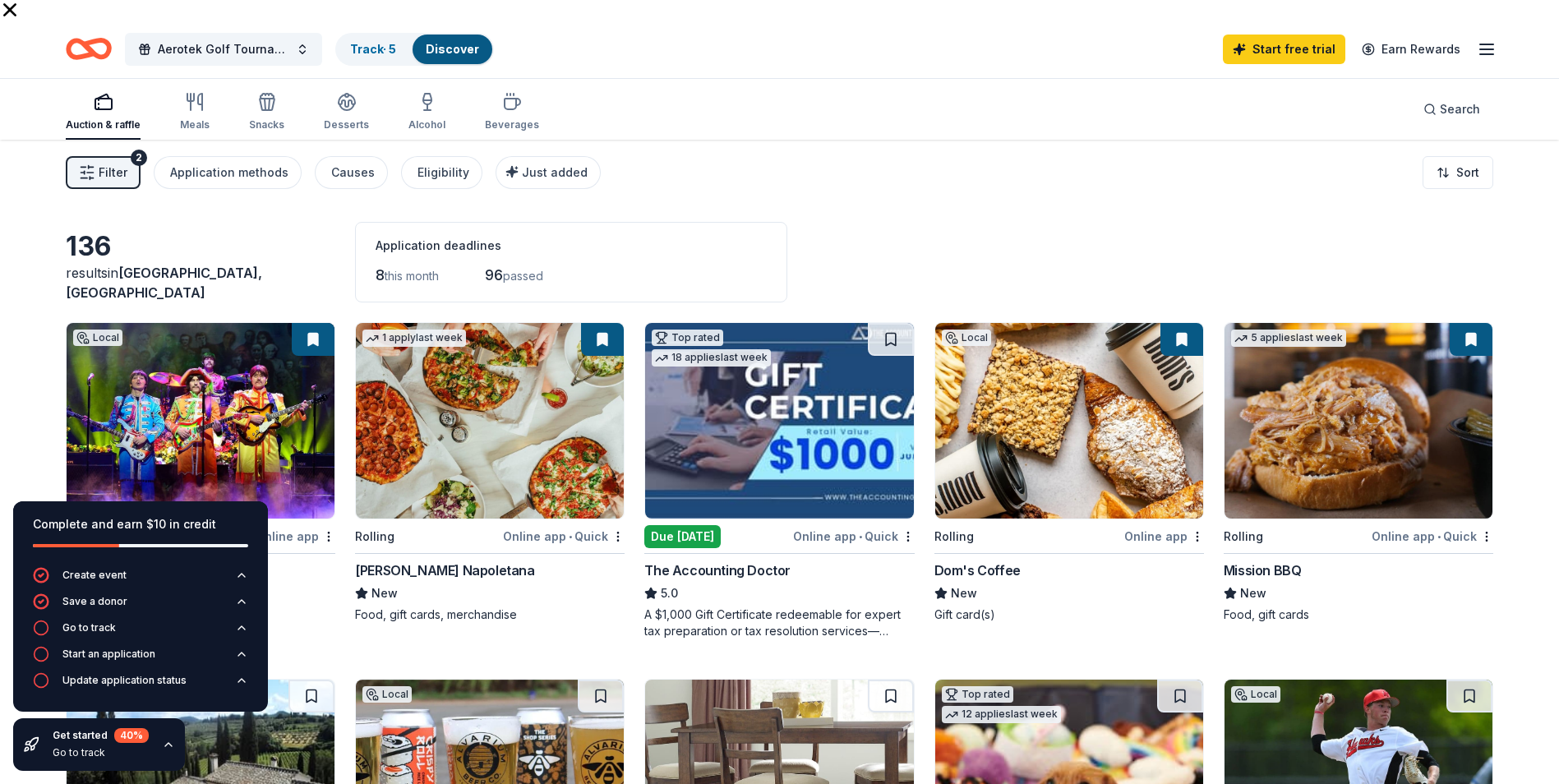
click at [482, 553] on div "Frank Pepe Pizzeria Napoletana" at bounding box center [444, 570] width 179 height 20
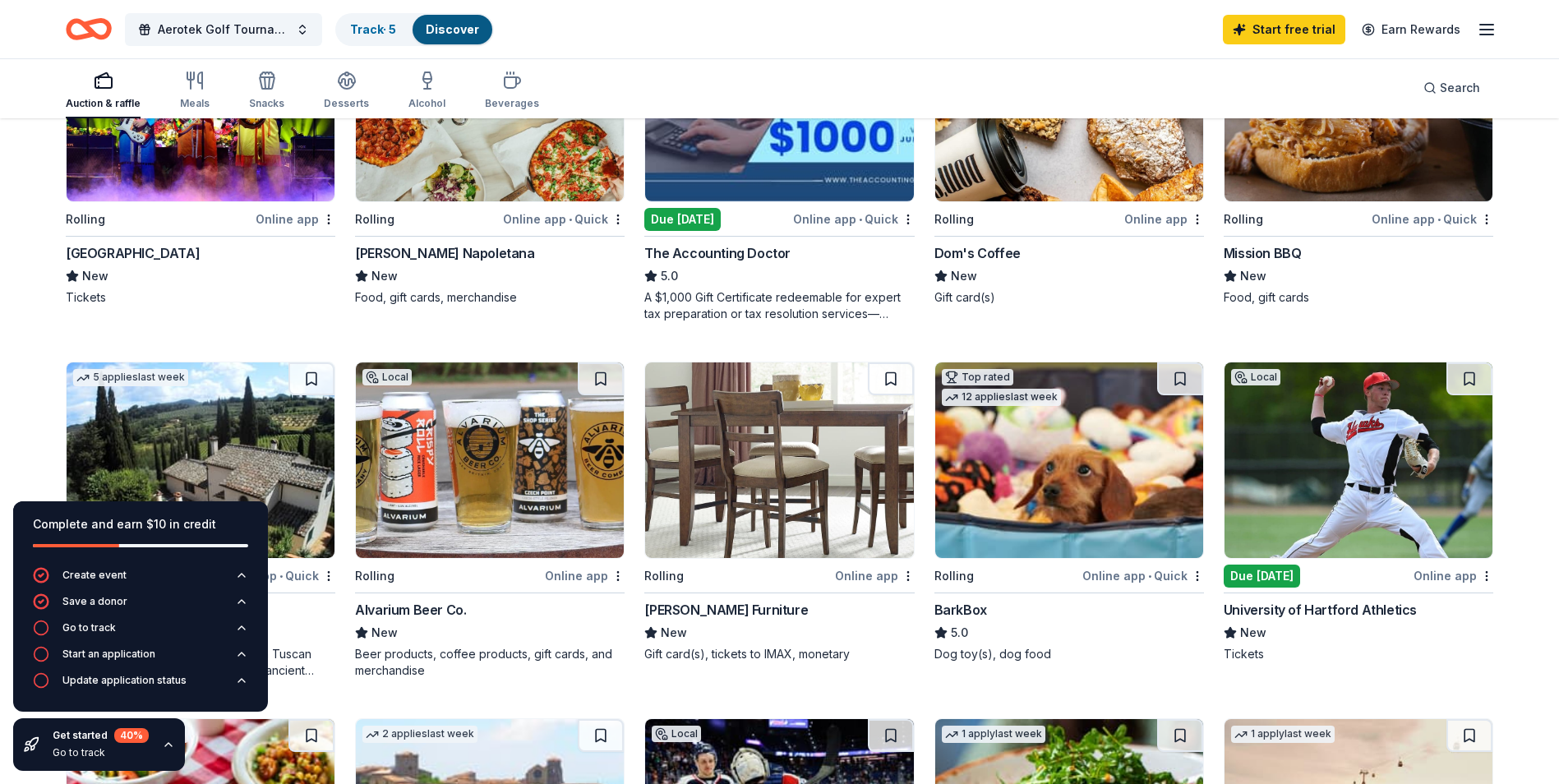
scroll to position [289, 0]
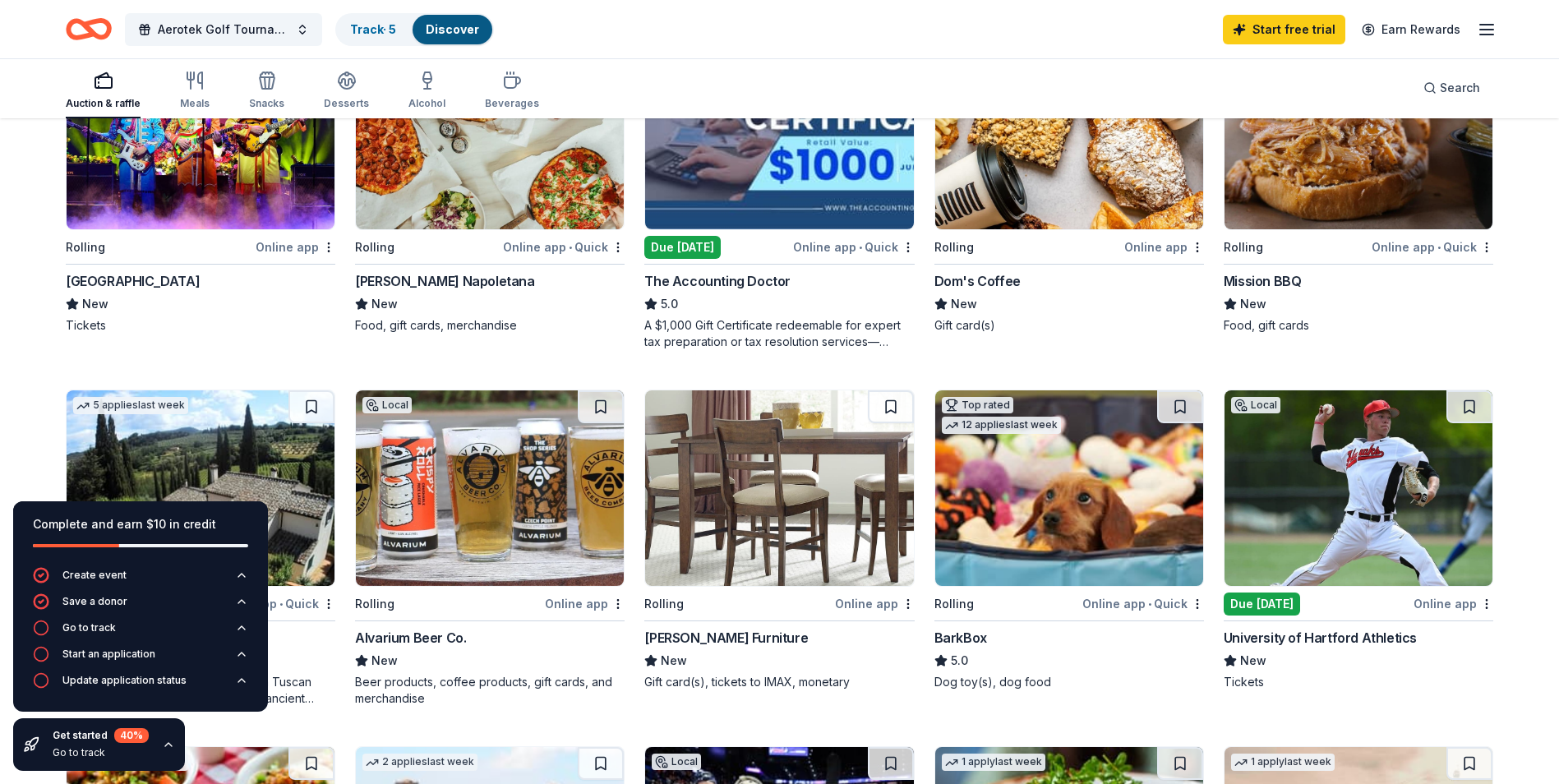
click at [1045, 465] on img at bounding box center [1069, 488] width 268 height 196
click at [1045, 518] on img at bounding box center [1358, 488] width 268 height 196
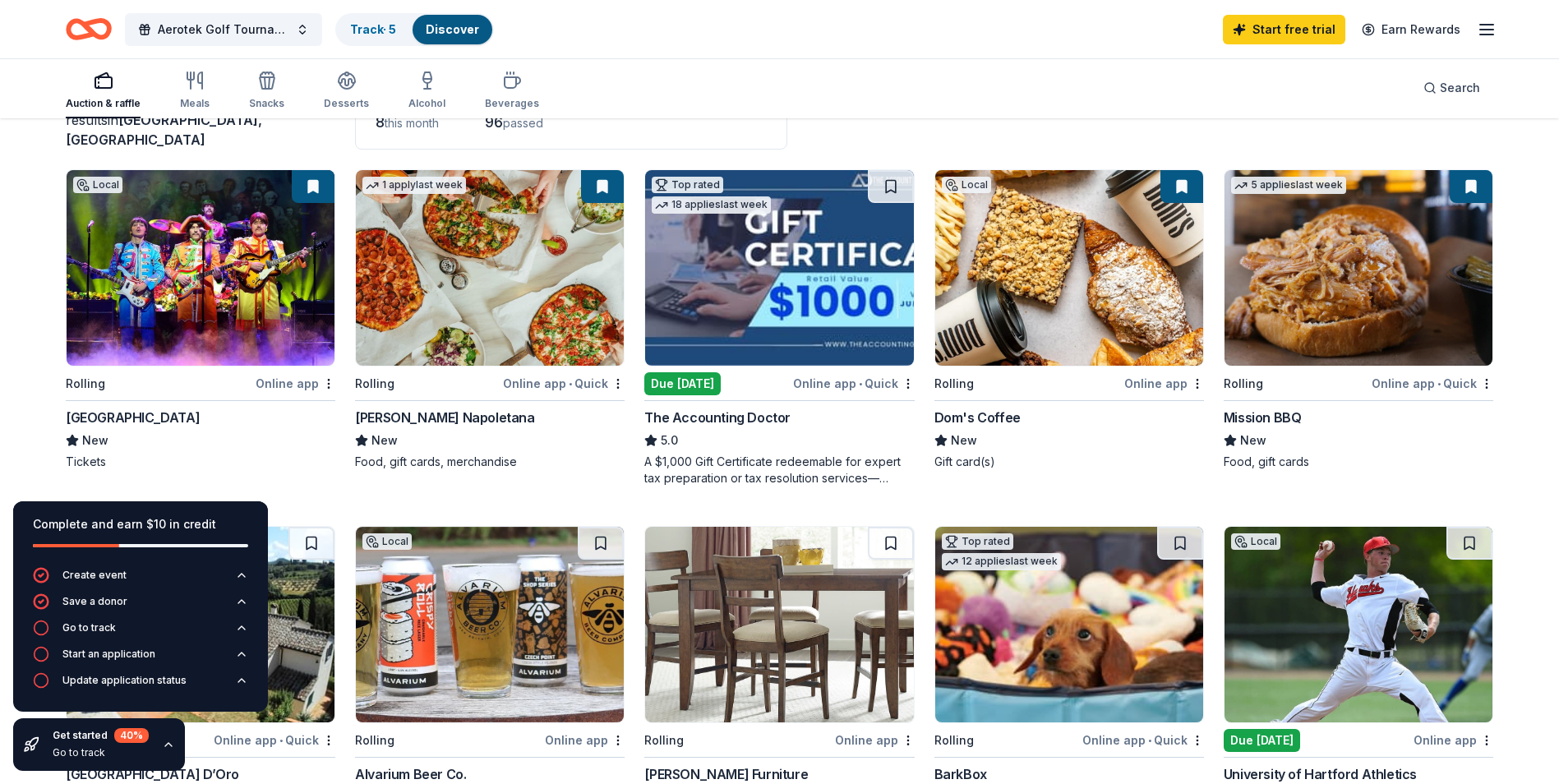
scroll to position [0, 0]
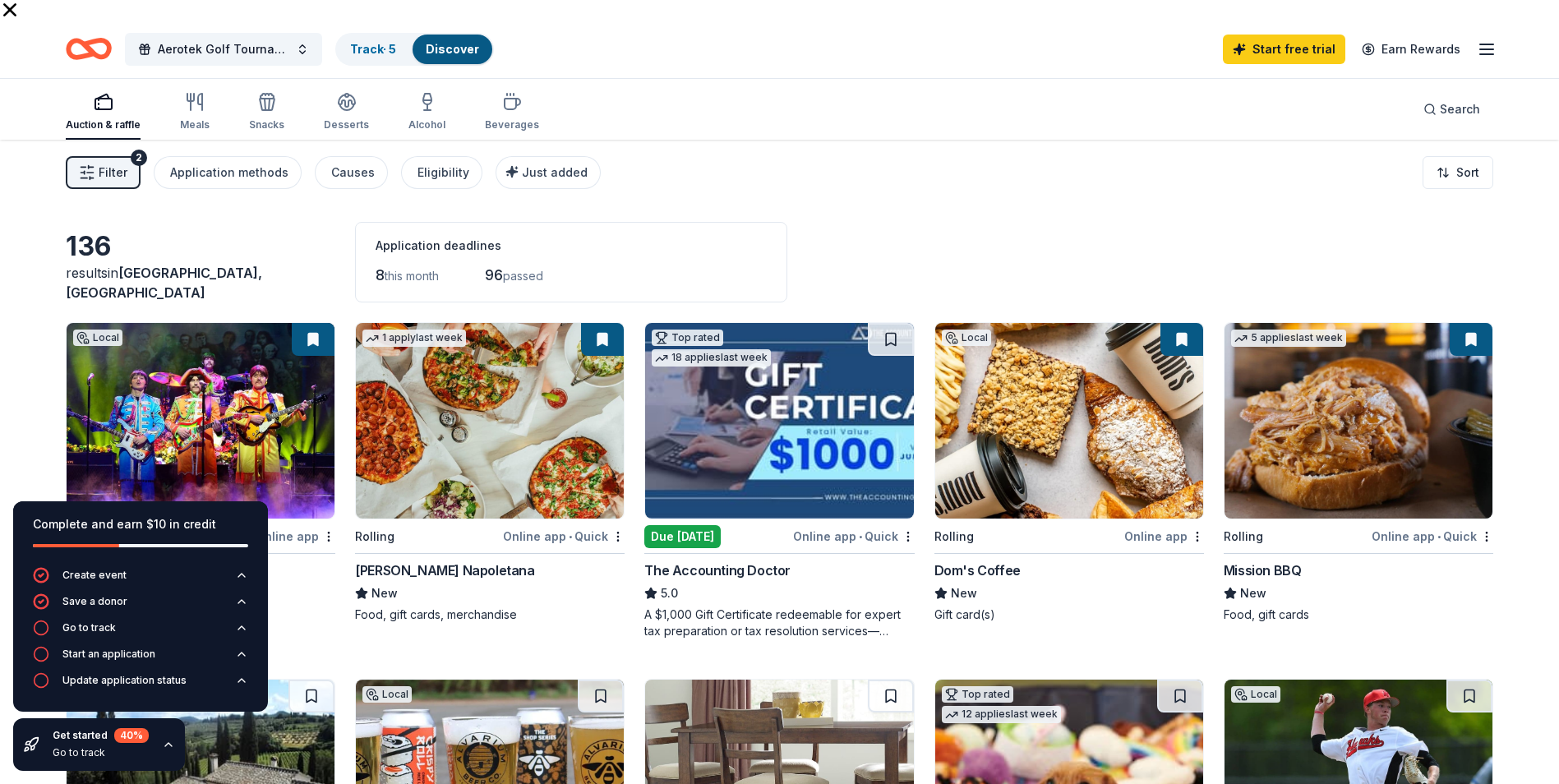
click at [760, 364] on img at bounding box center [779, 421] width 268 height 196
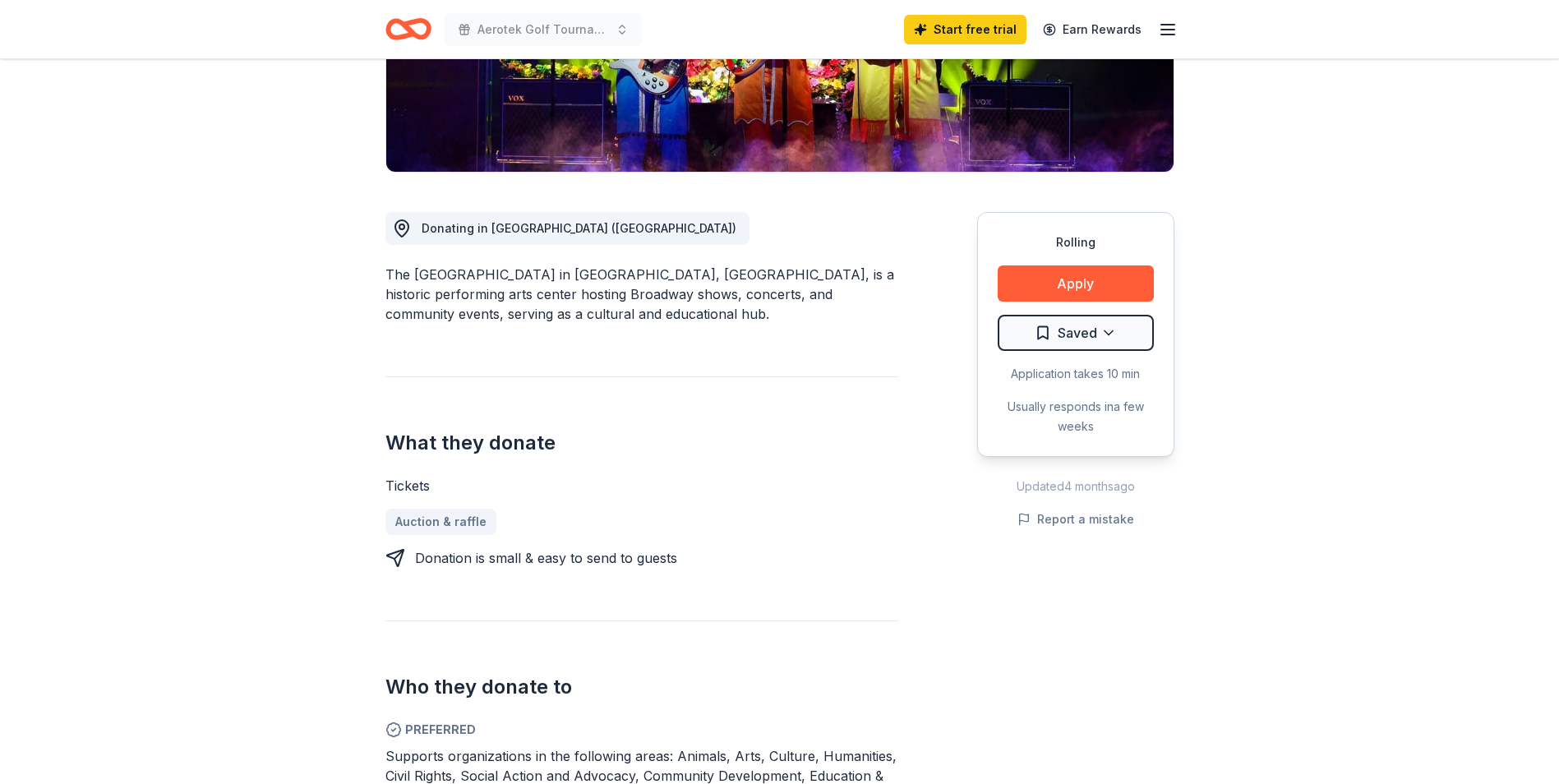
scroll to position [329, 0]
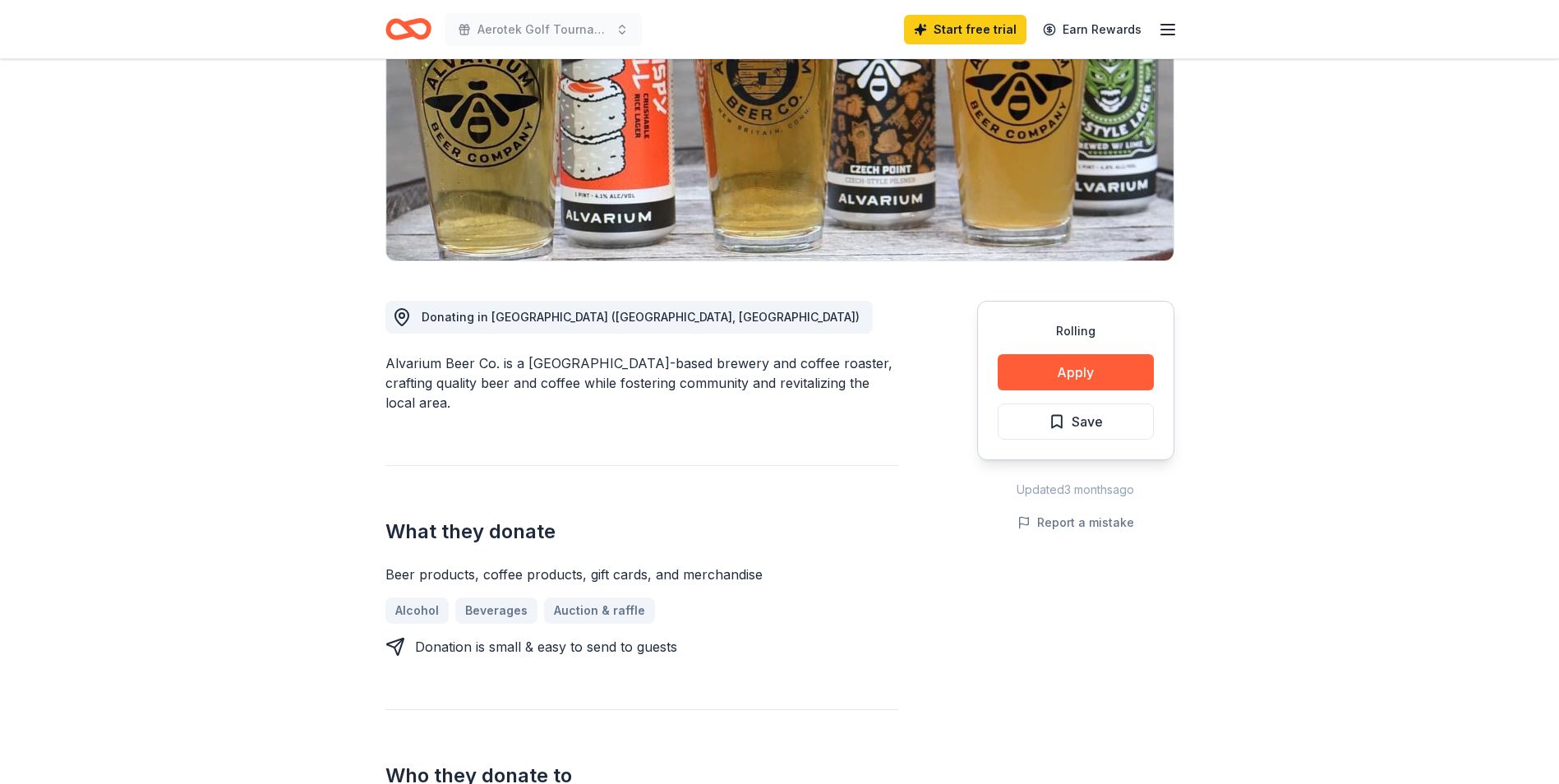
scroll to position [246, 0]
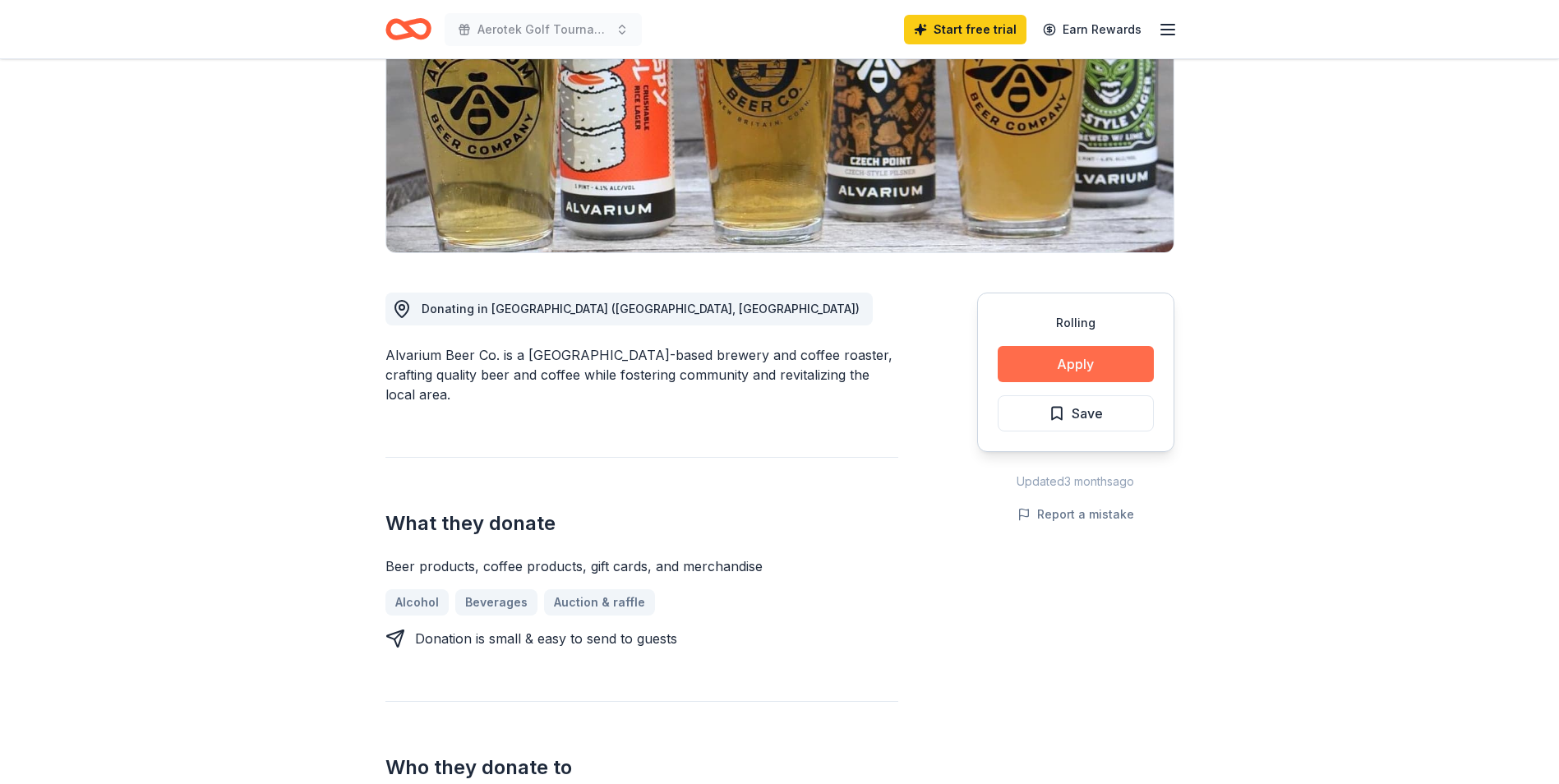
click at [1102, 369] on button "Apply" at bounding box center [1076, 364] width 156 height 36
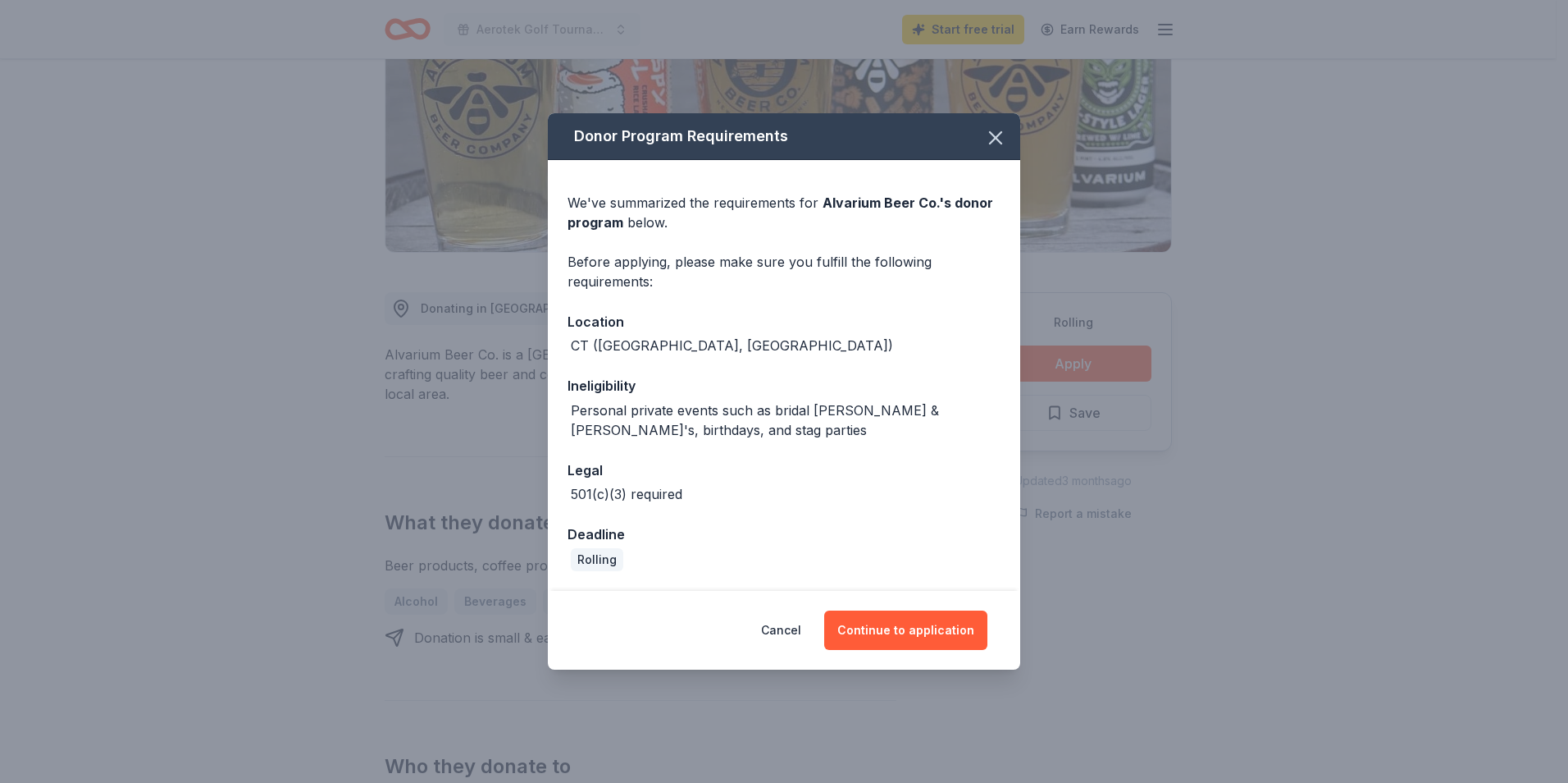
click at [885, 666] on div "Cancel Continue to application" at bounding box center [784, 630] width 472 height 79
click at [899, 626] on button "Continue to application" at bounding box center [905, 631] width 163 height 40
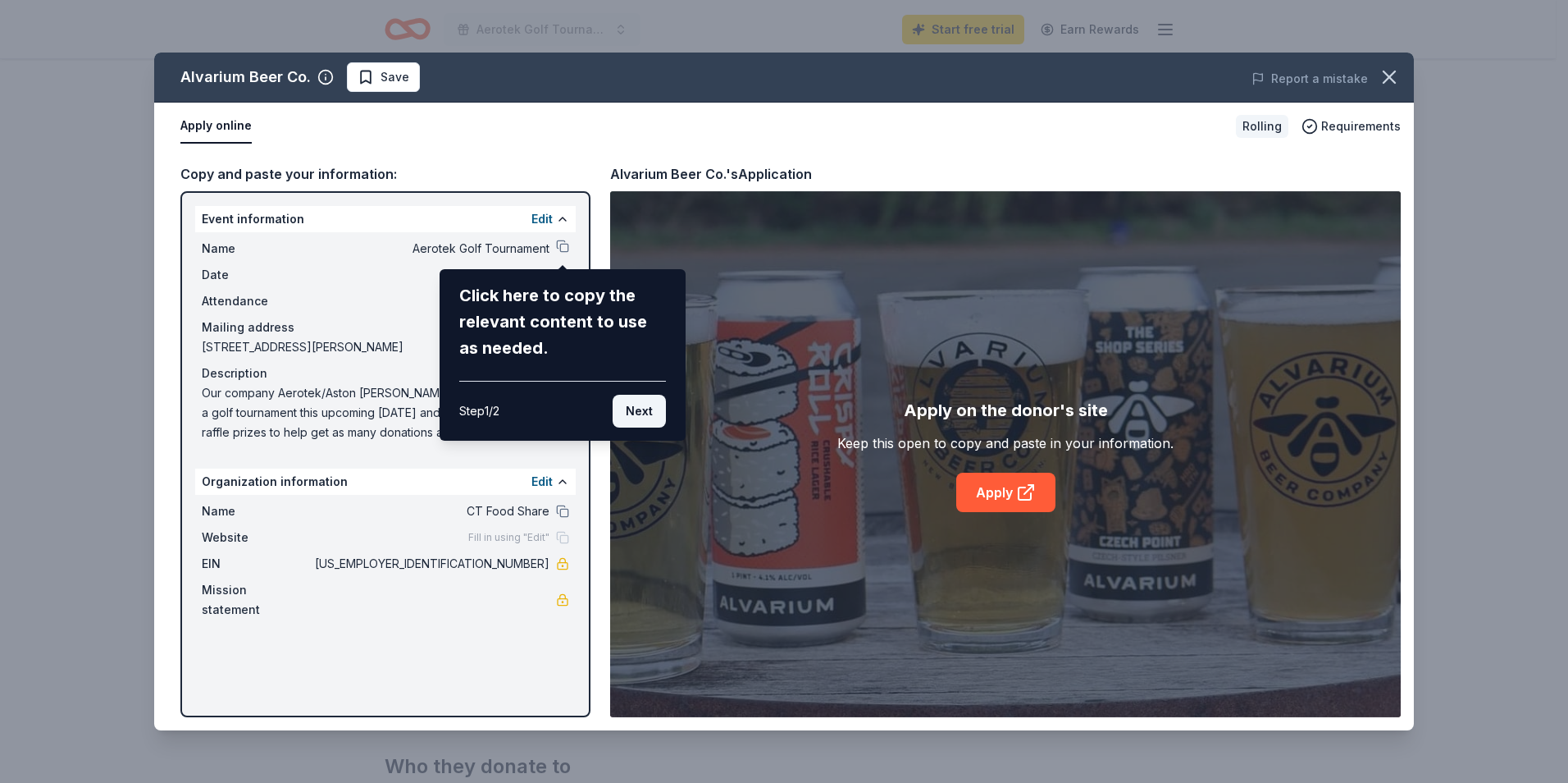
click at [648, 409] on button "Next" at bounding box center [639, 411] width 53 height 33
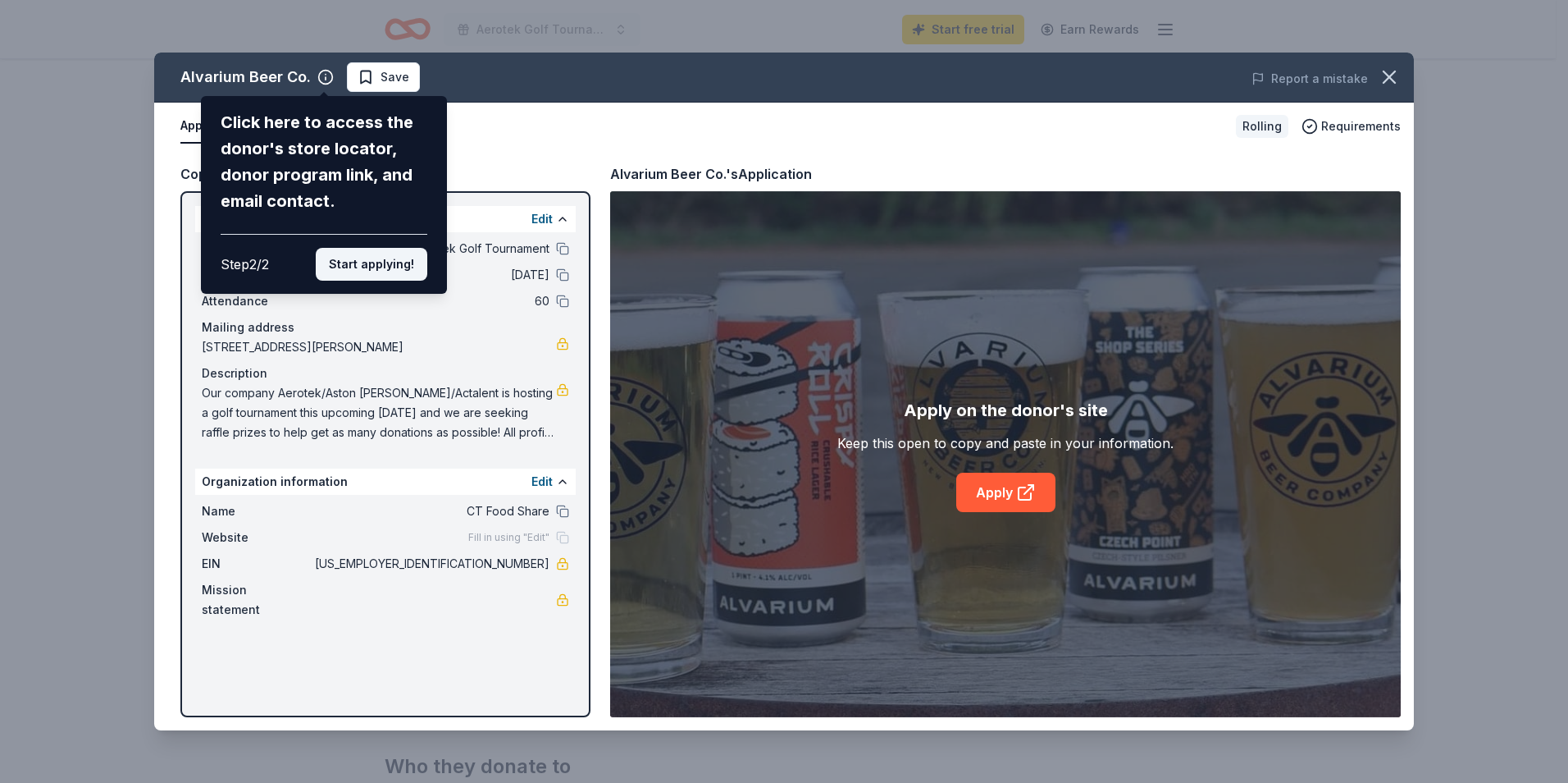
click at [357, 260] on button "Start applying!" at bounding box center [372, 264] width 112 height 33
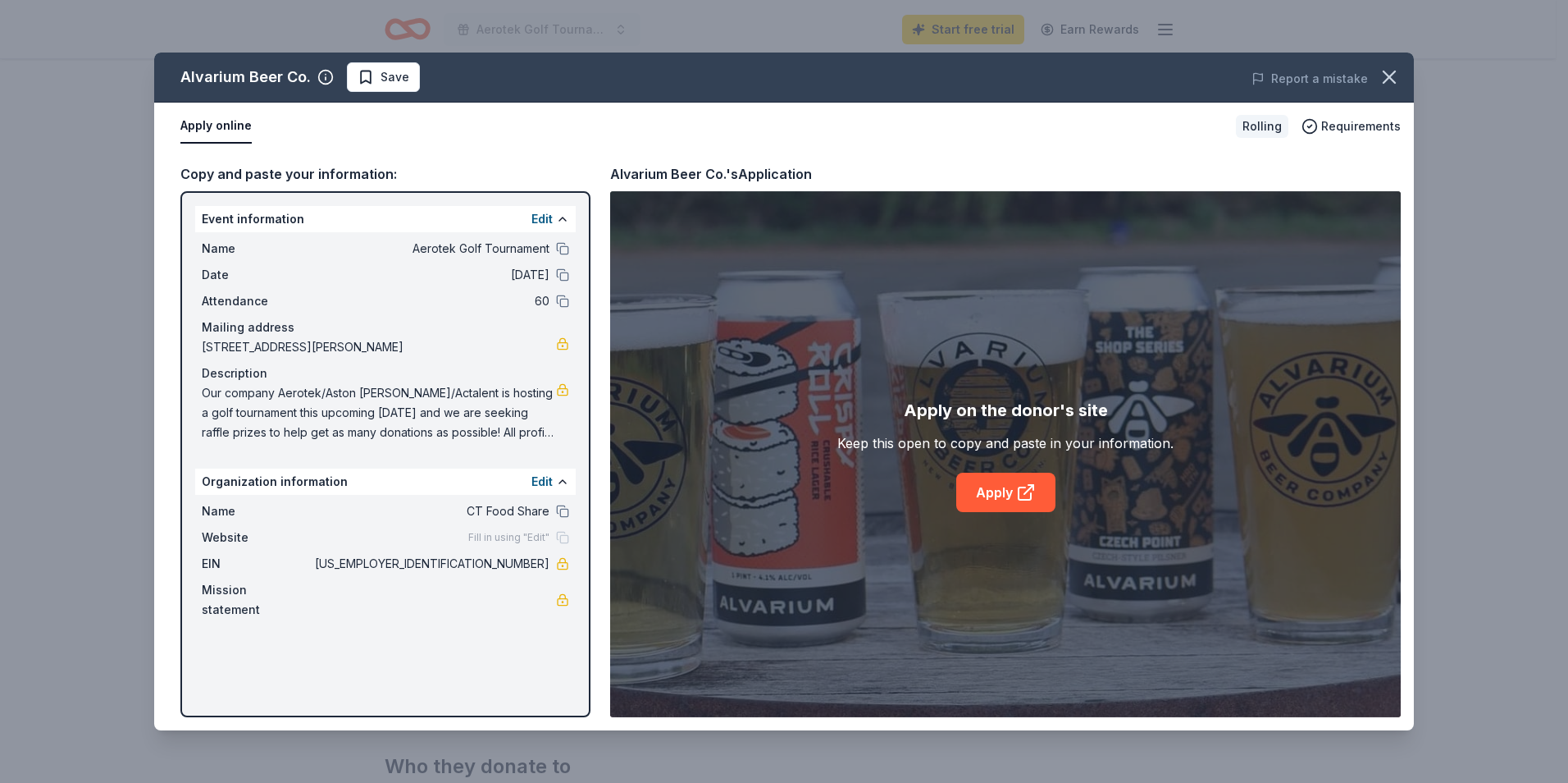
click at [996, 491] on div "Alvarium Beer Co. Save Report a mistake Apply online Rolling Requirements Copy …" at bounding box center [784, 391] width 1260 height 678
click at [1003, 488] on link "Apply" at bounding box center [1006, 492] width 99 height 40
click at [1381, 70] on icon "button" at bounding box center [1389, 77] width 23 height 23
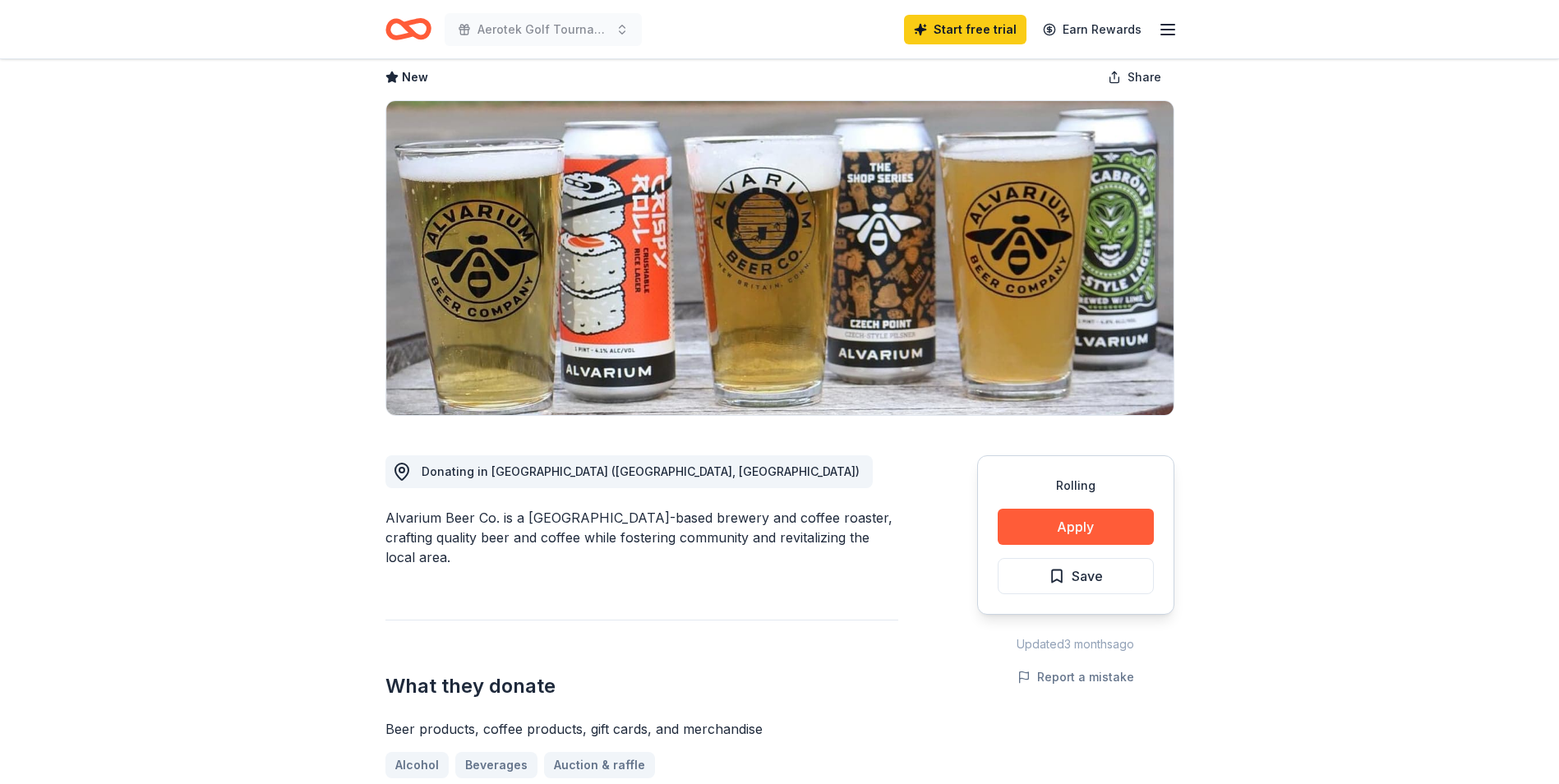
scroll to position [0, 0]
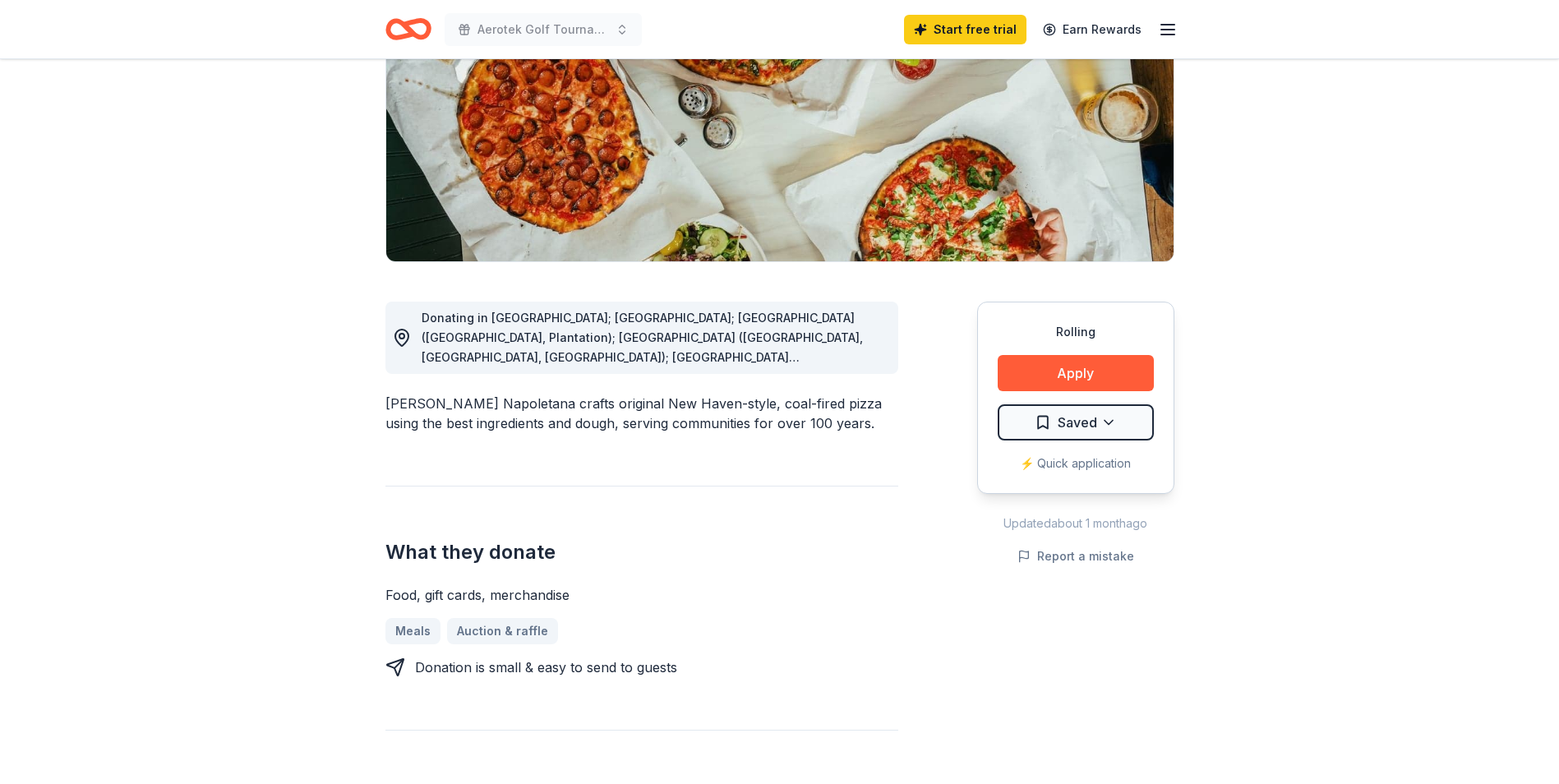
scroll to position [246, 0]
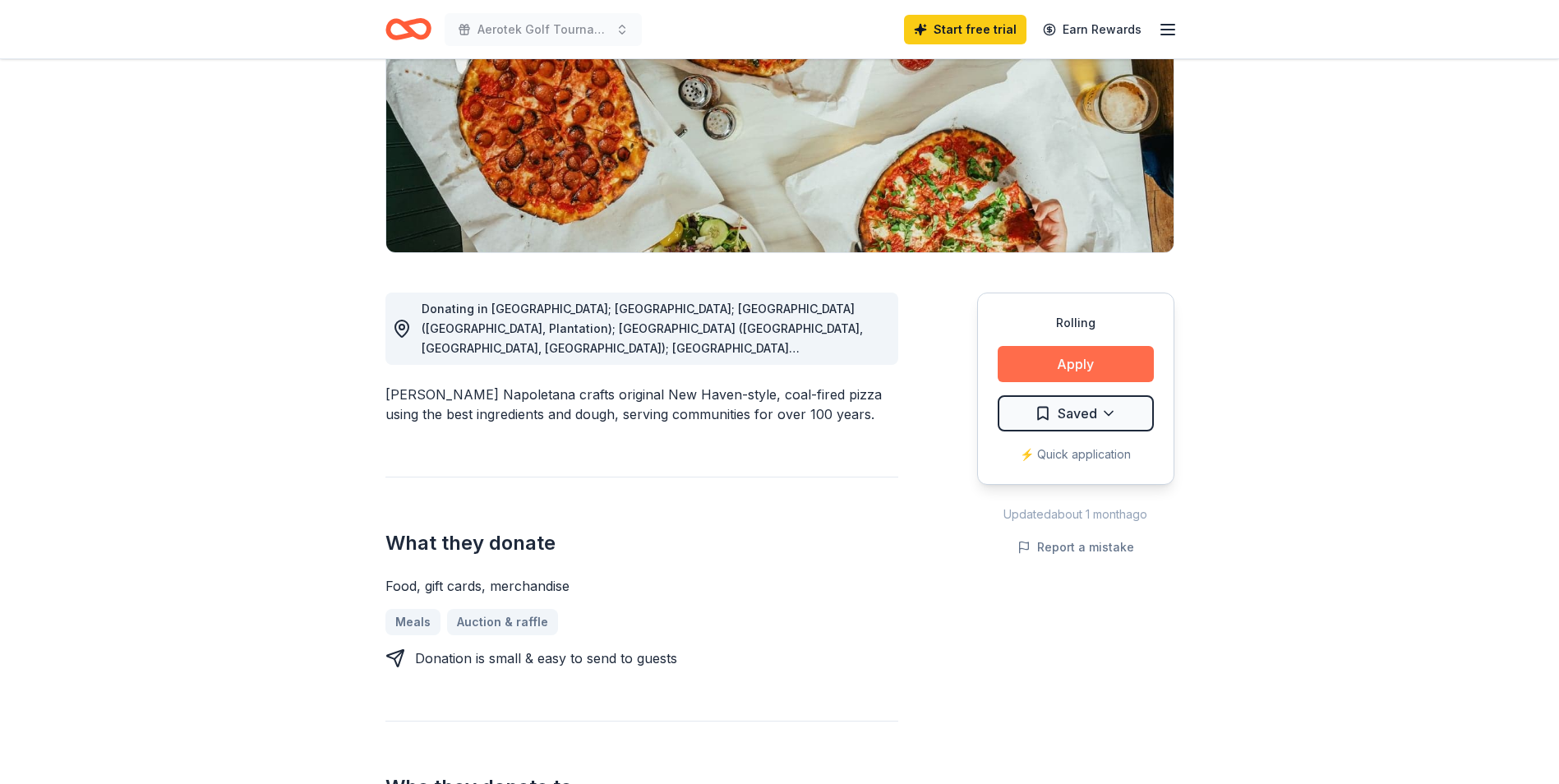
click at [1066, 362] on button "Apply" at bounding box center [1076, 364] width 156 height 36
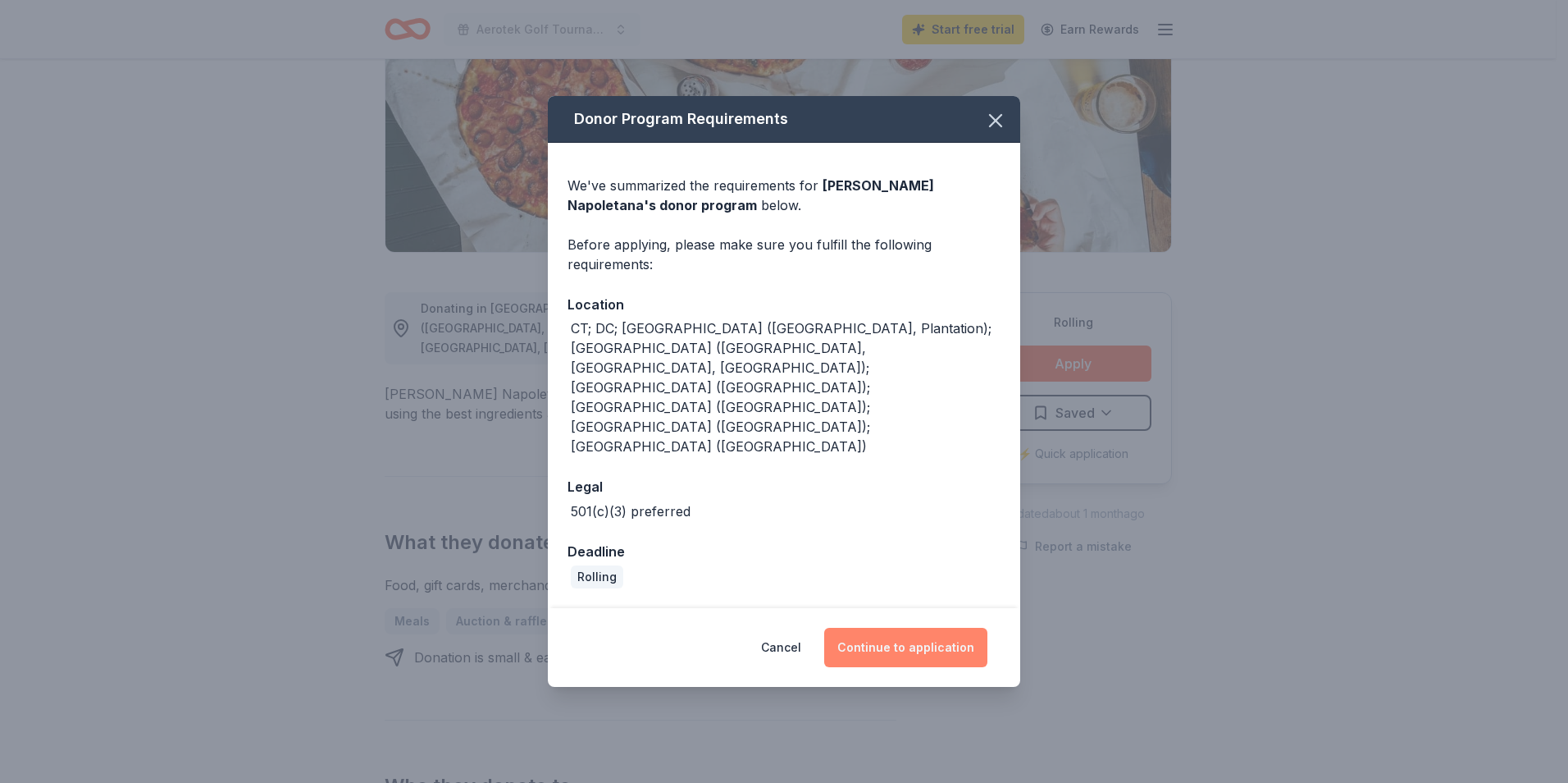
click at [883, 627] on button "Continue to application" at bounding box center [905, 647] width 163 height 40
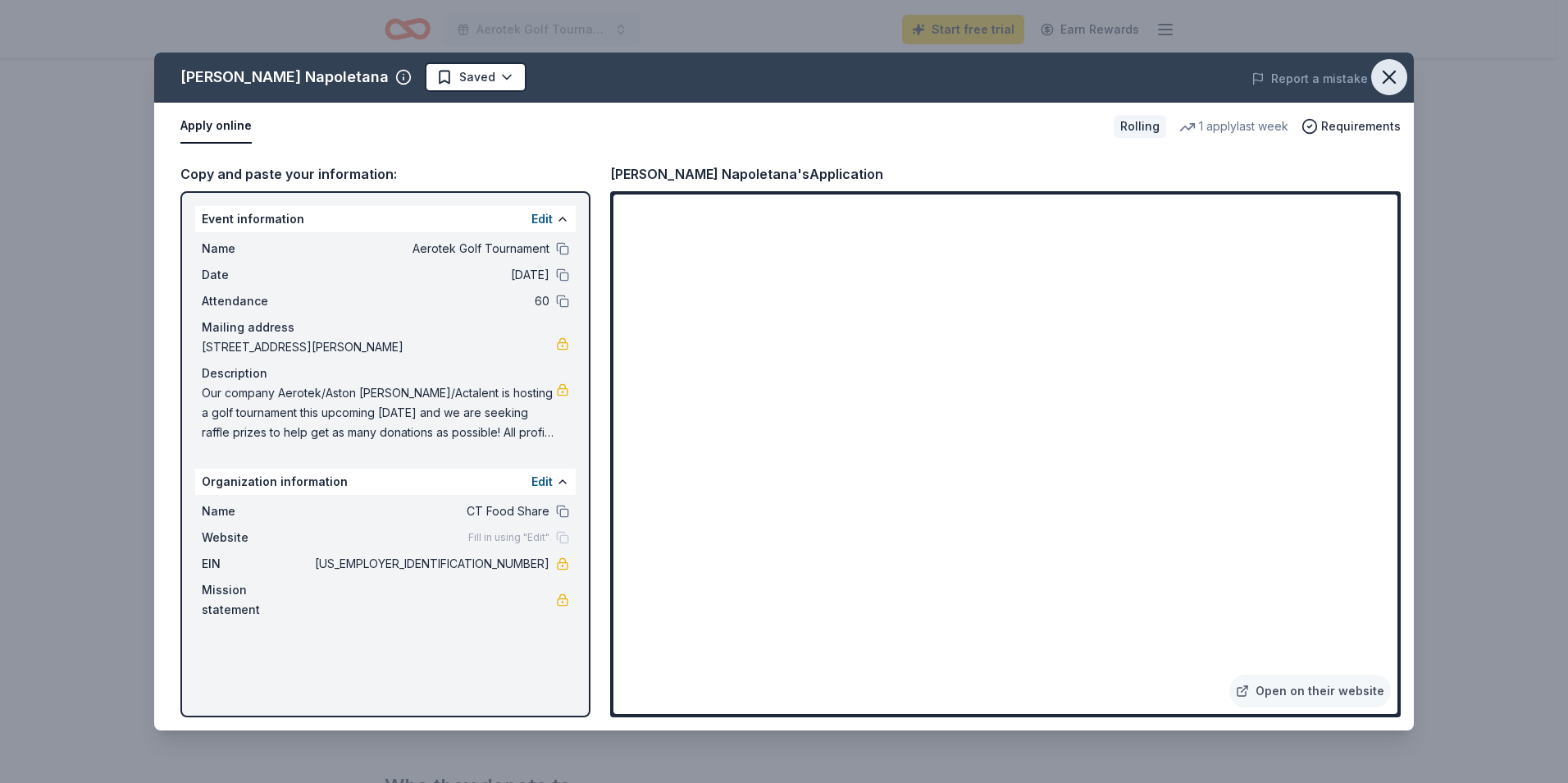
click at [1383, 83] on icon "button" at bounding box center [1389, 77] width 12 height 12
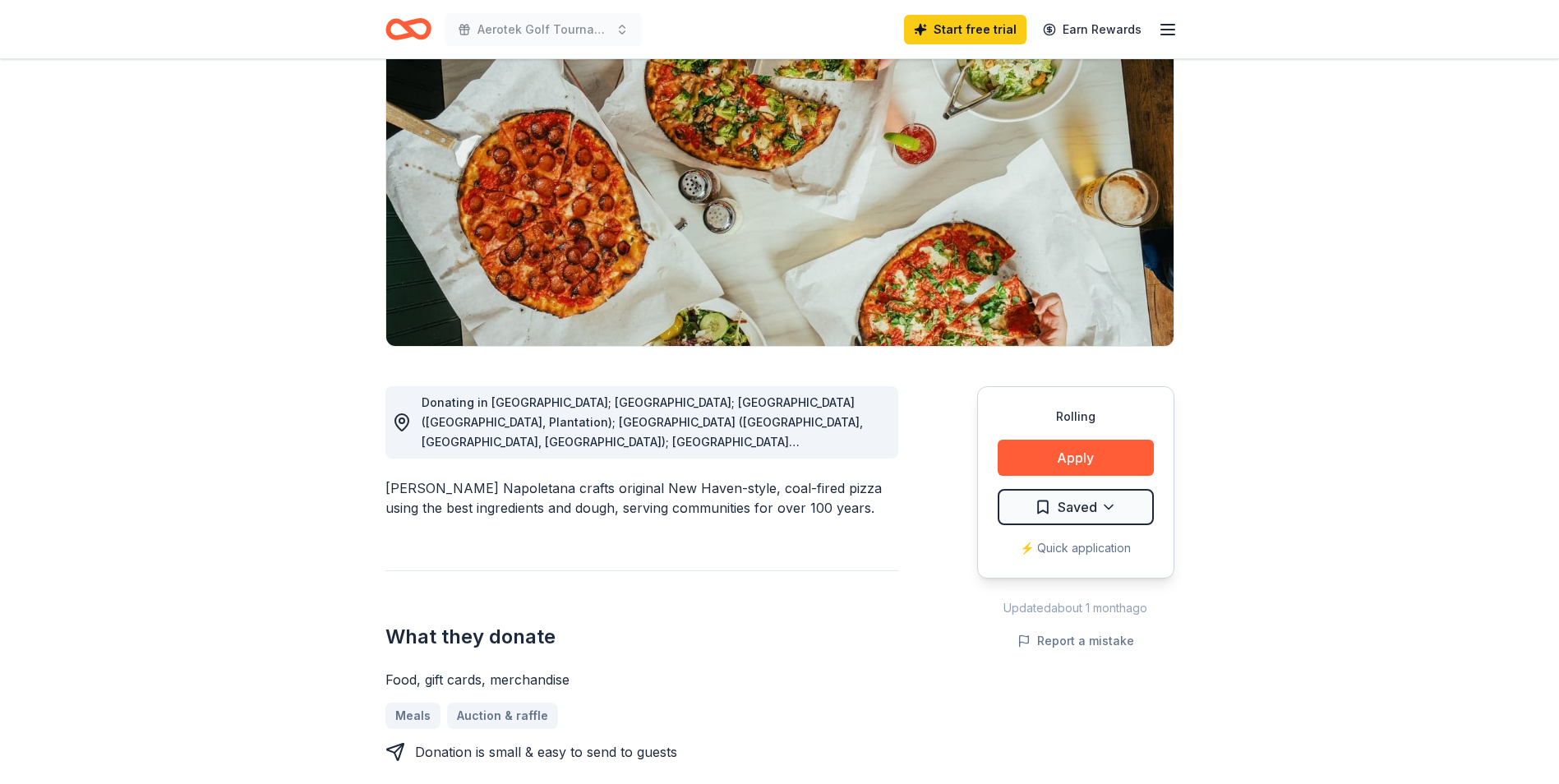
scroll to position [0, 0]
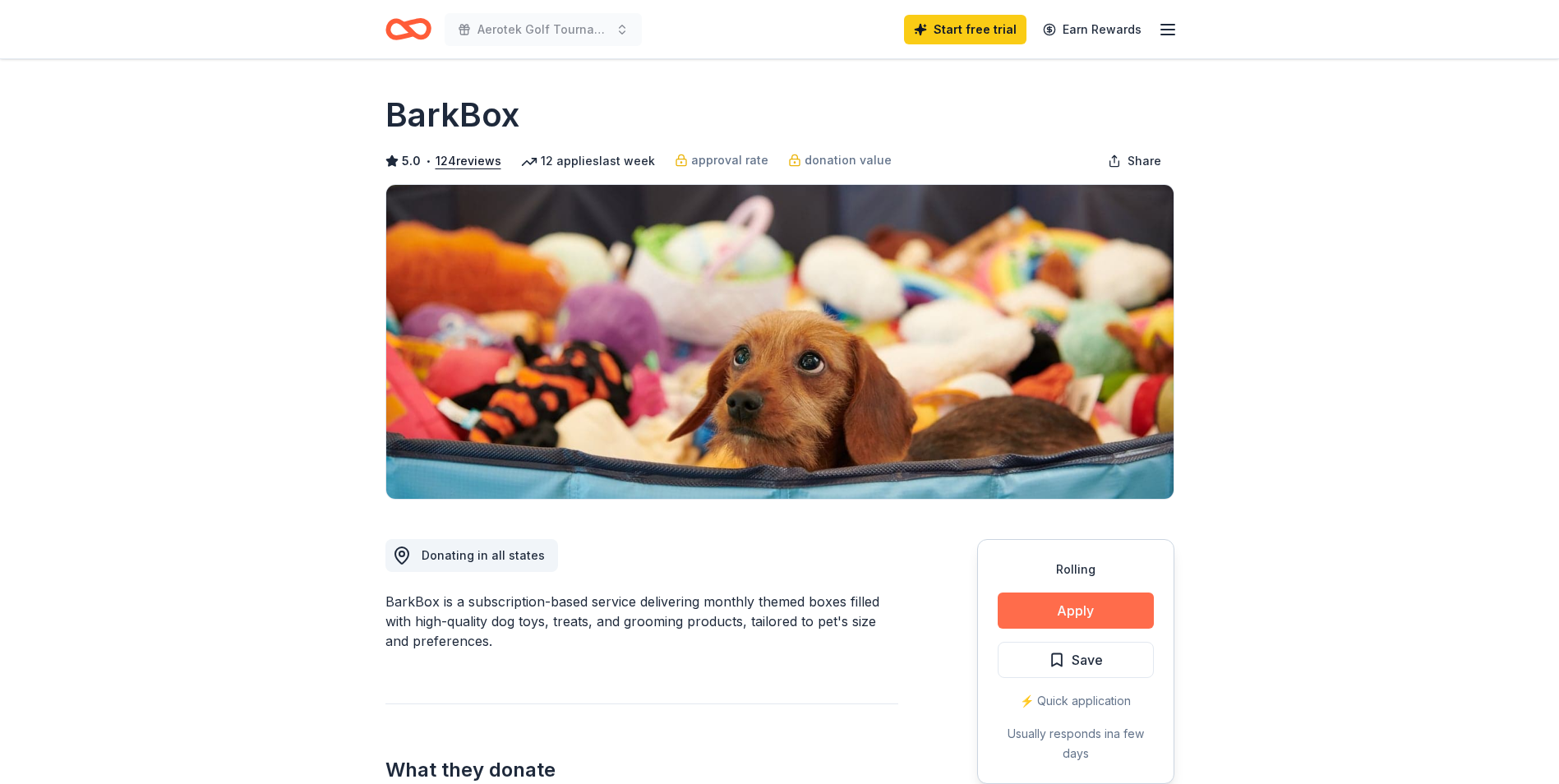
click at [1129, 603] on button "Apply" at bounding box center [1076, 611] width 156 height 36
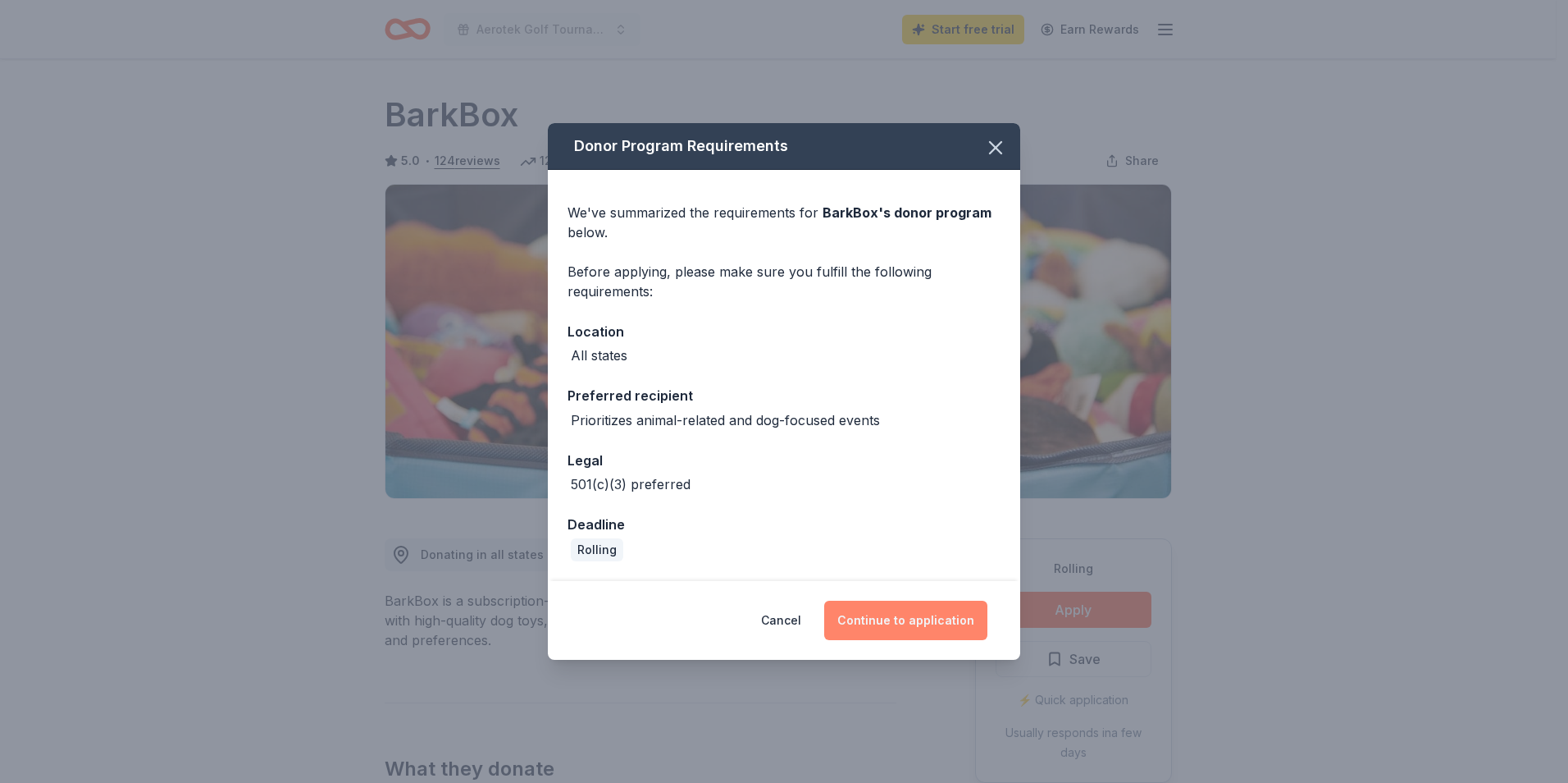
click at [915, 621] on button "Continue to application" at bounding box center [905, 621] width 163 height 40
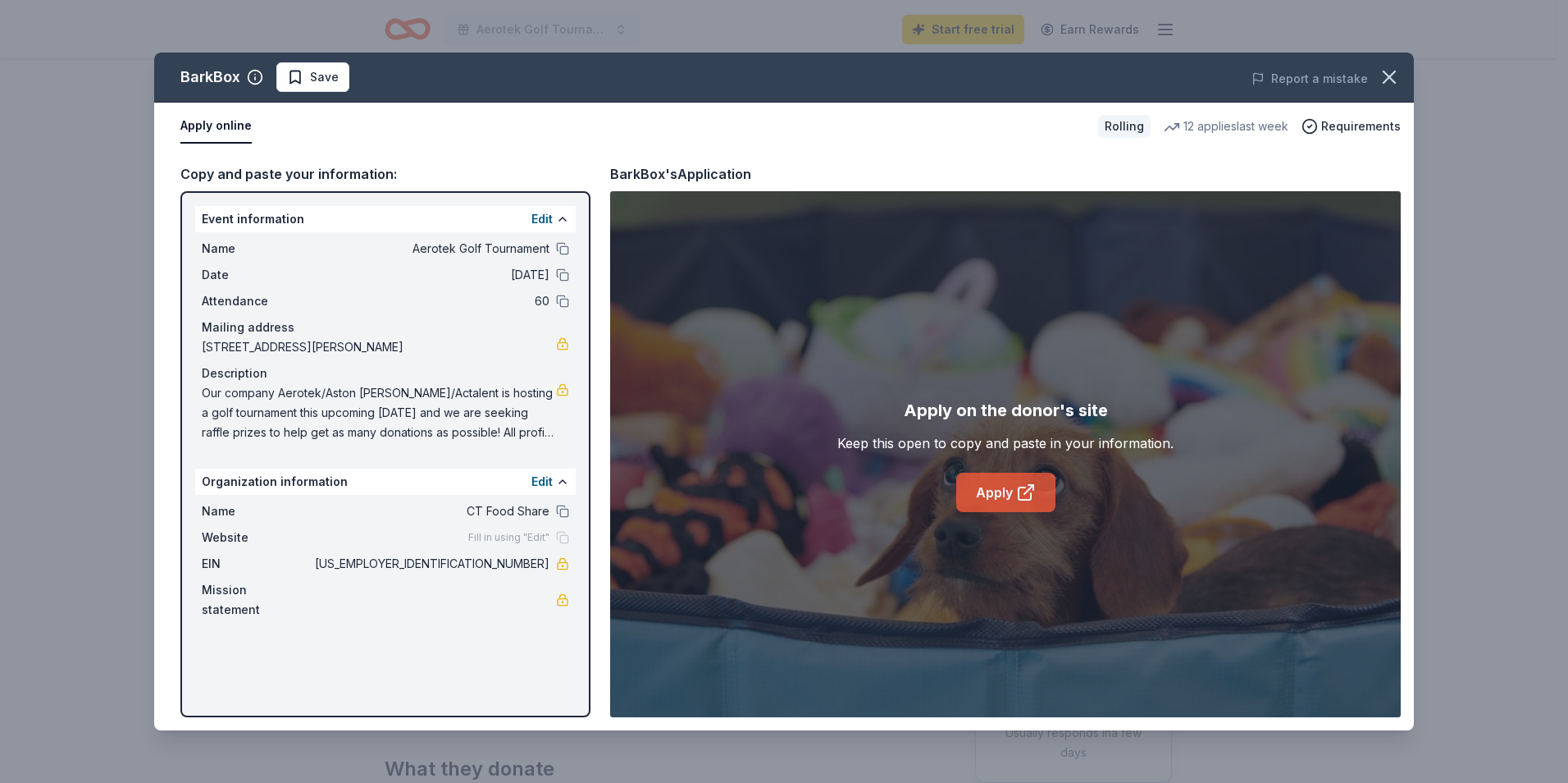
click at [994, 492] on link "Apply" at bounding box center [1006, 492] width 99 height 40
click at [1384, 73] on icon "button" at bounding box center [1389, 77] width 12 height 12
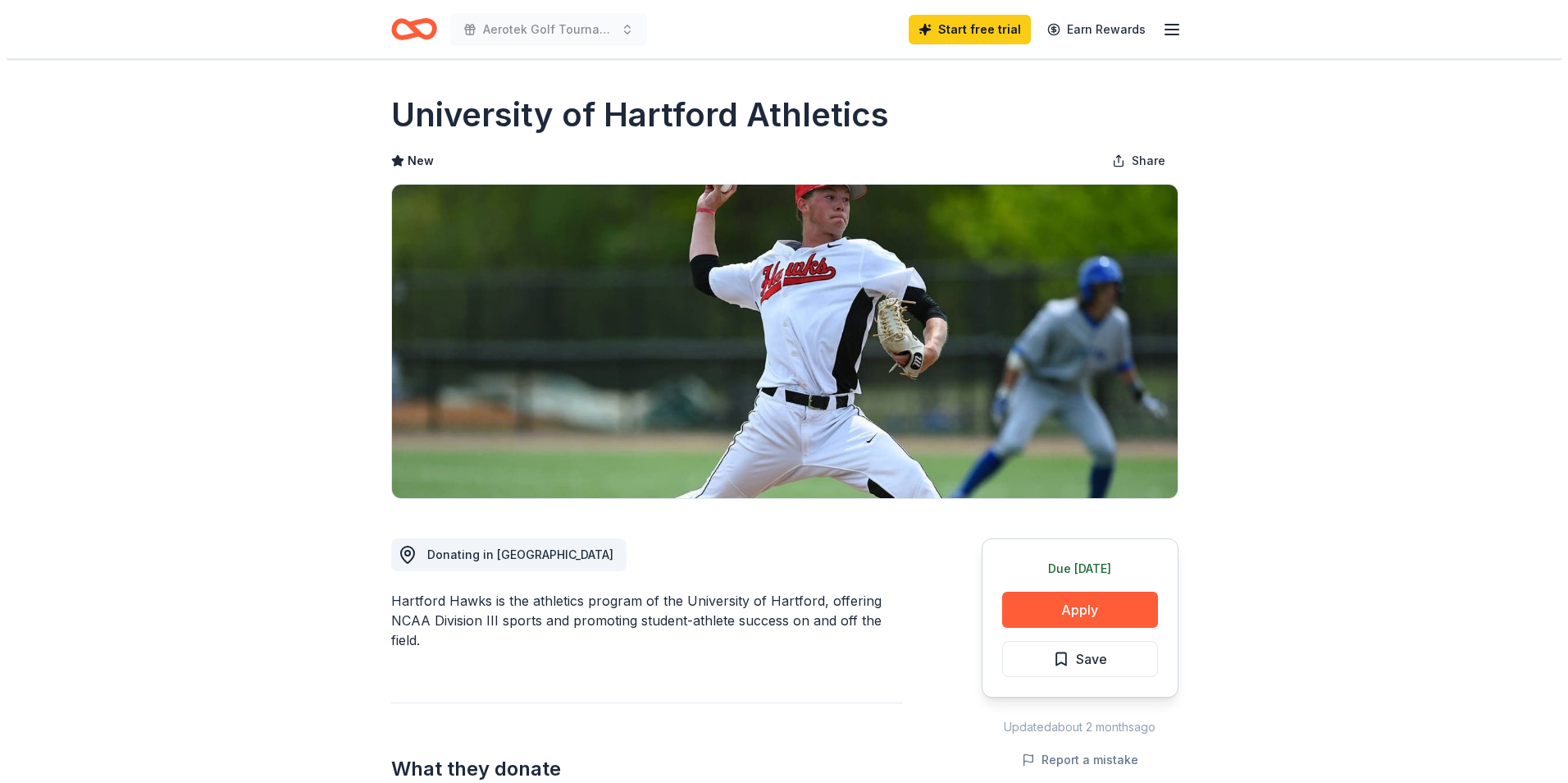
scroll to position [246, 0]
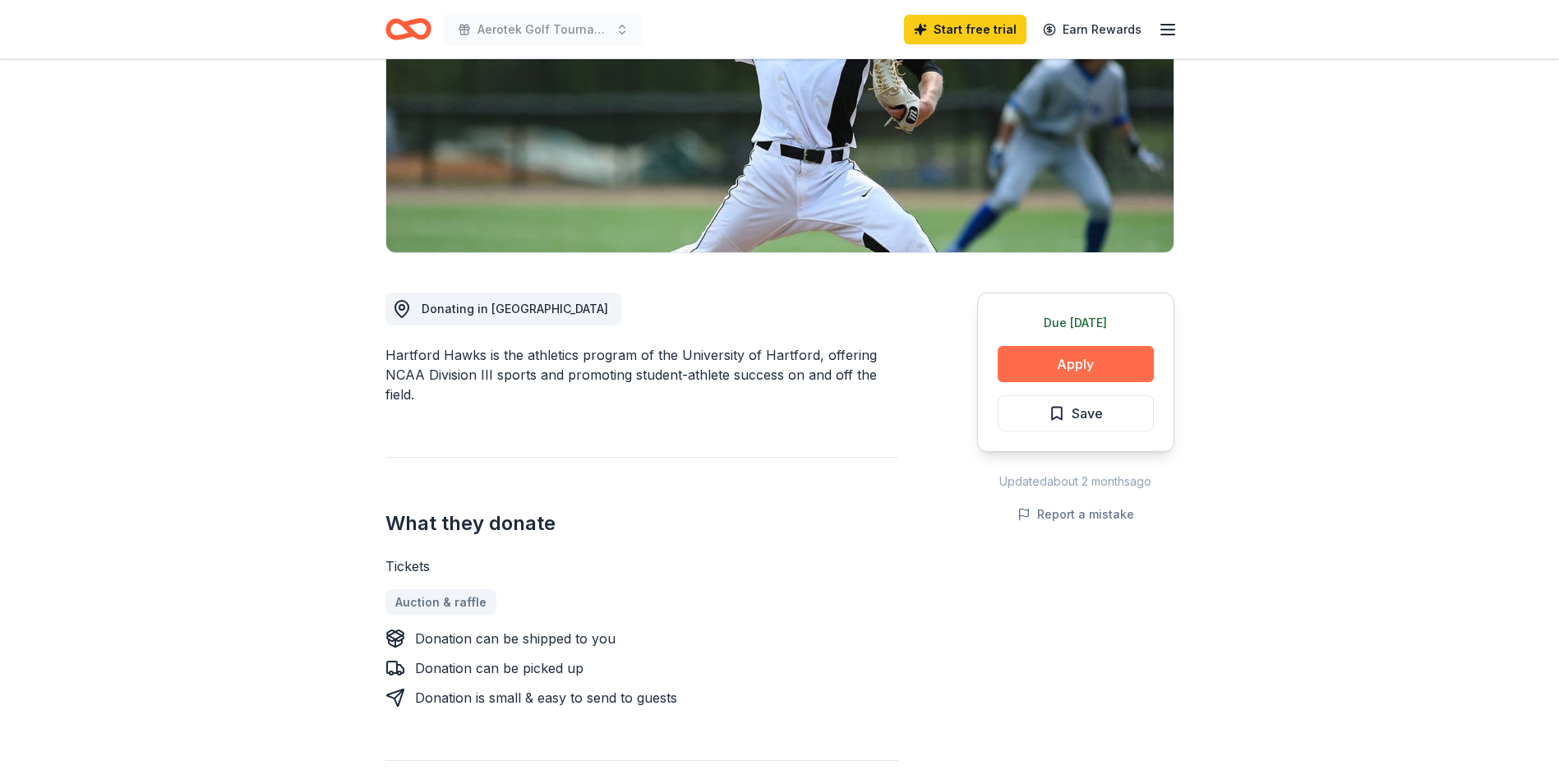
click at [1050, 359] on button "Apply" at bounding box center [1076, 364] width 156 height 36
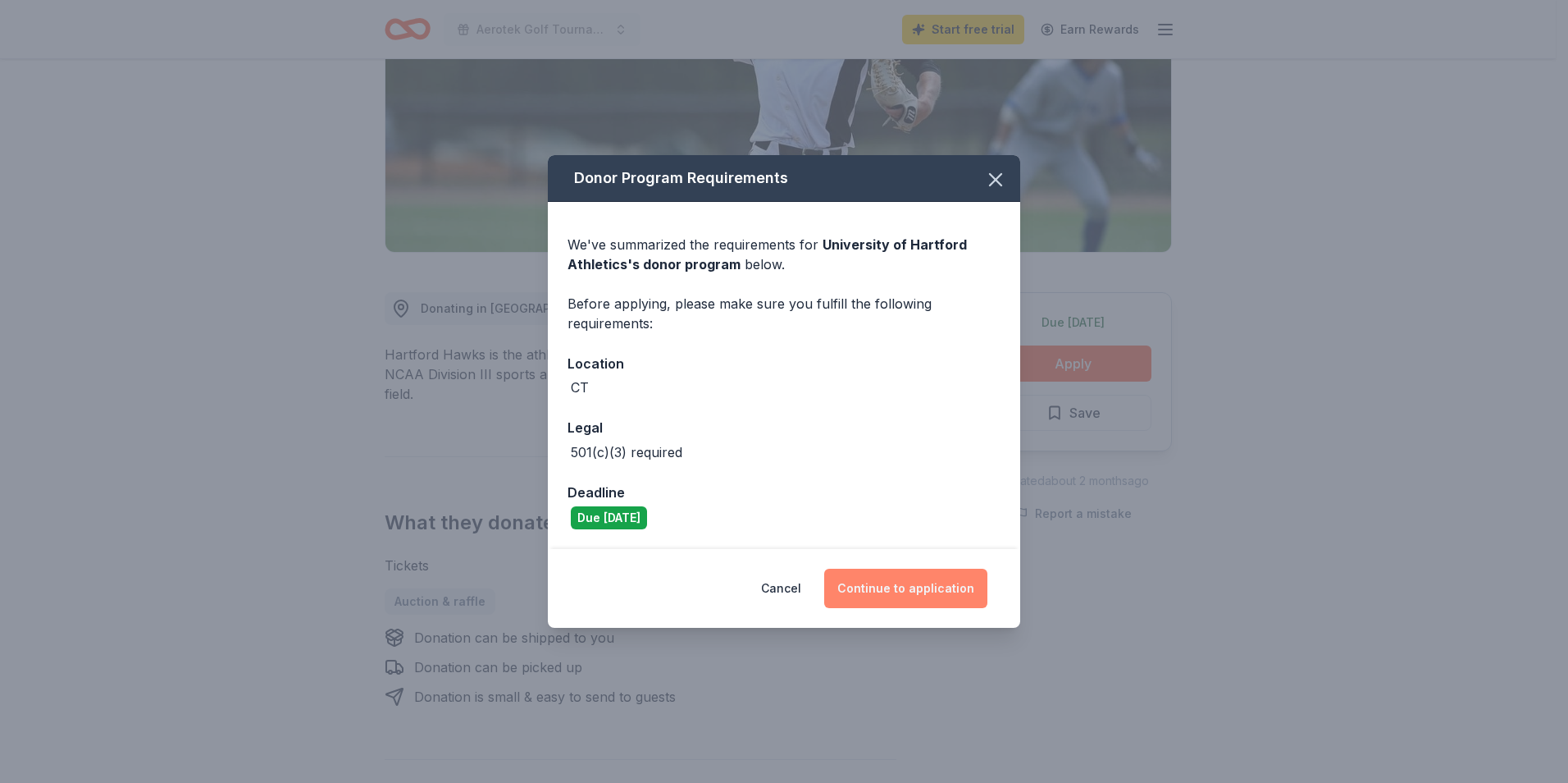
click at [892, 588] on button "Continue to application" at bounding box center [905, 588] width 163 height 40
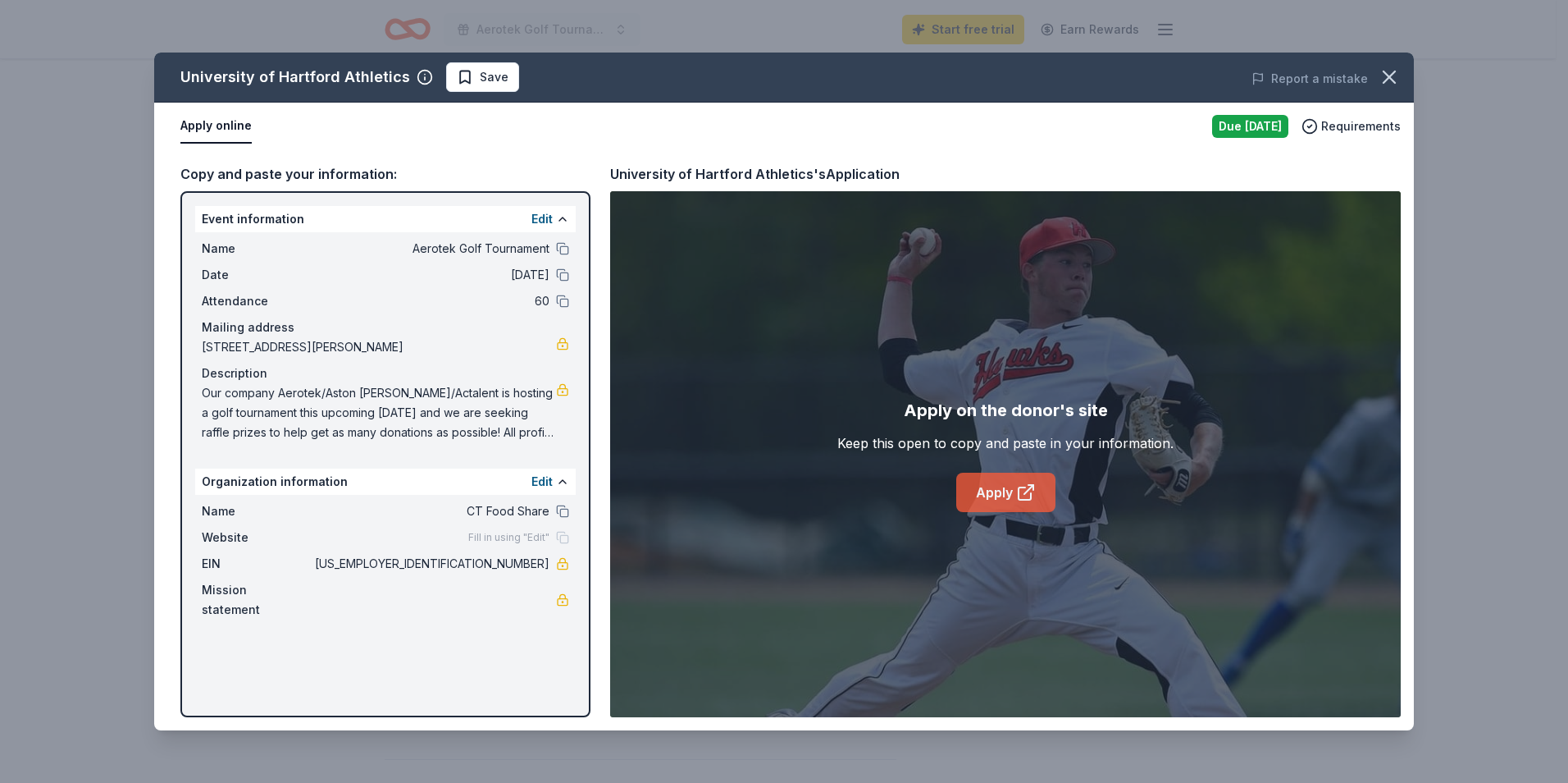
click at [1003, 502] on link "Apply" at bounding box center [1006, 492] width 99 height 40
click at [1014, 499] on link "Apply" at bounding box center [1006, 492] width 99 height 40
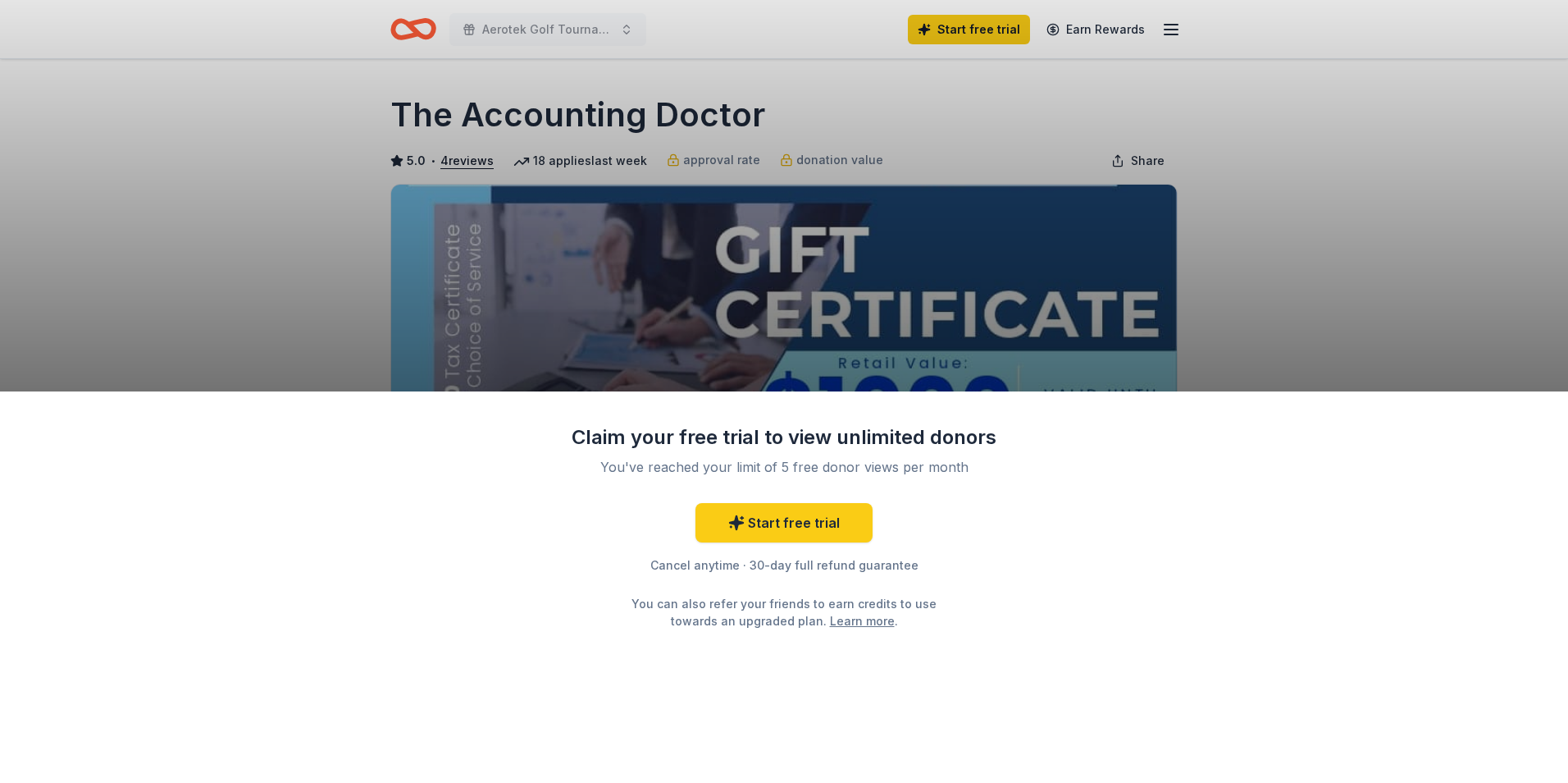
click at [1241, 281] on div "Claim your free trial to view unlimited donors You've reached your limit of 5 f…" at bounding box center [784, 392] width 1568 height 783
